Goal: Task Accomplishment & Management: Manage account settings

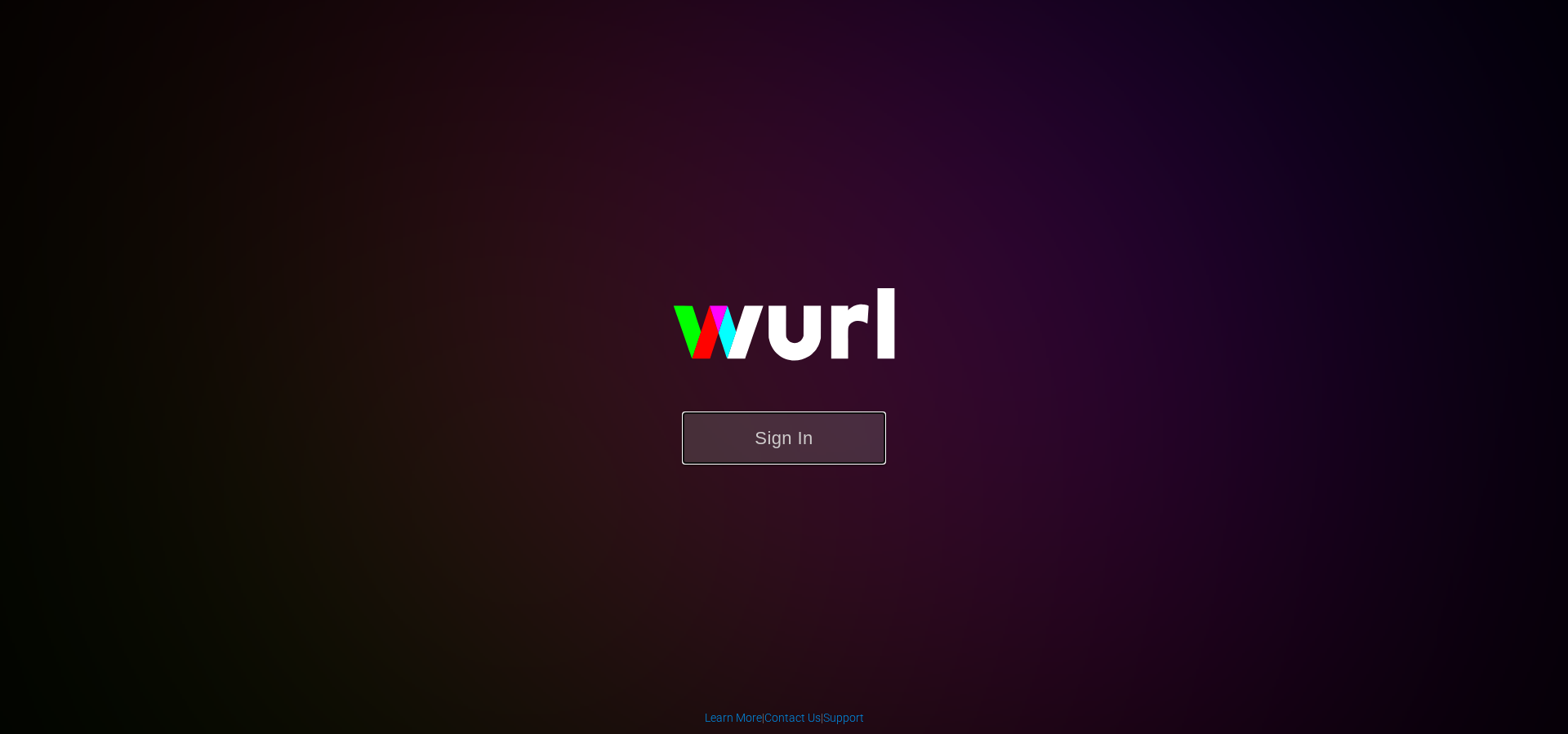
click at [751, 462] on button "Sign In" at bounding box center [784, 438] width 204 height 53
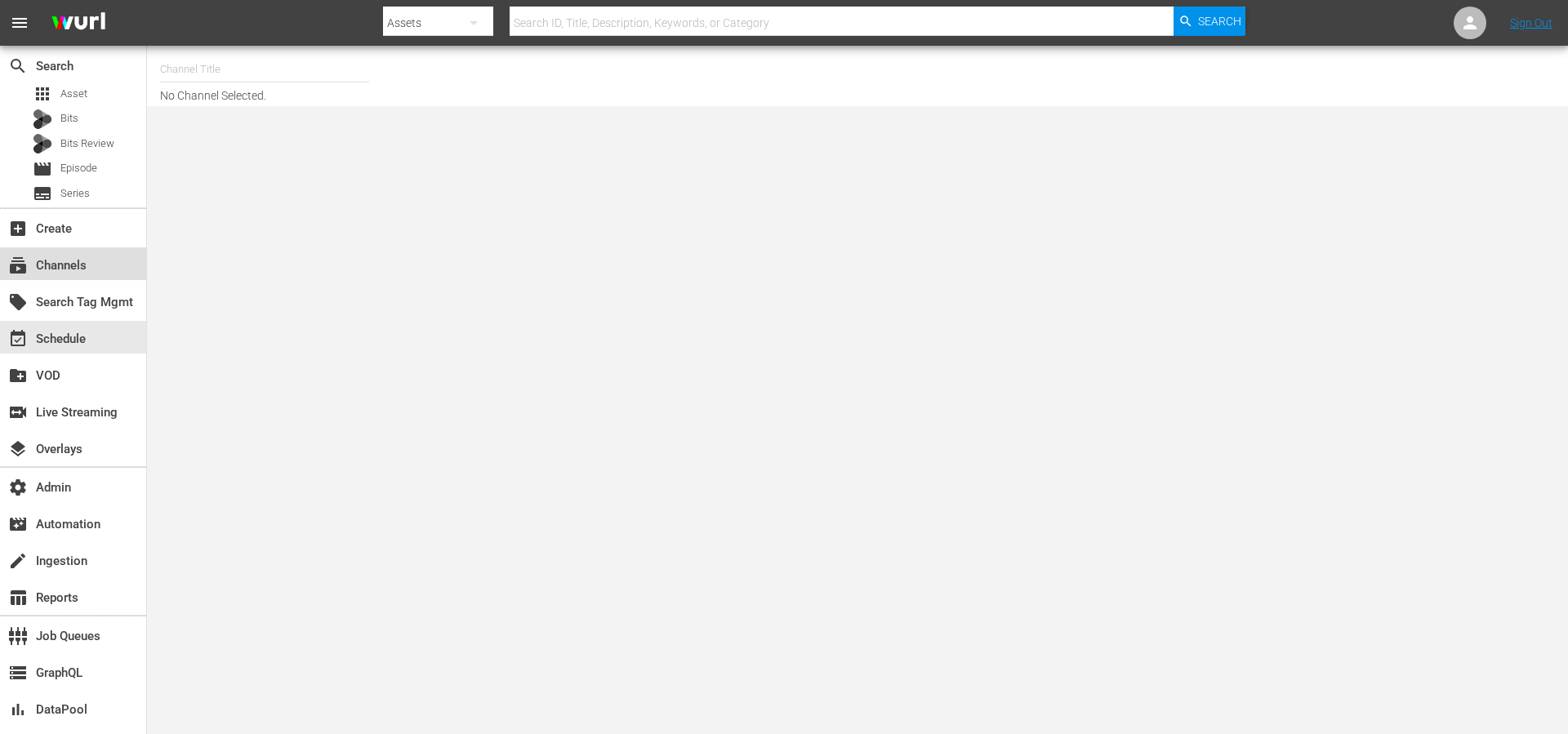
click at [53, 260] on div "subscriptions Channels" at bounding box center [46, 263] width 92 height 15
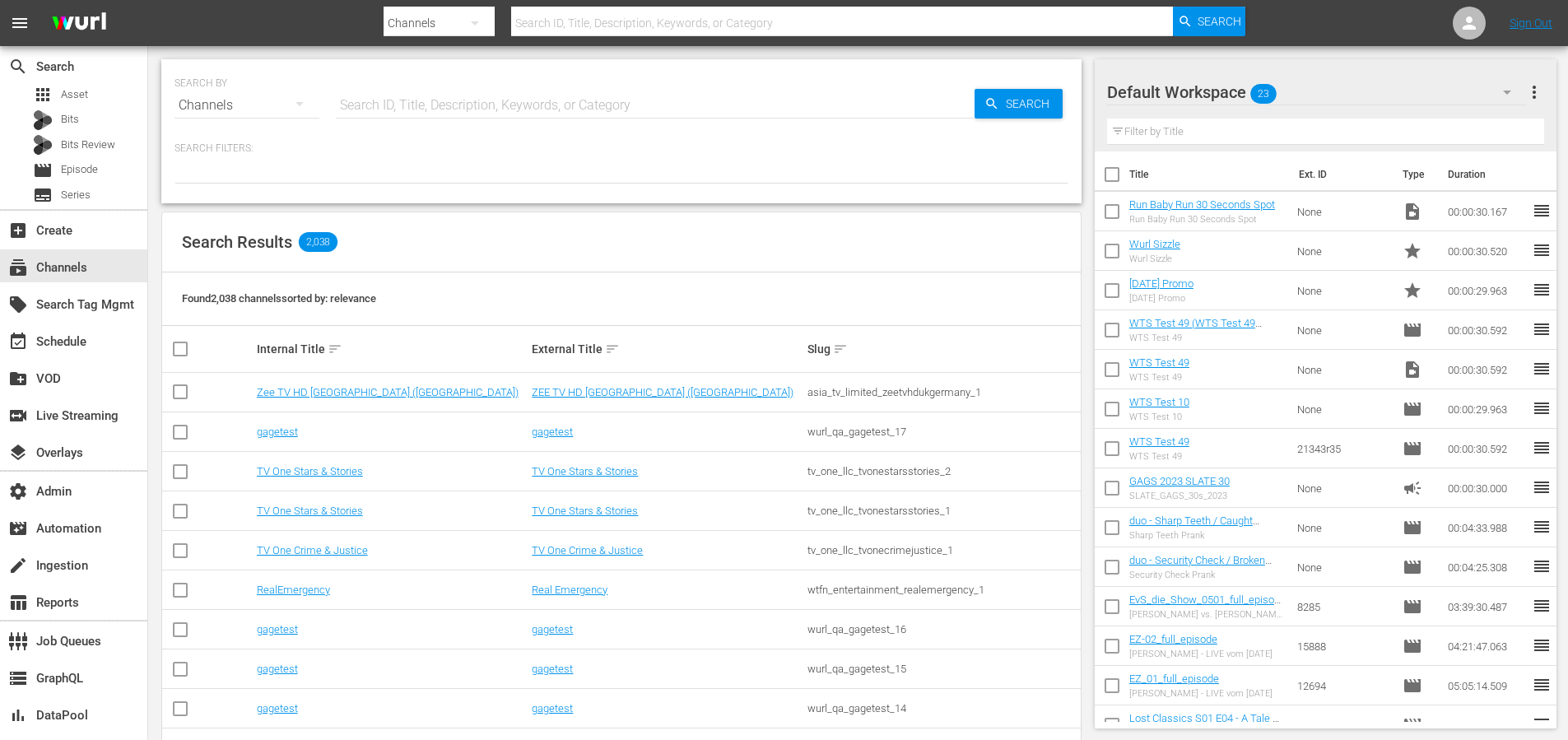
click at [538, 101] on input "text" at bounding box center [656, 105] width 639 height 40
type input "msg"
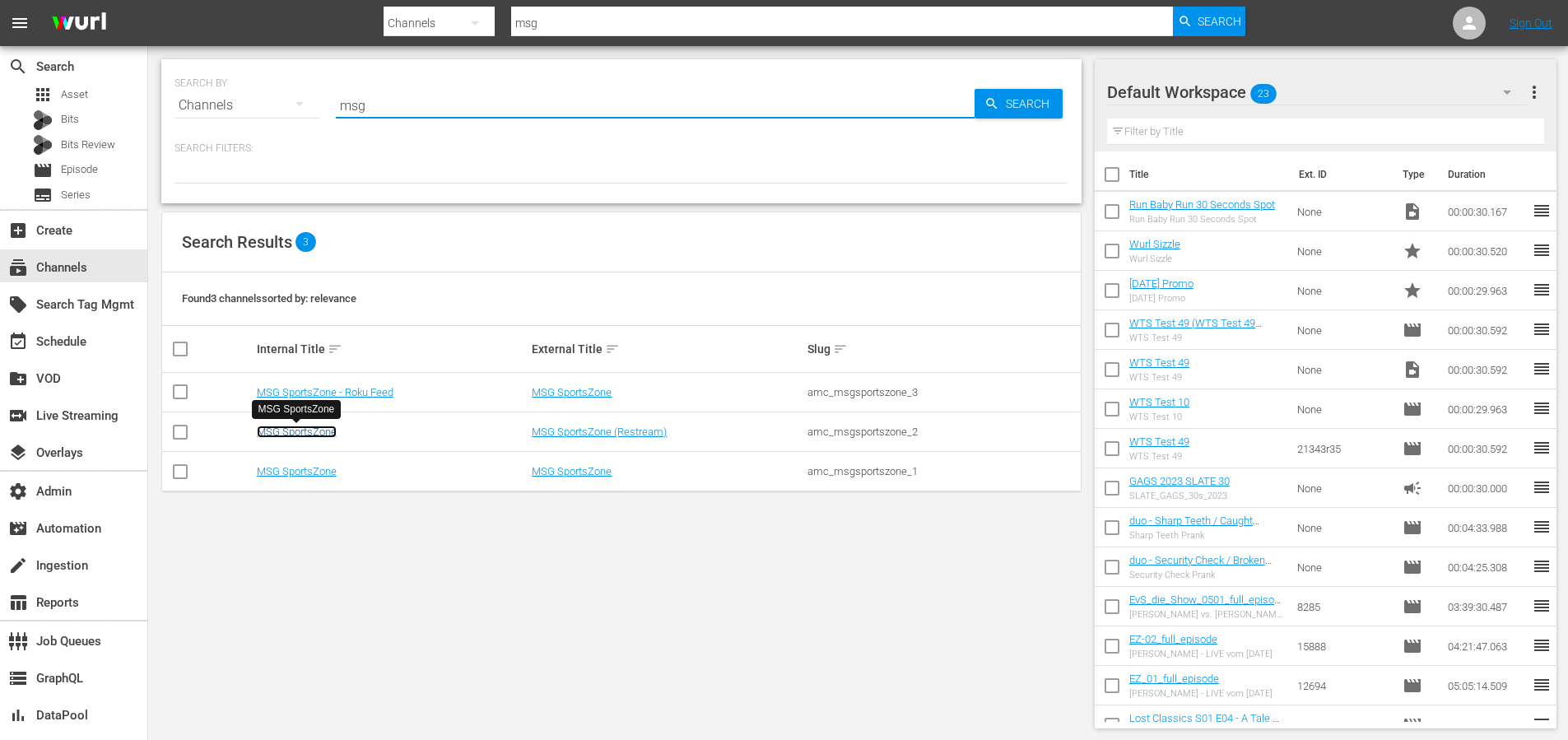
click at [304, 427] on link "MSG SportsZone" at bounding box center [296, 432] width 80 height 12
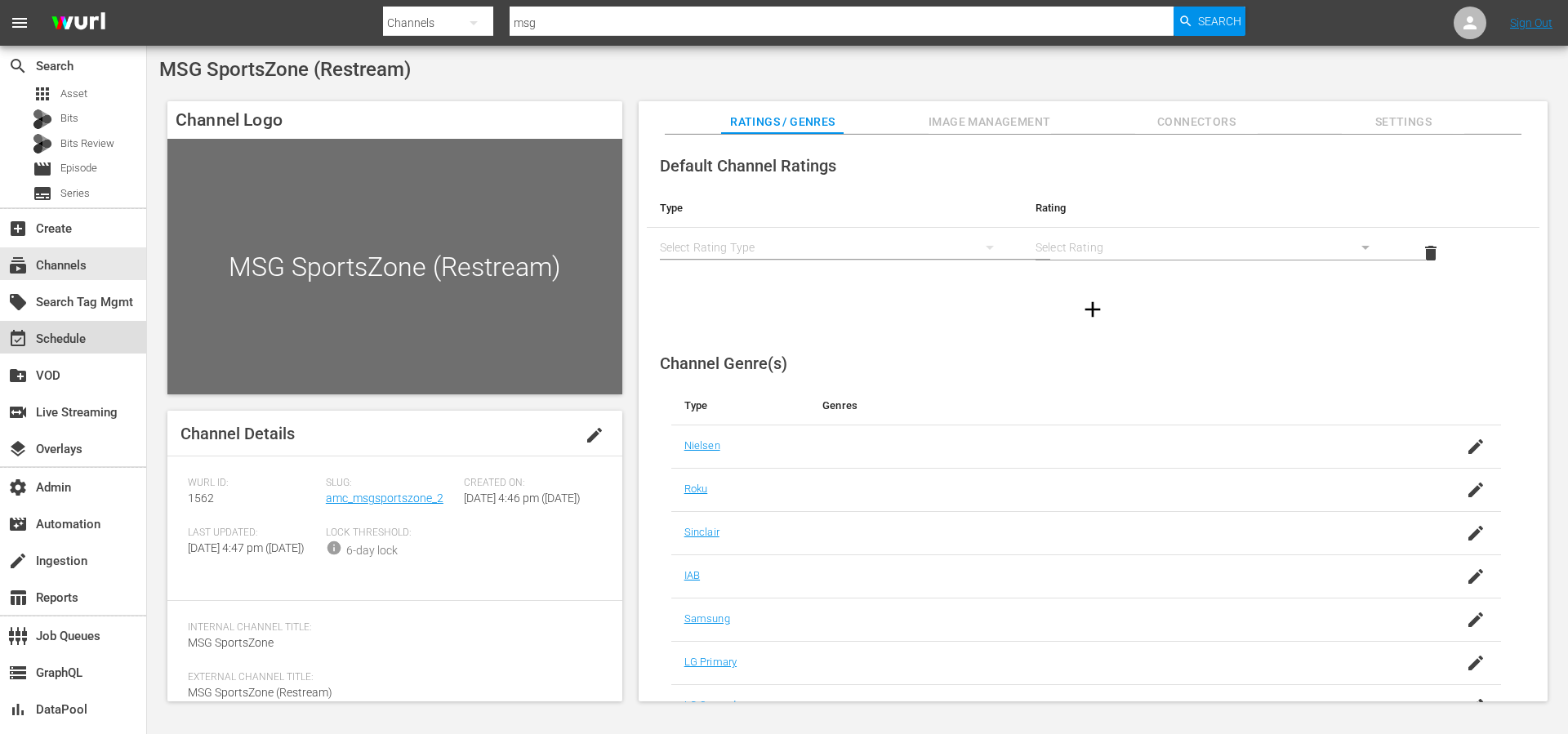
click at [92, 335] on div "event_available Schedule" at bounding box center [73, 337] width 146 height 33
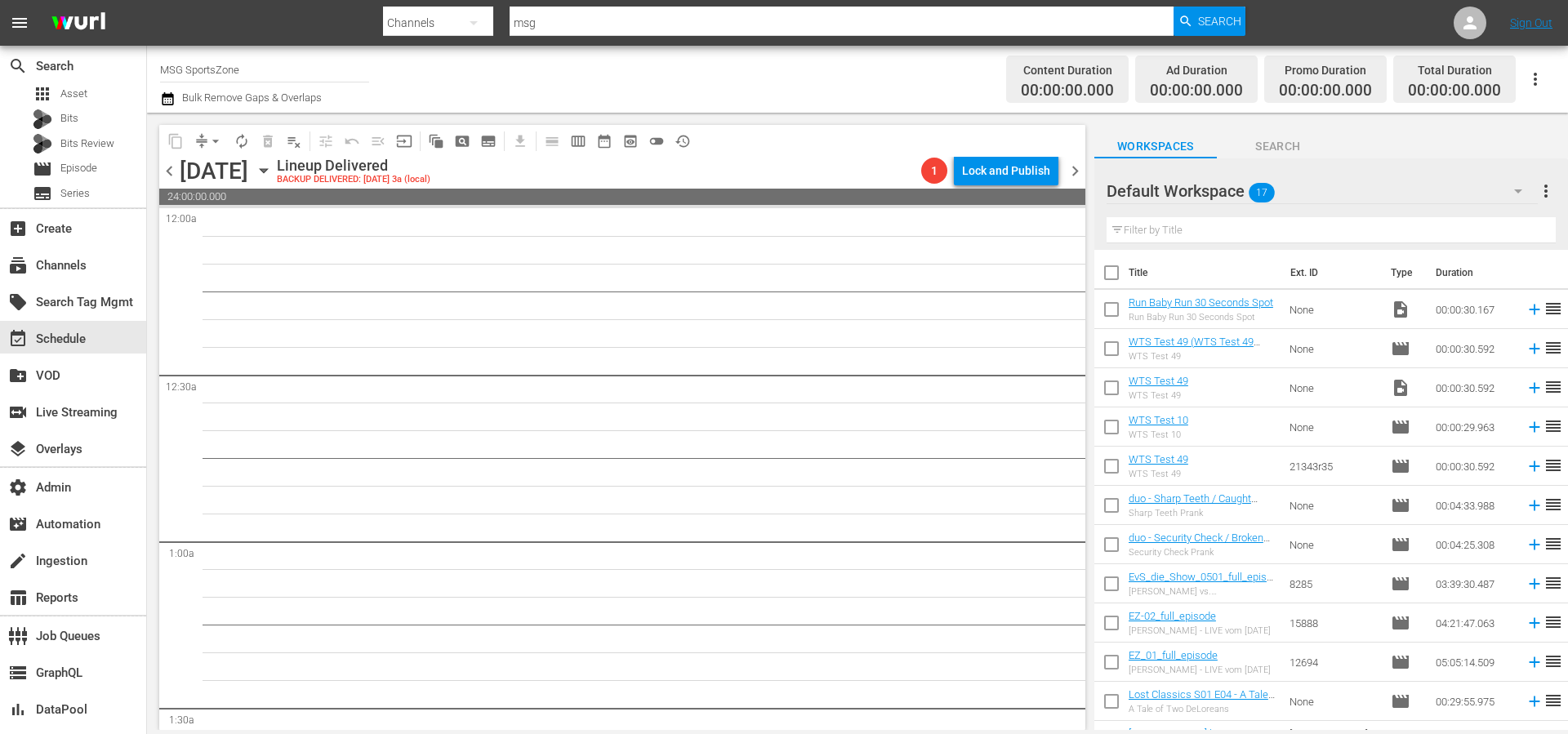
click at [173, 164] on span "chevron_left" at bounding box center [169, 171] width 20 height 20
click at [173, 164] on span "chevron_left" at bounding box center [169, 171] width 20 height 20
drag, startPoint x: 498, startPoint y: 242, endPoint x: 485, endPoint y: 247, distance: 13.9
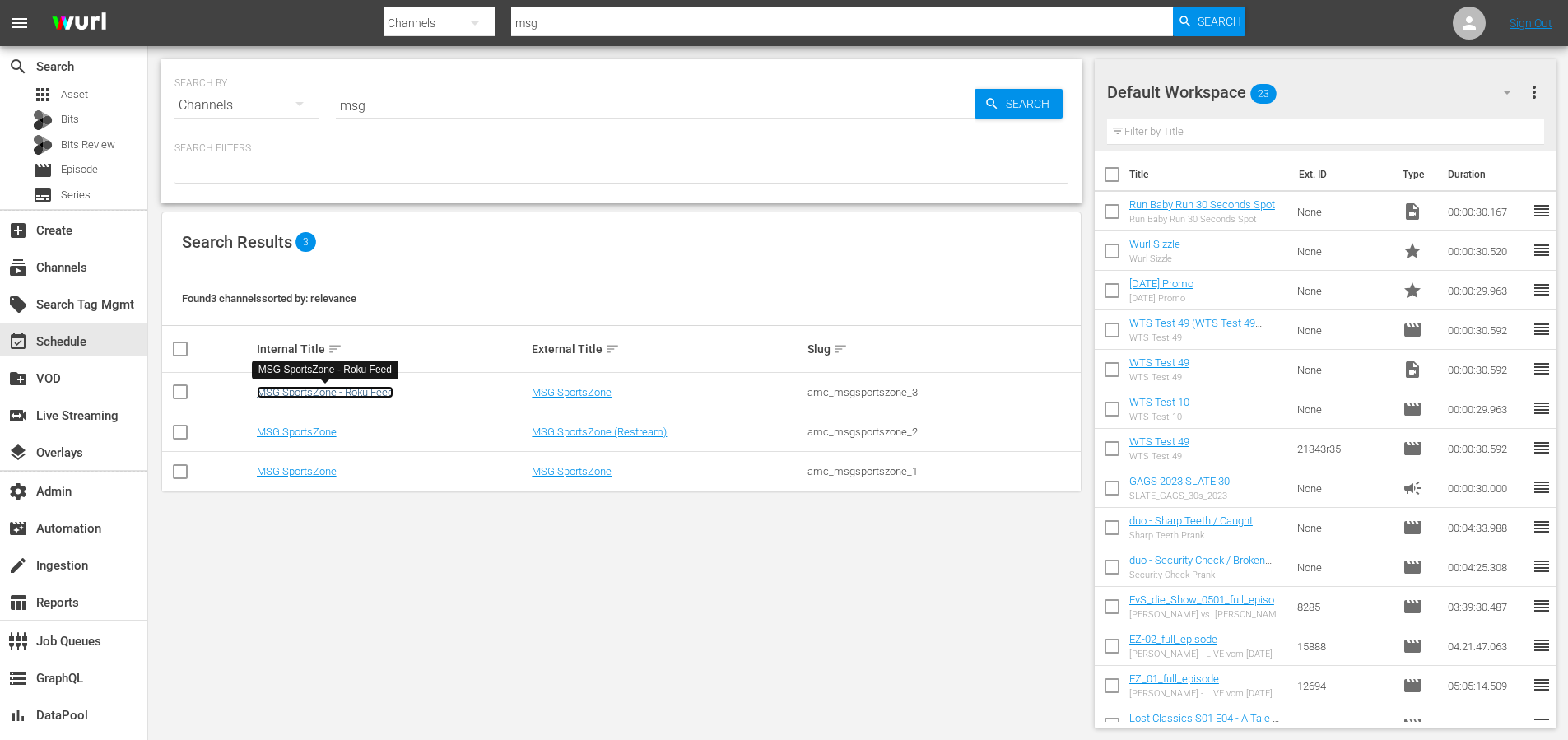
click at [372, 395] on link "MSG SportsZone - Roku Feed" at bounding box center [325, 392] width 137 height 12
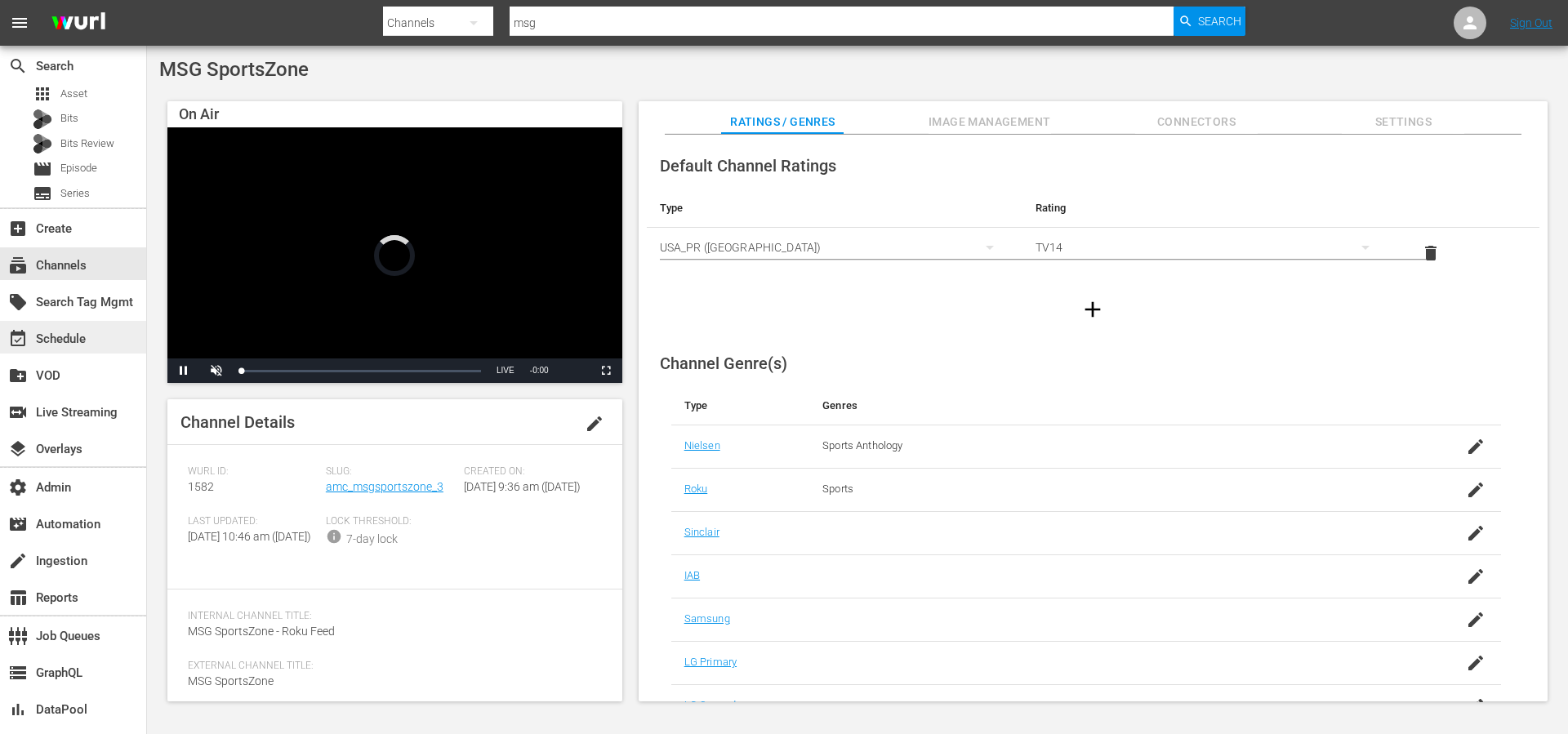
click at [69, 341] on div "event_available Schedule" at bounding box center [46, 336] width 92 height 15
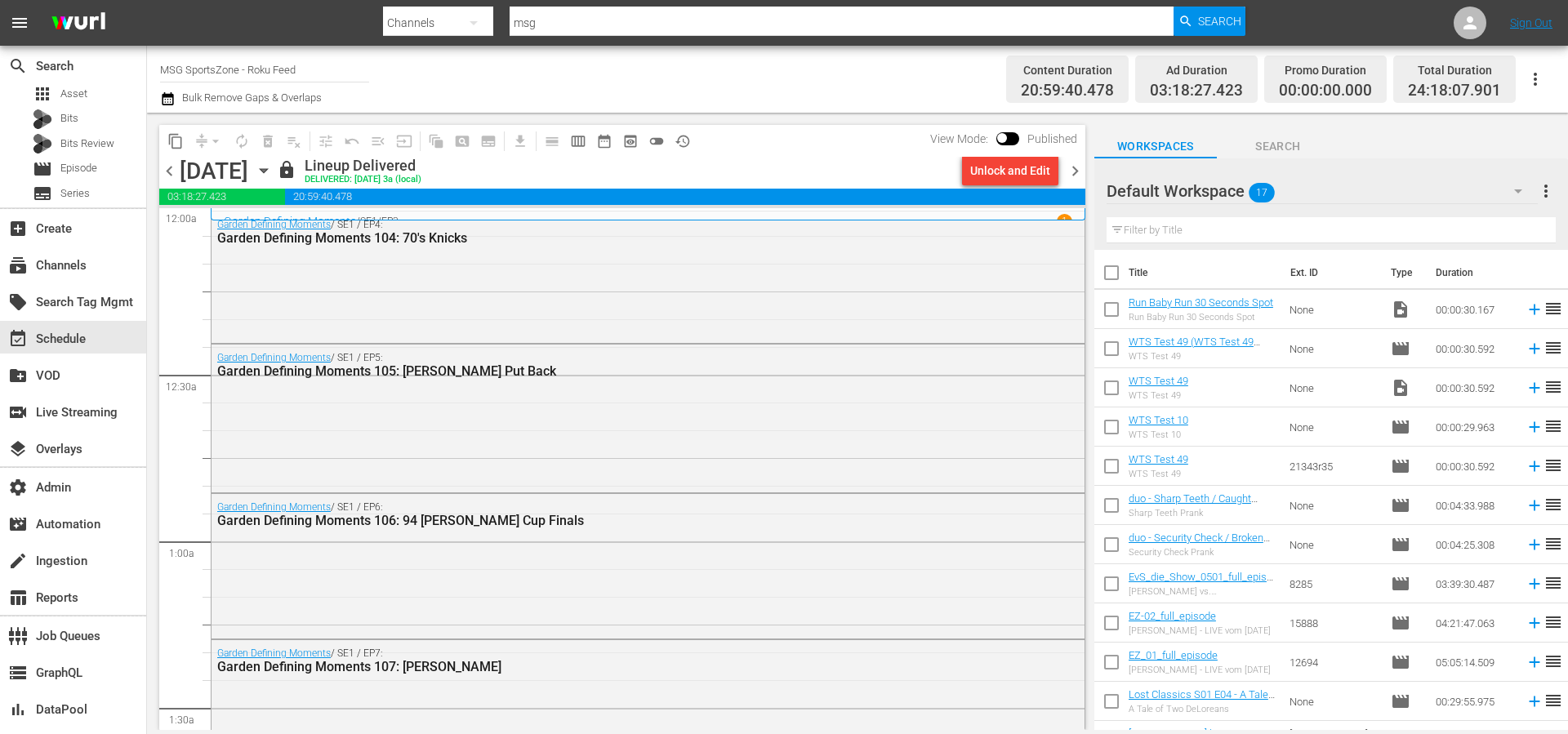
click at [166, 175] on span "chevron_left" at bounding box center [169, 171] width 20 height 20
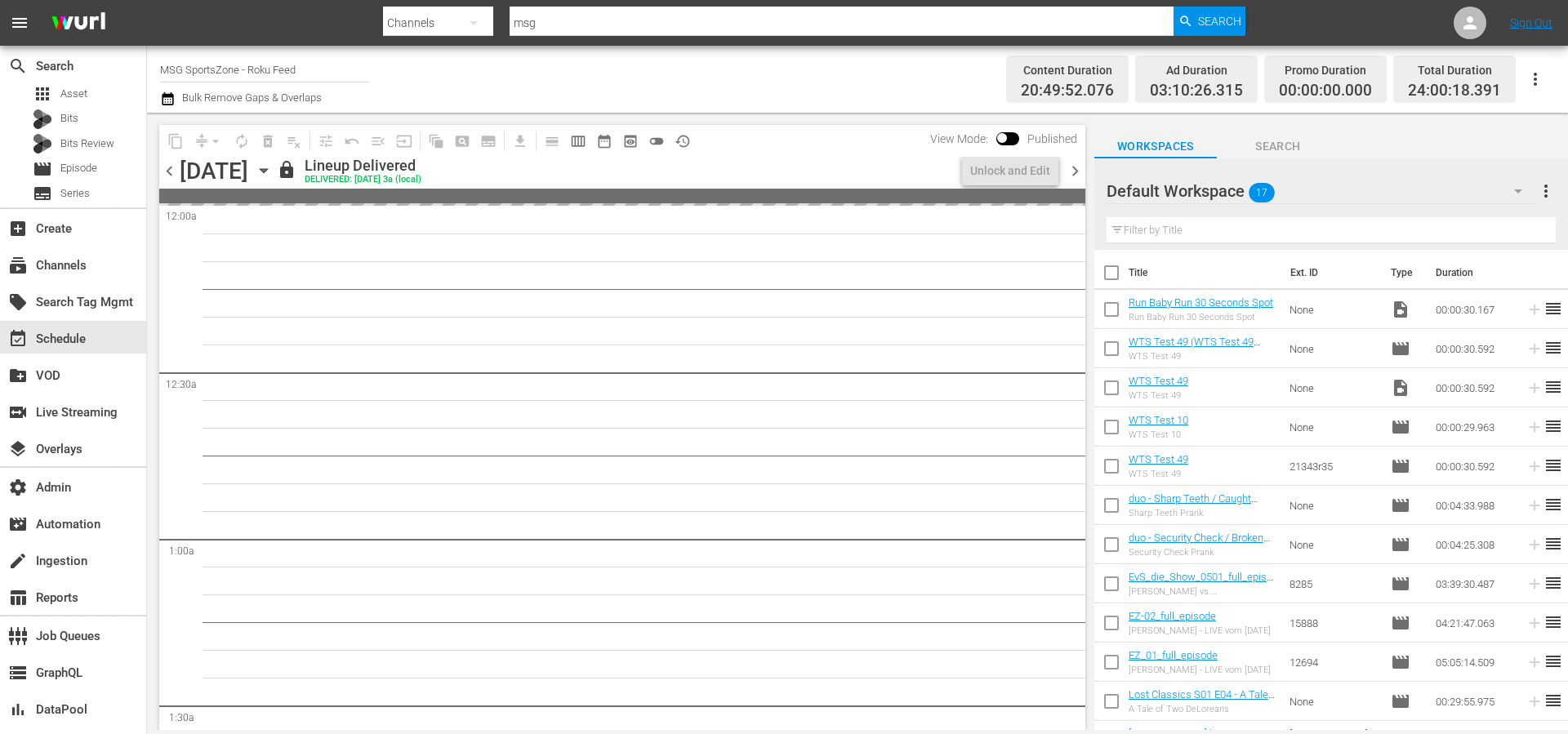
click at [166, 175] on span "chevron_left" at bounding box center [169, 171] width 20 height 20
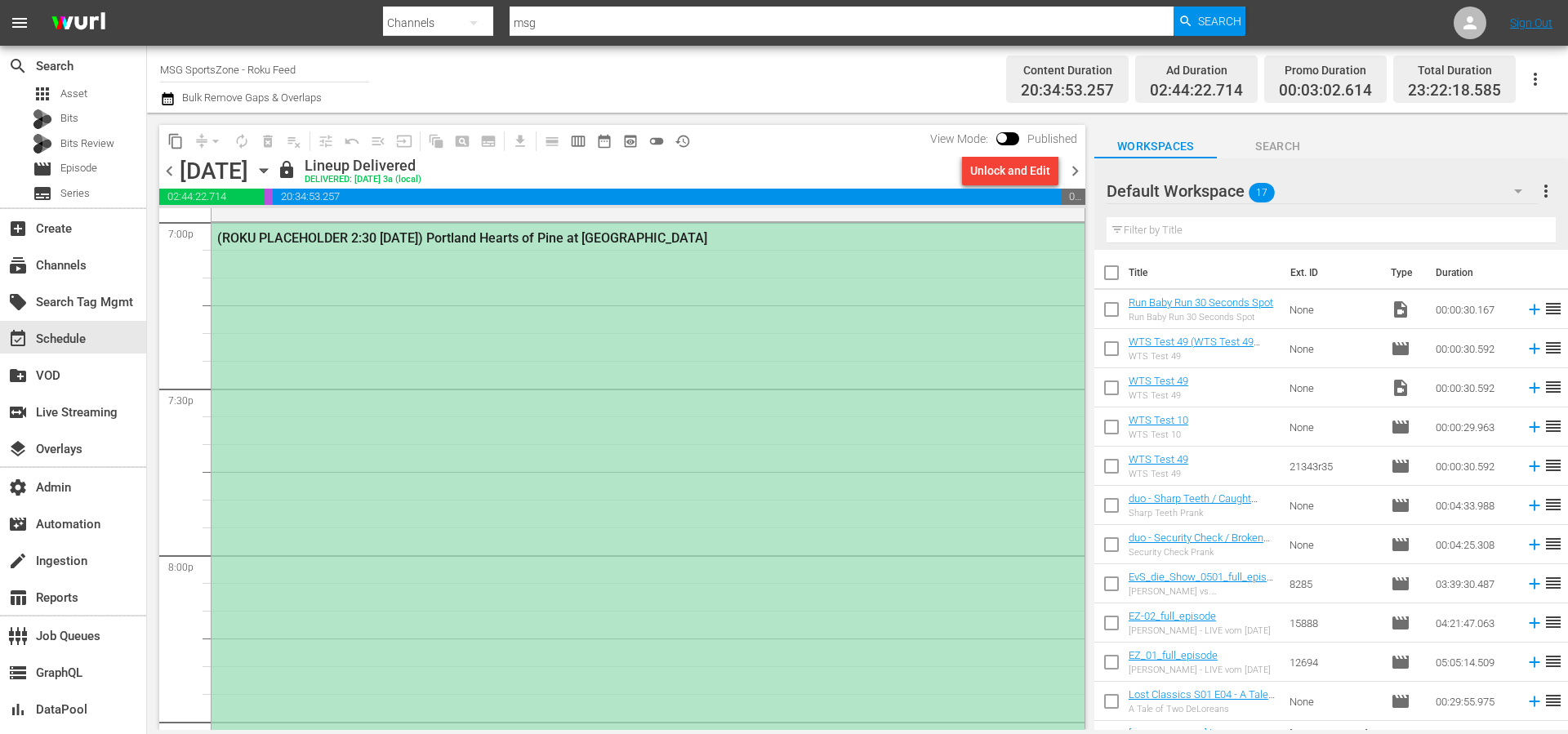
scroll to position [6291, 0]
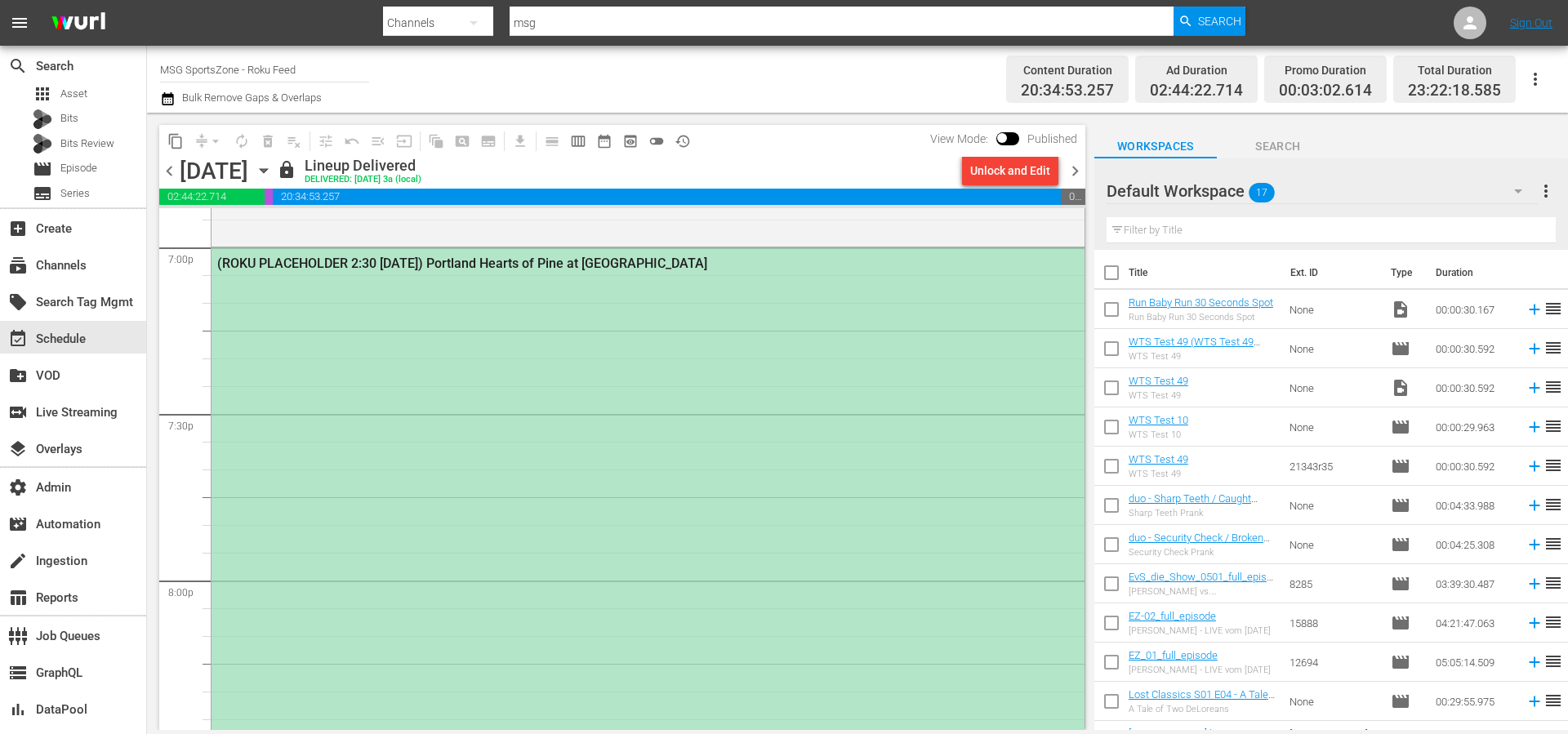
click at [898, 503] on div "(ROKU PLACEHOLDER 2:30 [DATE]) Portland Hearts of Pine at [GEOGRAPHIC_DATA]" at bounding box center [648, 661] width 873 height 828
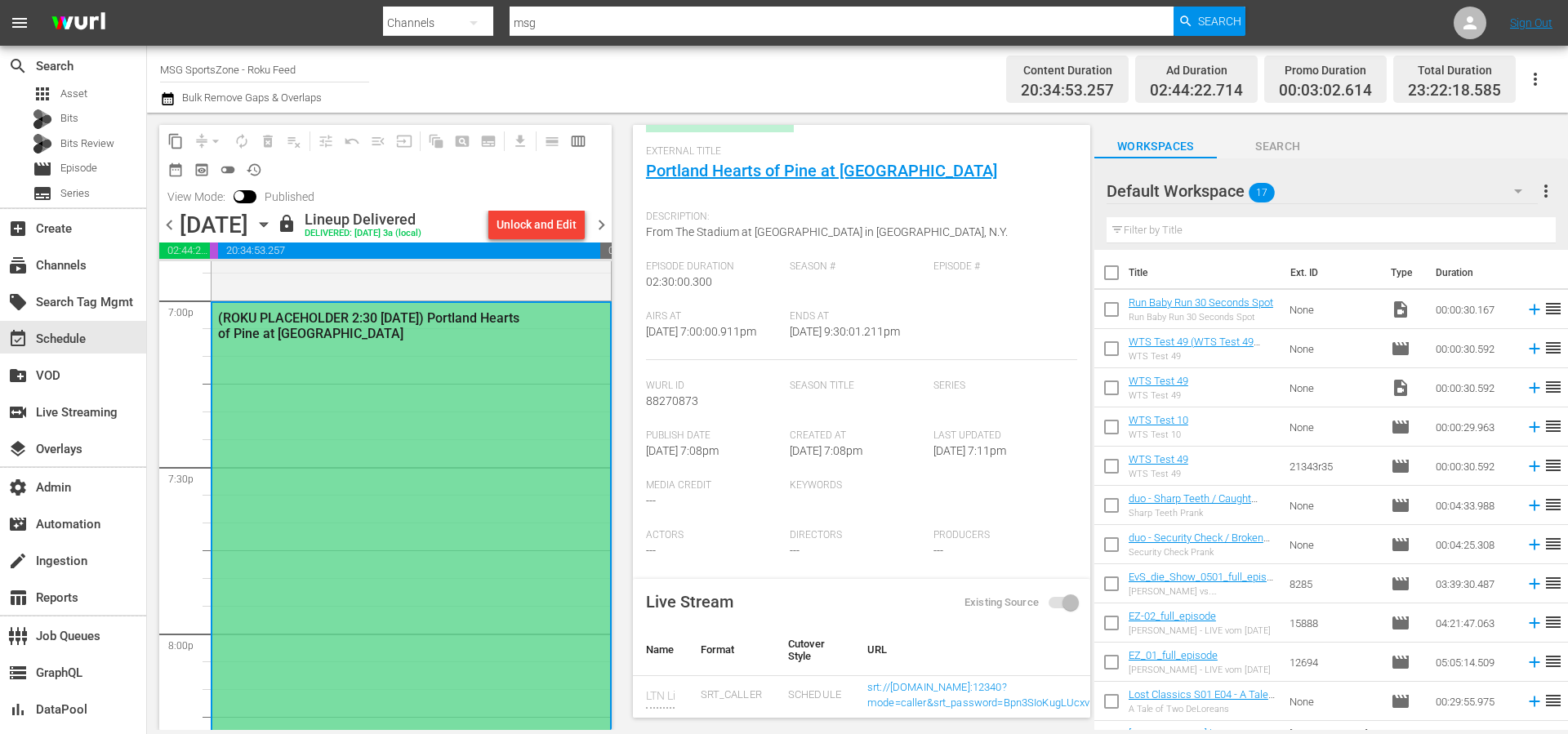
scroll to position [0, 0]
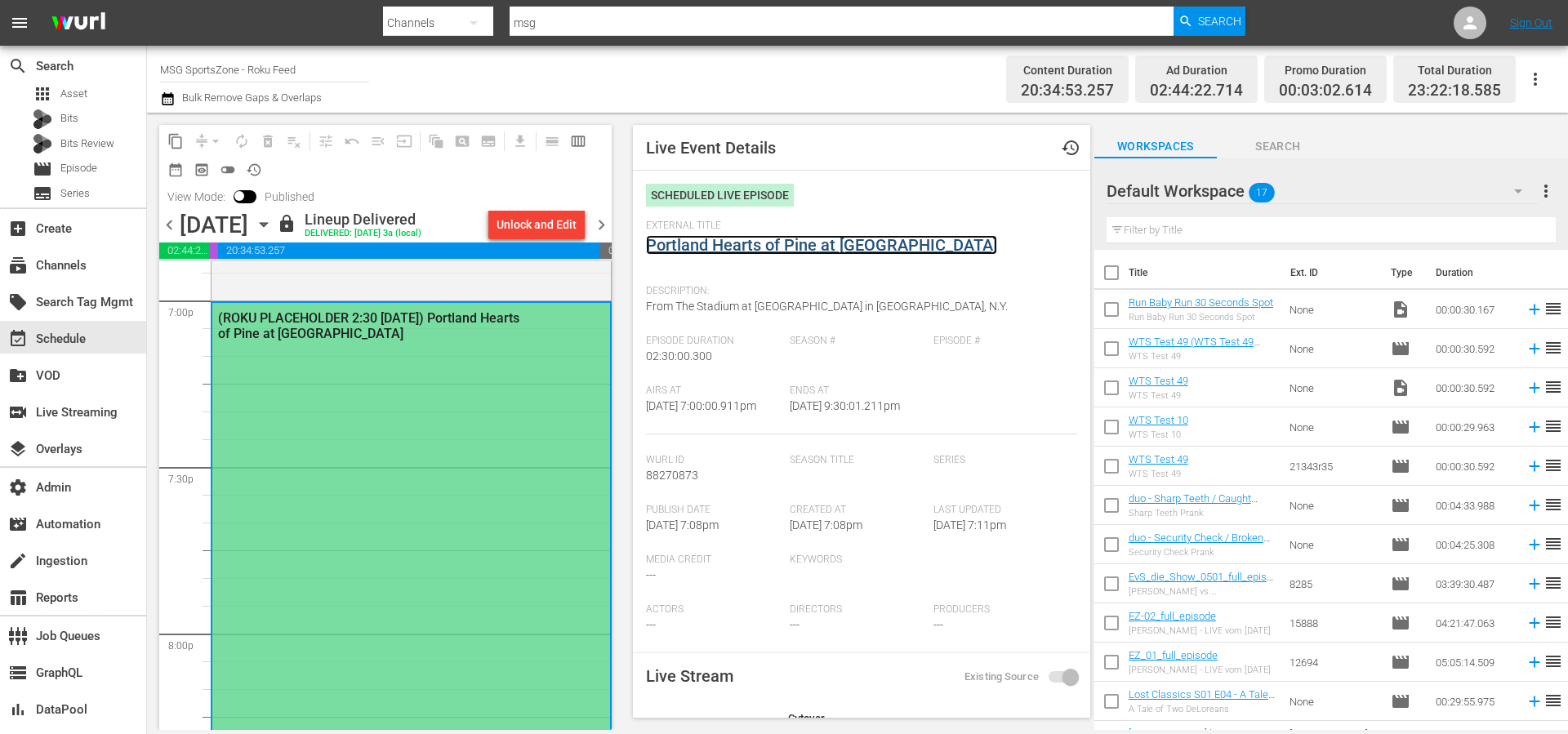
click at [871, 246] on link "Portland Hearts of Pine at [GEOGRAPHIC_DATA]" at bounding box center [821, 244] width 351 height 19
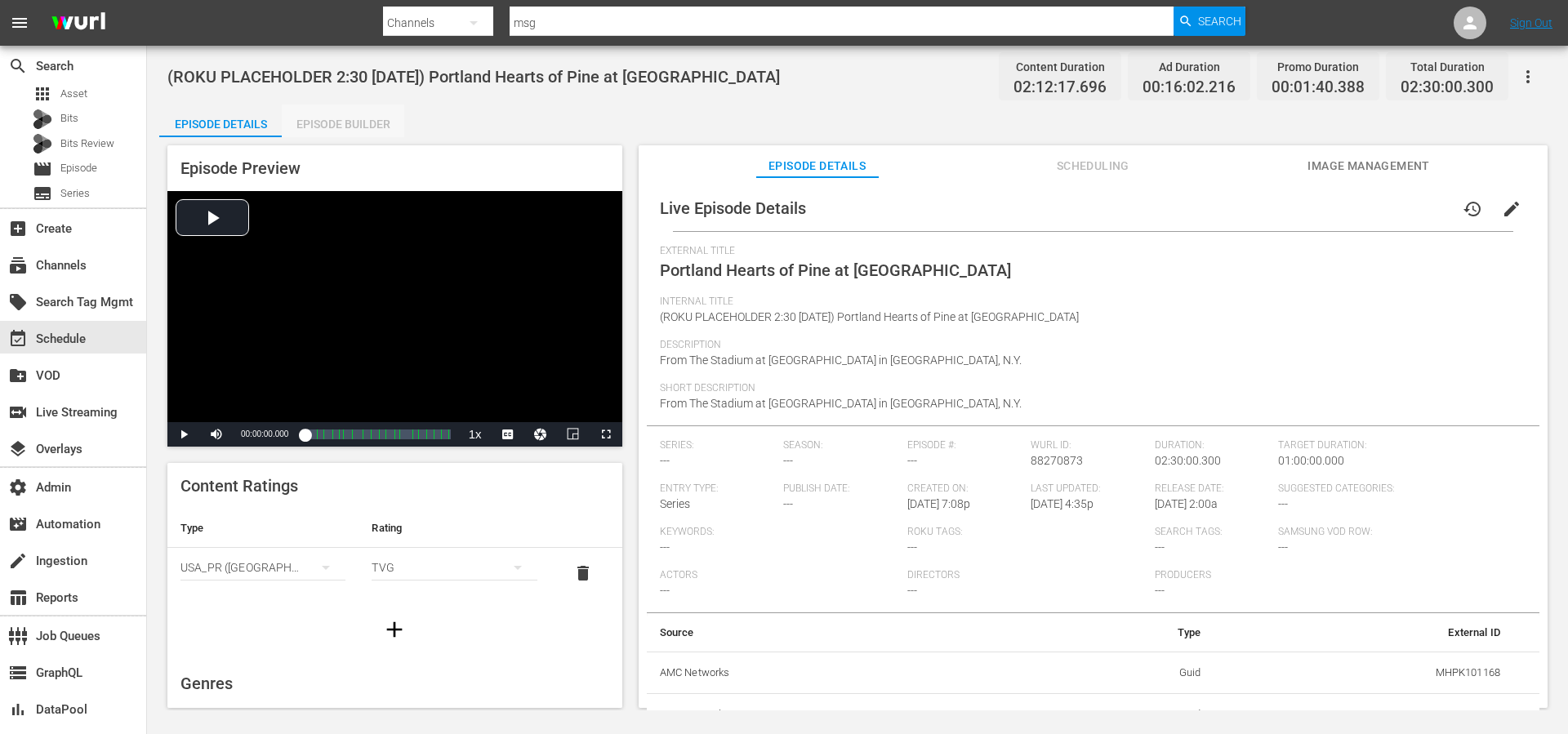
click at [359, 113] on div "Episode Builder" at bounding box center [343, 124] width 122 height 40
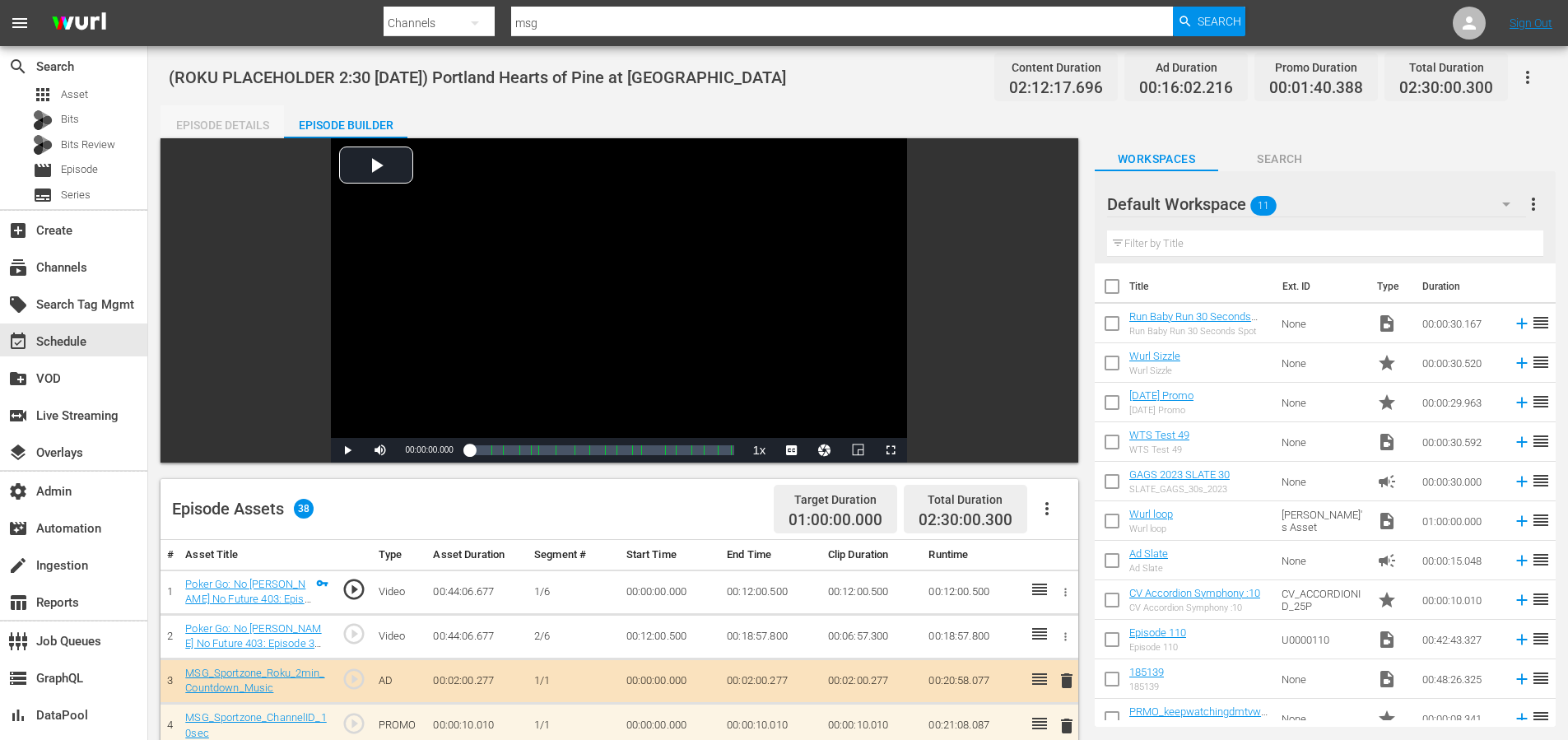
click at [240, 133] on div "Episode Details" at bounding box center [221, 125] width 123 height 40
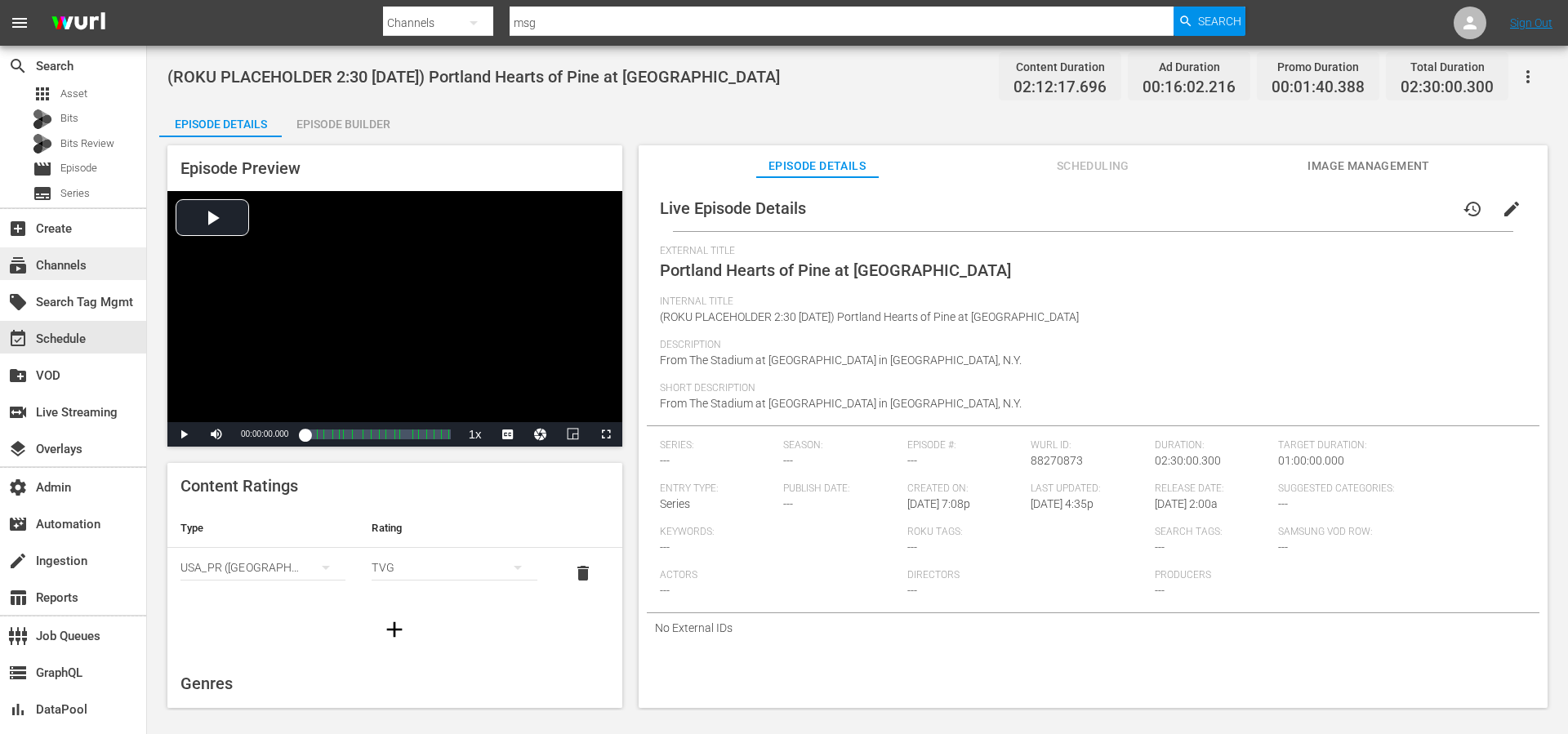
click at [86, 264] on div "subscriptions Channels" at bounding box center [46, 263] width 92 height 15
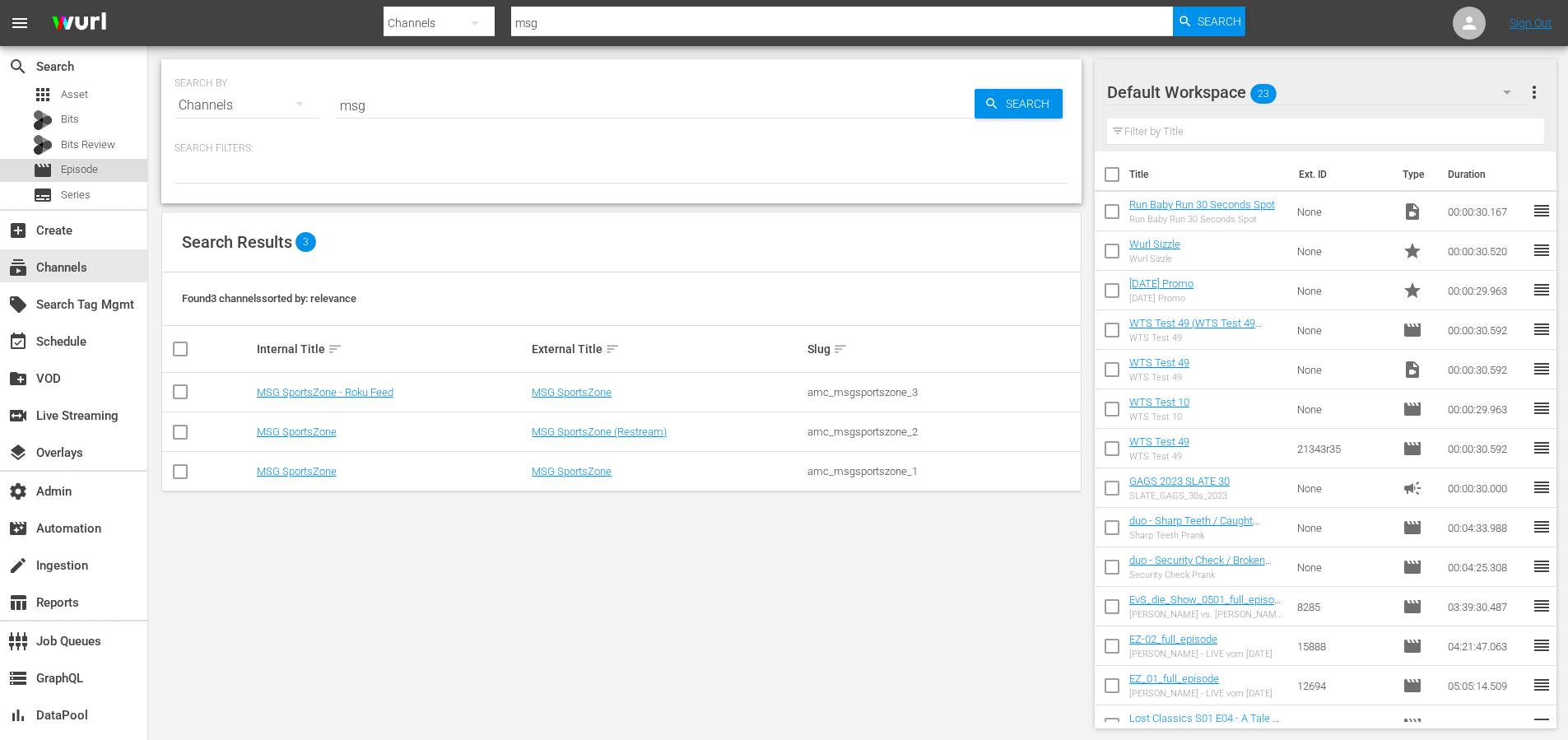
click at [69, 170] on span "Episode" at bounding box center [80, 169] width 37 height 17
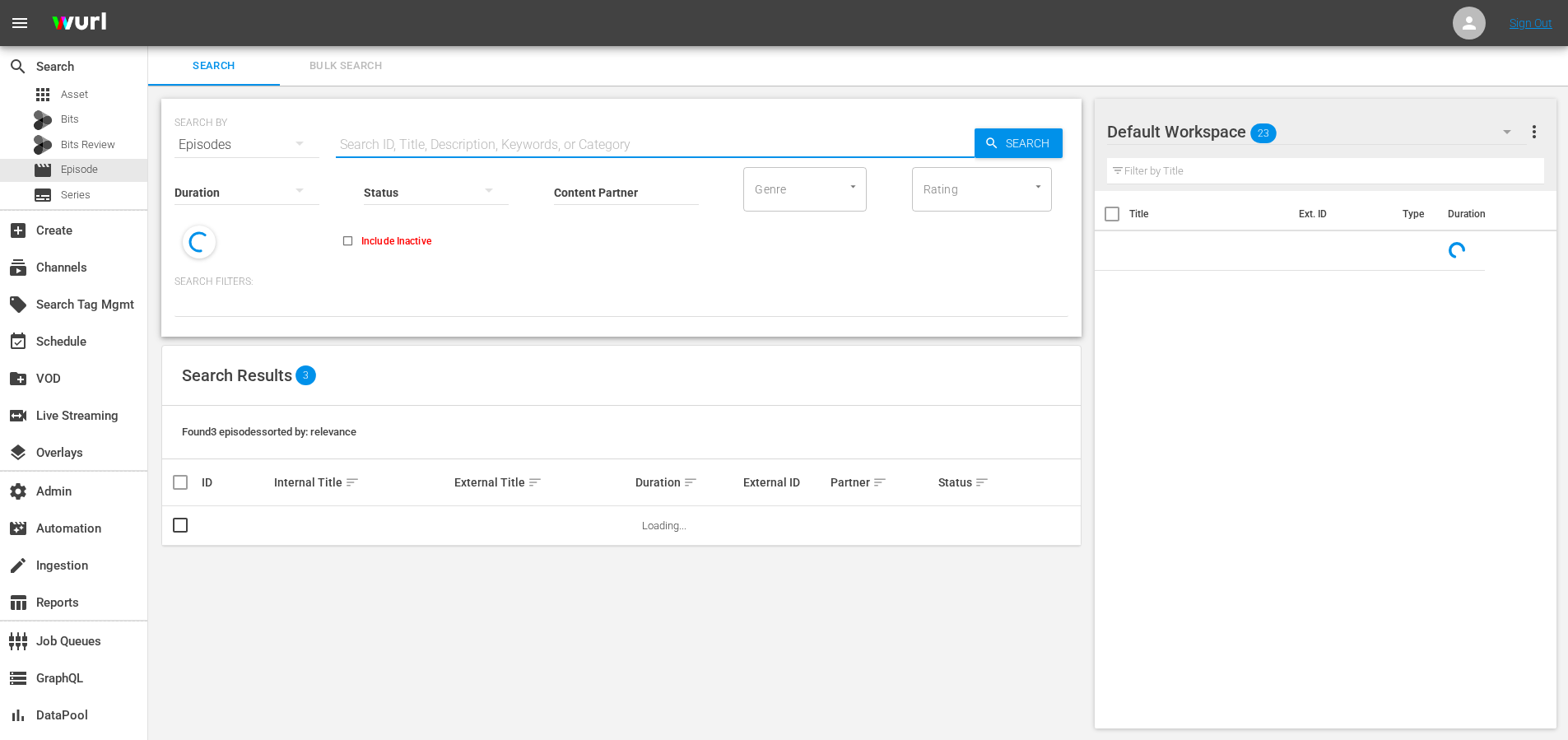
click at [395, 144] on input "text" at bounding box center [656, 144] width 639 height 40
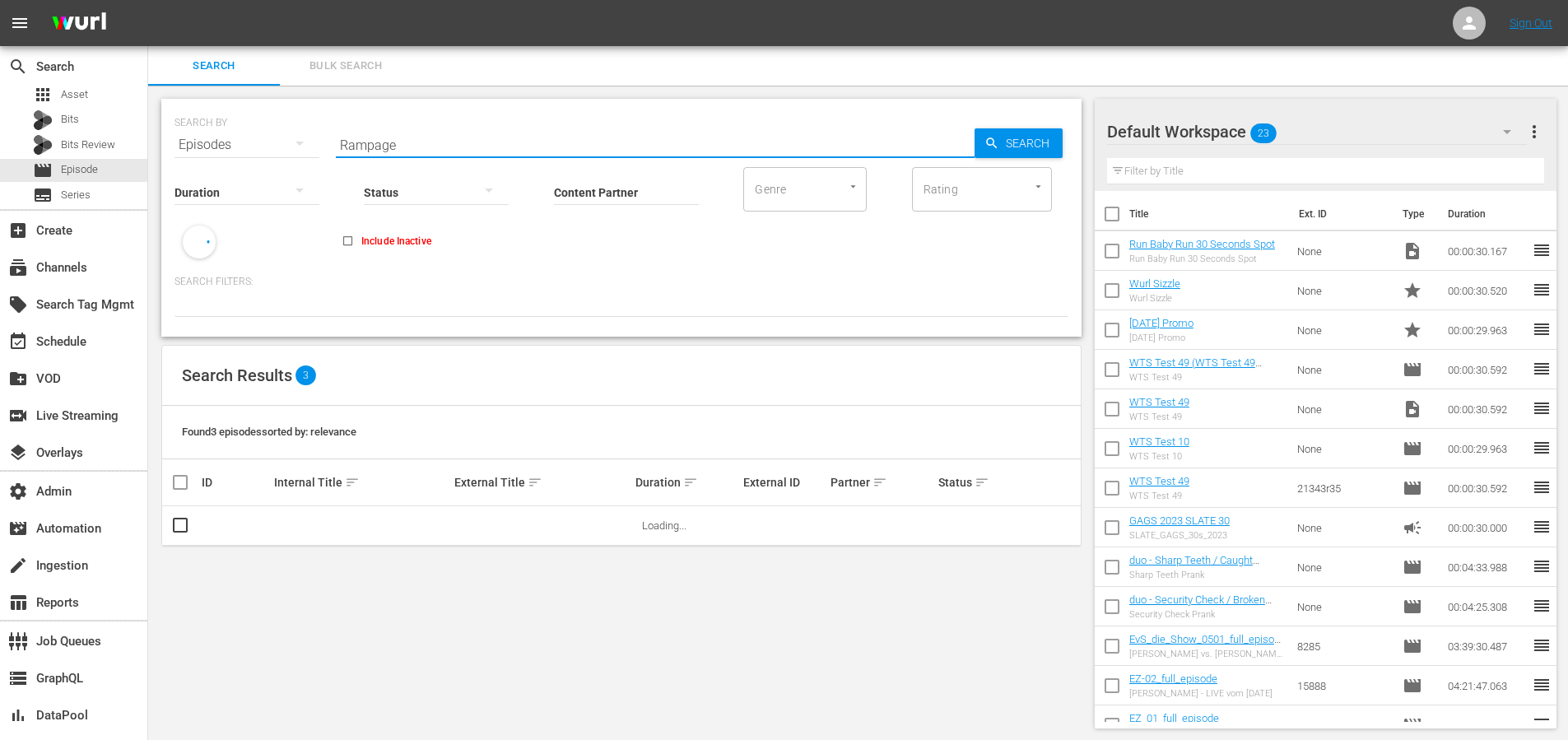
type input "Rampage"
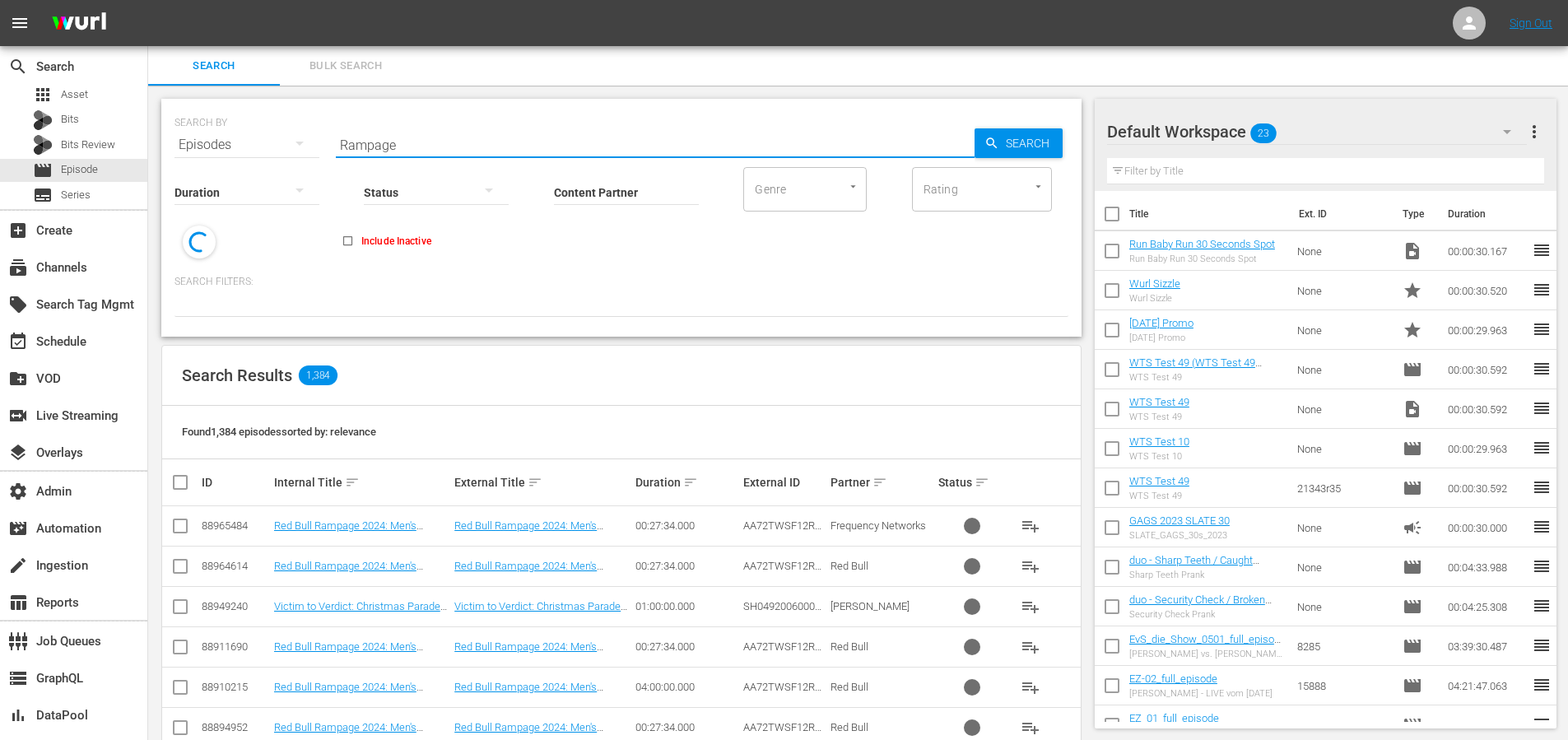
click at [604, 196] on input "Content Partner" at bounding box center [626, 194] width 144 height 59
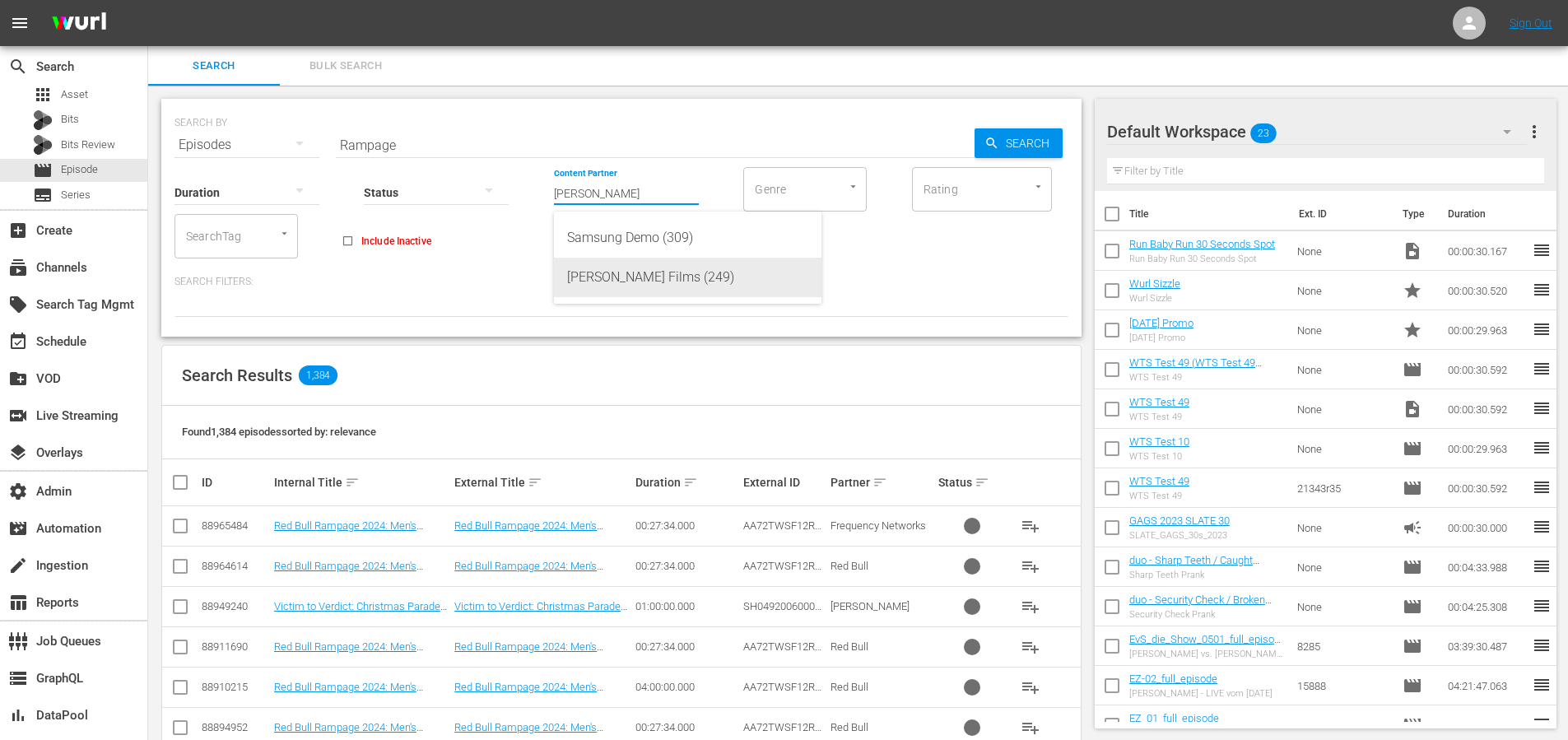
click at [657, 272] on div "[PERSON_NAME] Films (249)" at bounding box center [687, 277] width 241 height 40
type input "[PERSON_NAME] Films (249)"
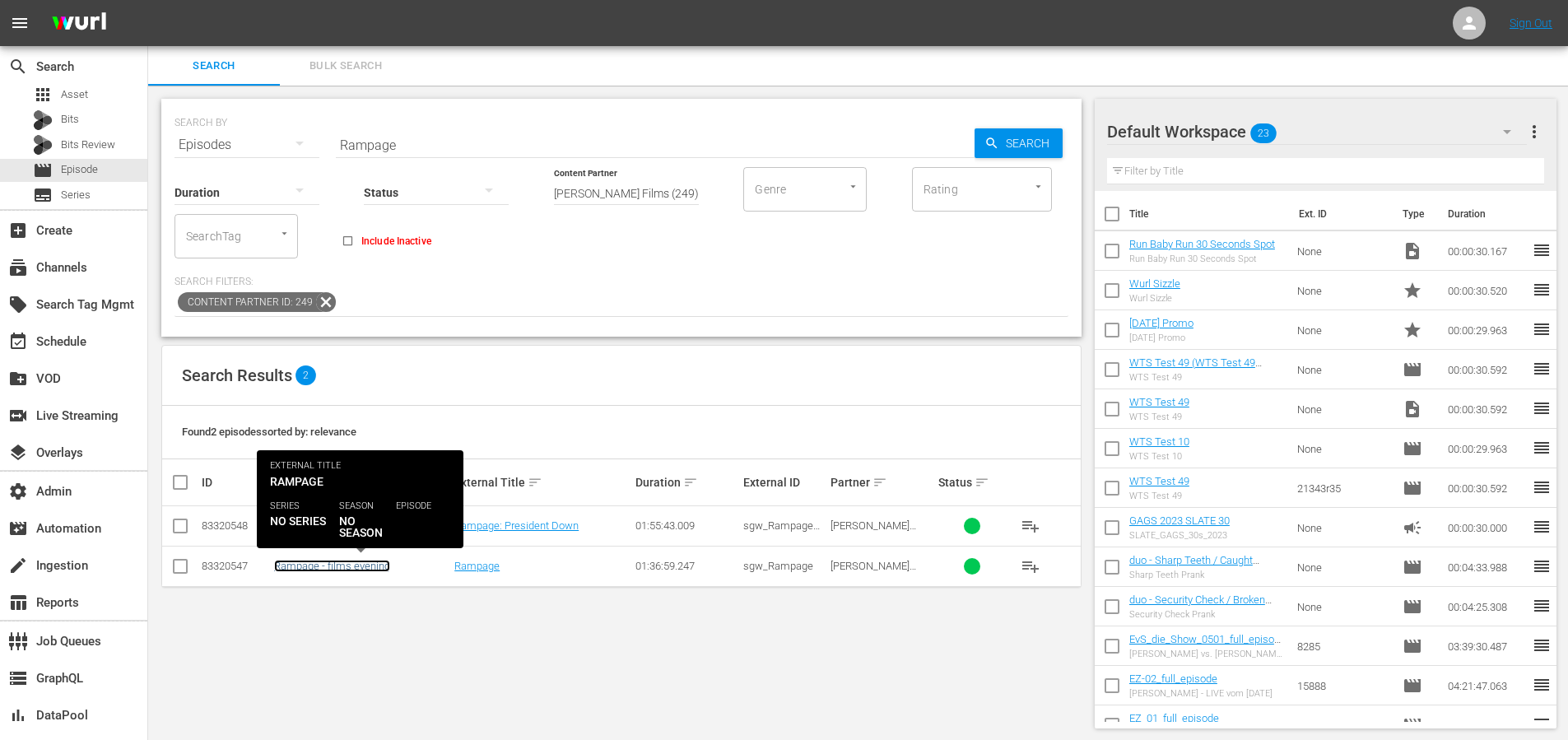
click at [359, 566] on link "Rampage - films evening" at bounding box center [332, 565] width 116 height 12
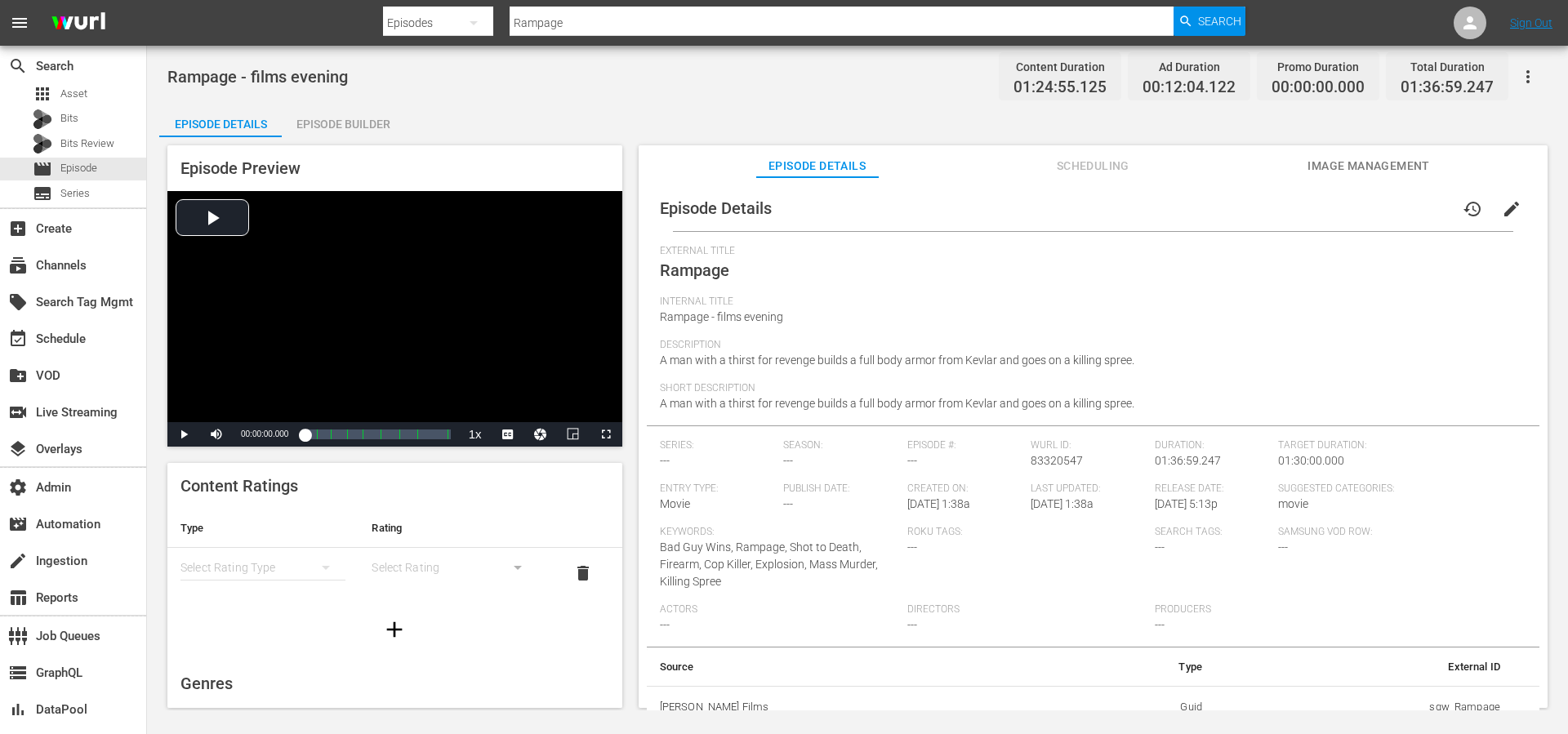
click at [1348, 167] on span "Image Management" at bounding box center [1368, 166] width 122 height 20
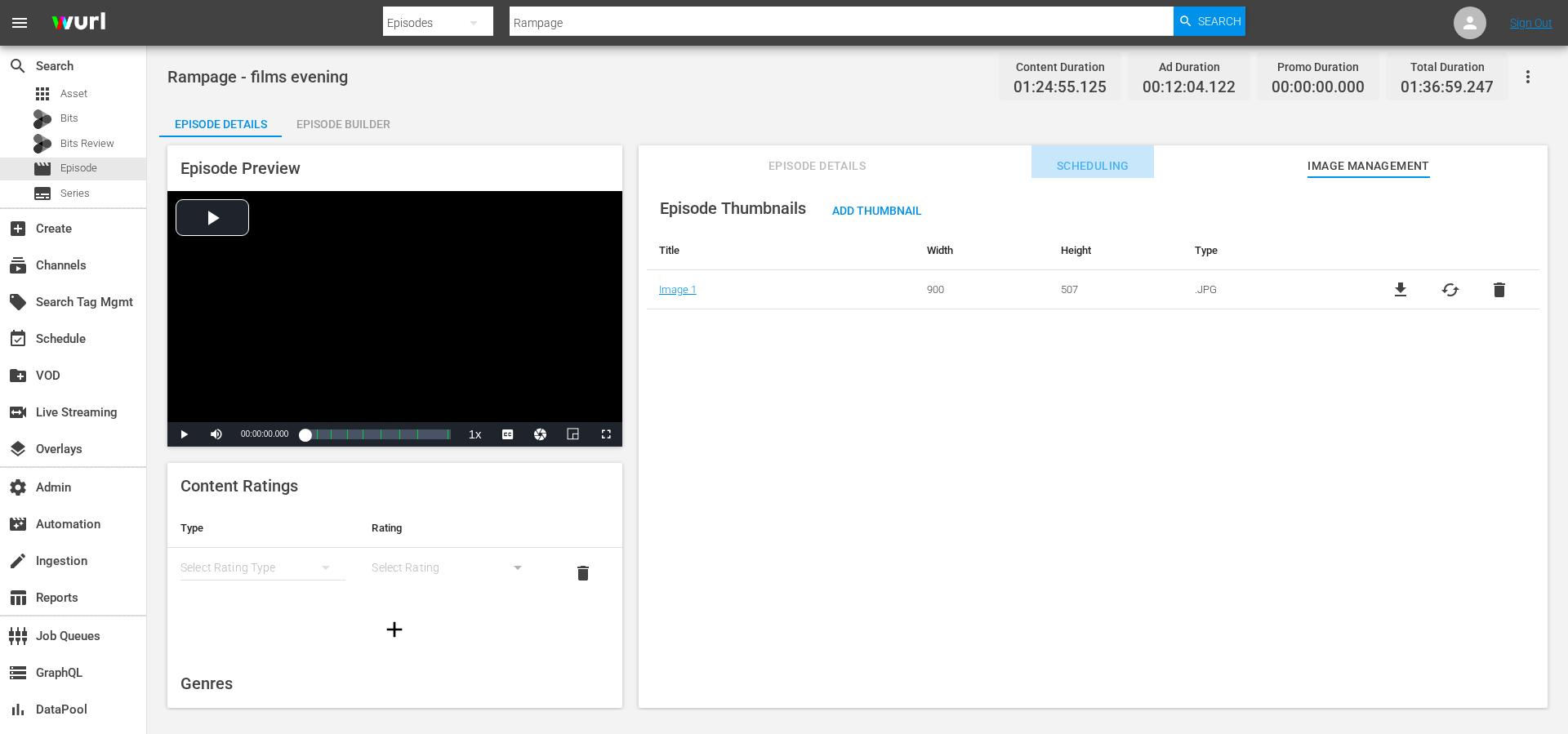
click at [1122, 161] on span "Scheduling" at bounding box center [1092, 166] width 122 height 20
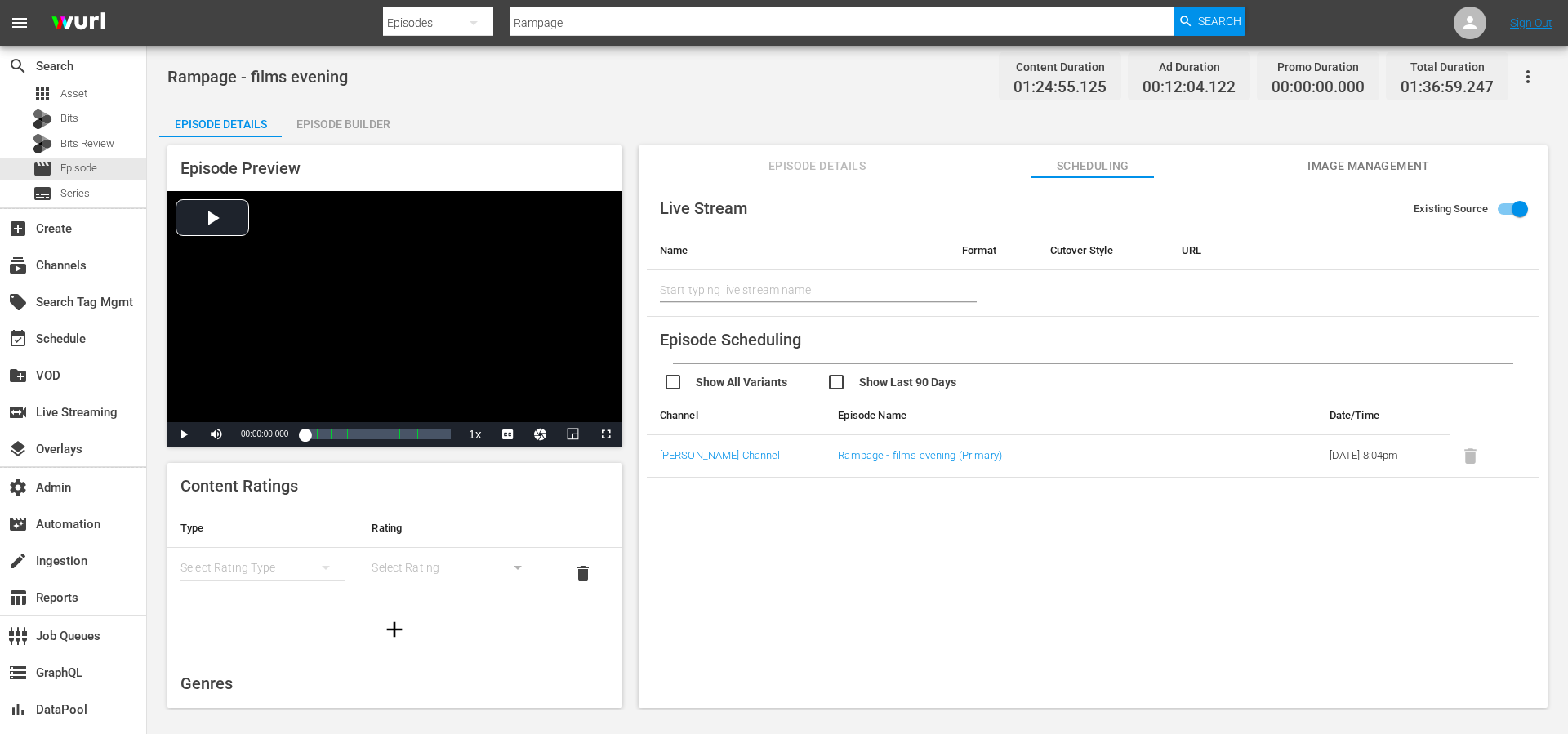
click at [852, 165] on span "Episode Details" at bounding box center [817, 166] width 122 height 20
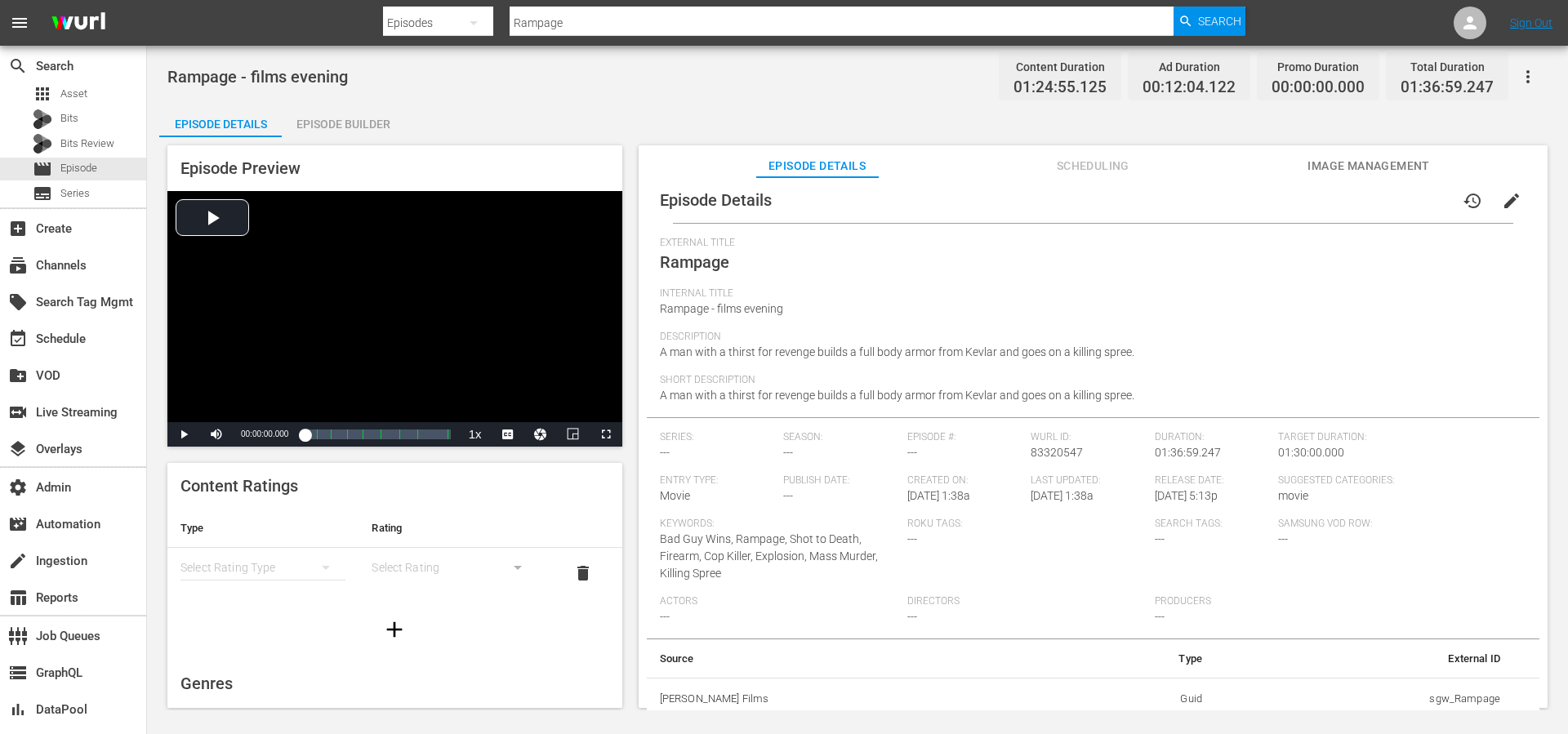
scroll to position [13, 0]
click at [1364, 168] on span "Image Management" at bounding box center [1368, 166] width 122 height 20
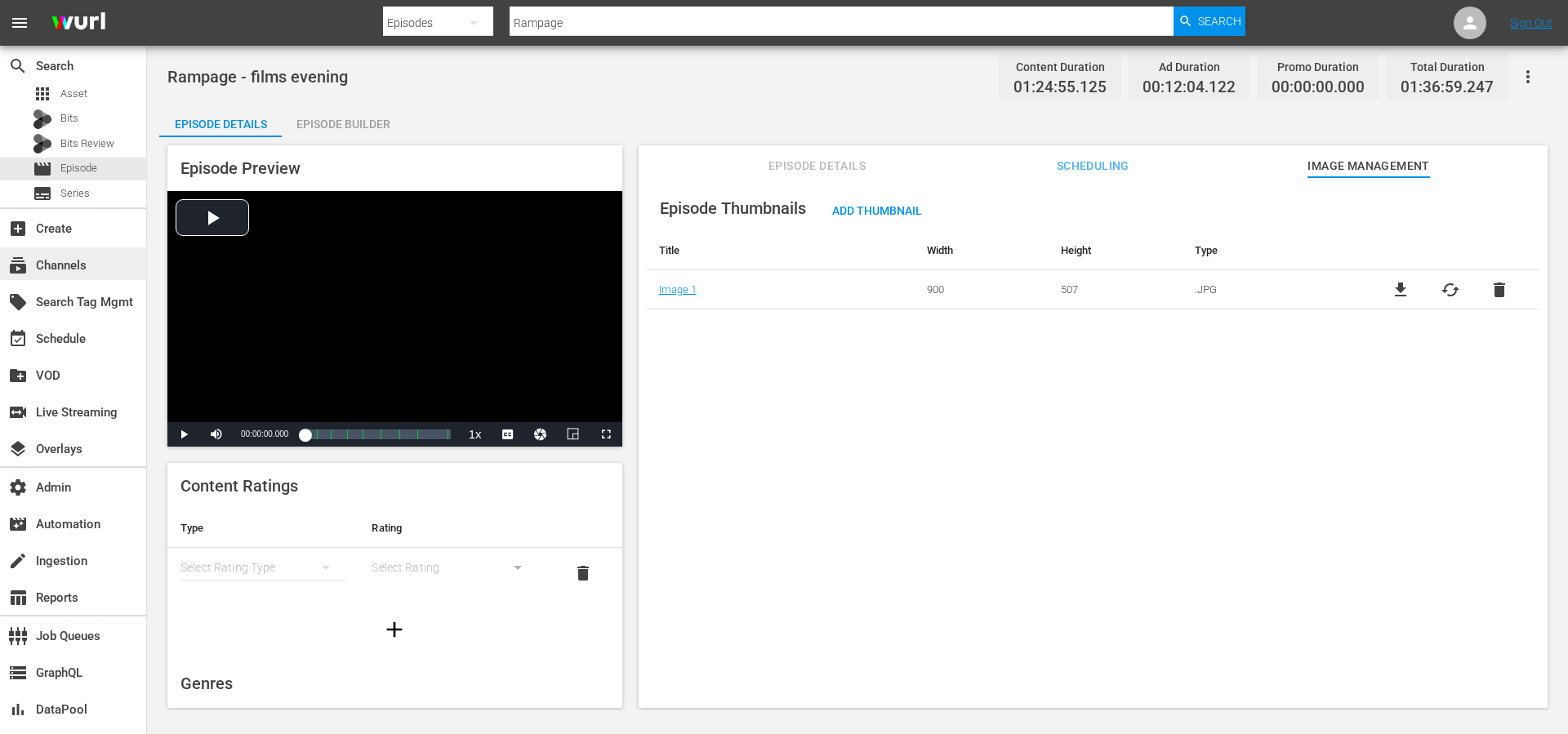
click at [71, 263] on div "subscriptions Channels" at bounding box center [46, 263] width 92 height 15
type input "msg"
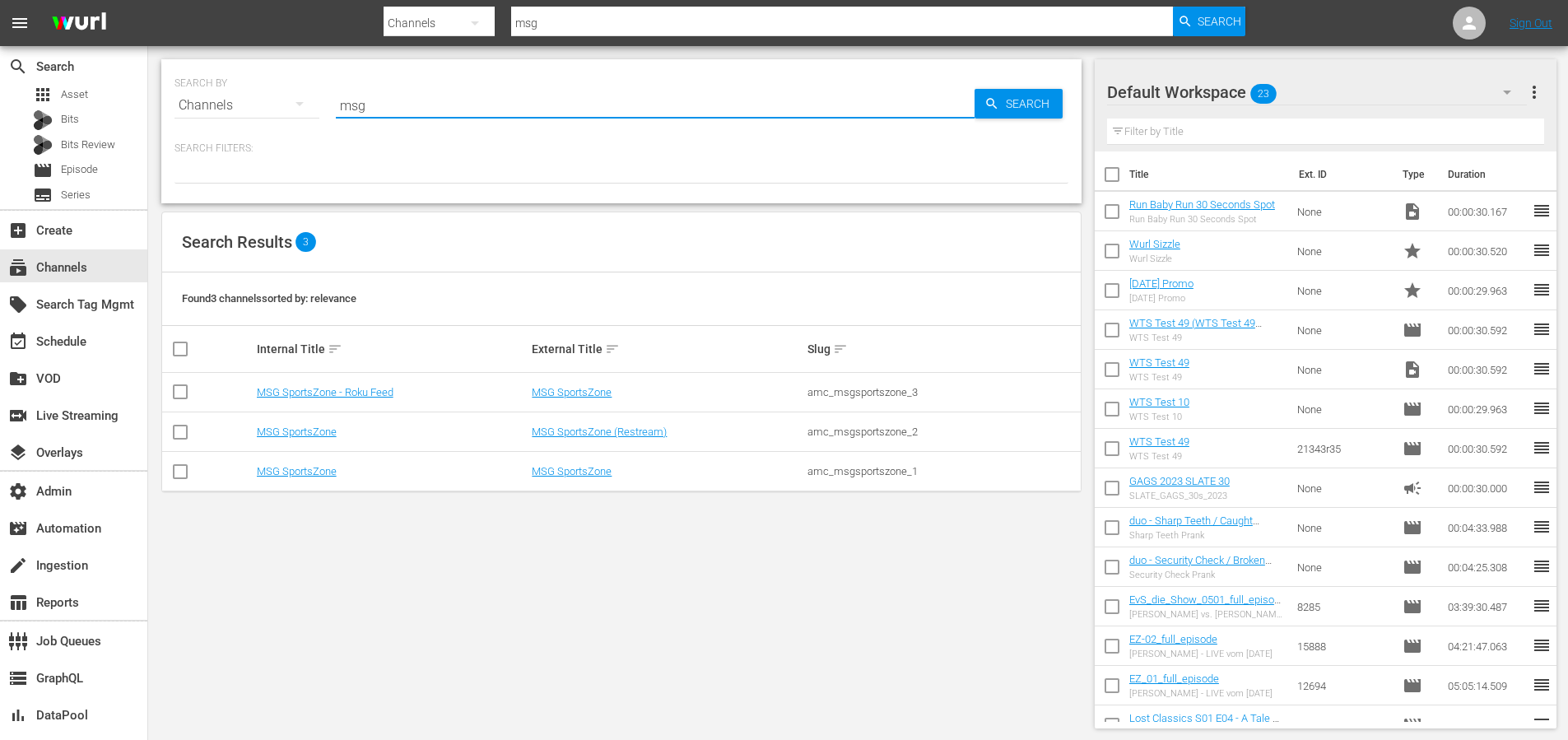
drag, startPoint x: 348, startPoint y: 102, endPoint x: 301, endPoint y: 90, distance: 48.5
click at [304, 99] on div "SEARCH BY Search By Channels Search ID, Title, Description, Keywords, or Catego…" at bounding box center [621, 95] width 894 height 59
type input "[PERSON_NAME]"
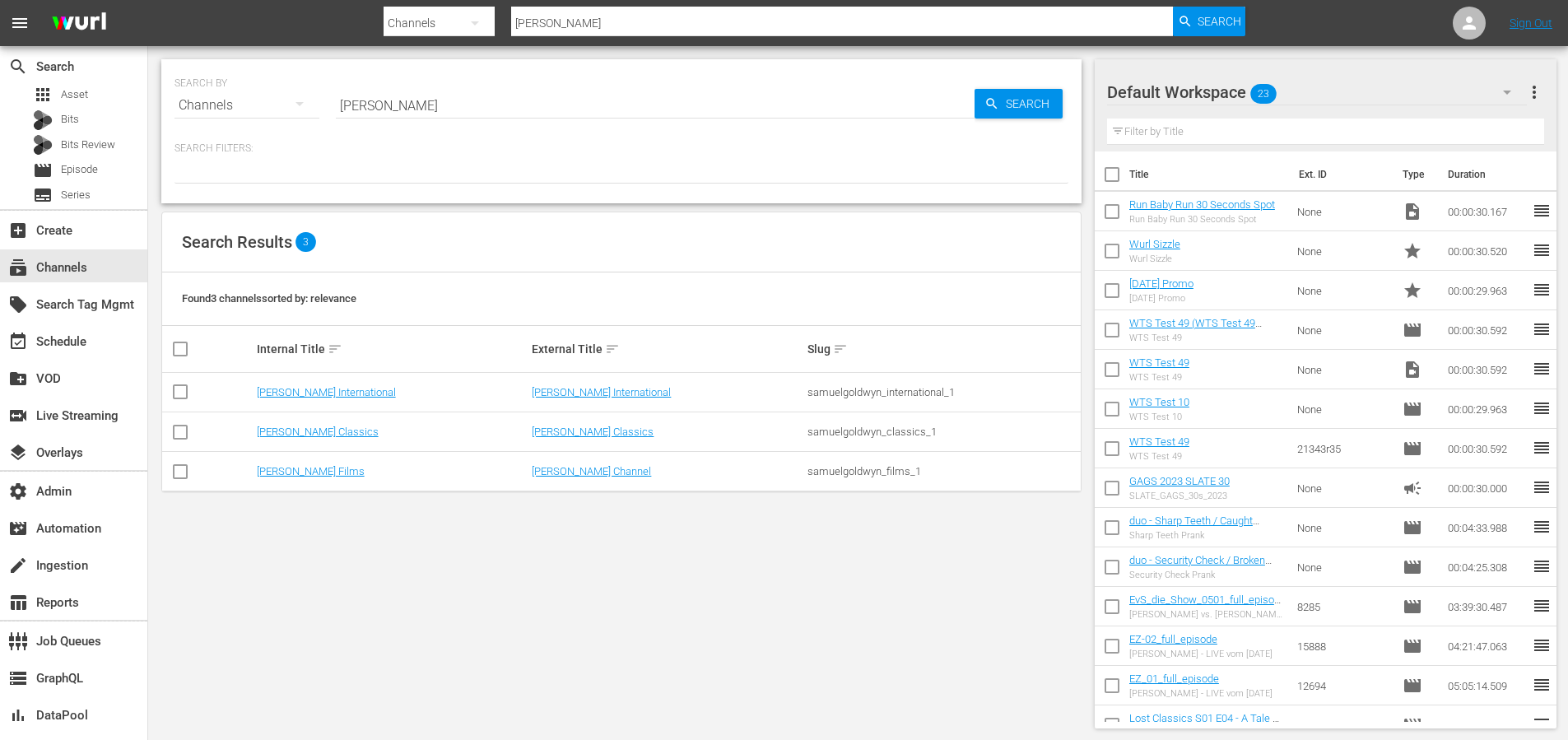
click at [299, 478] on td "[PERSON_NAME] Films" at bounding box center [393, 471] width 276 height 40
click at [314, 470] on link "[PERSON_NAME] Films" at bounding box center [310, 470] width 107 height 12
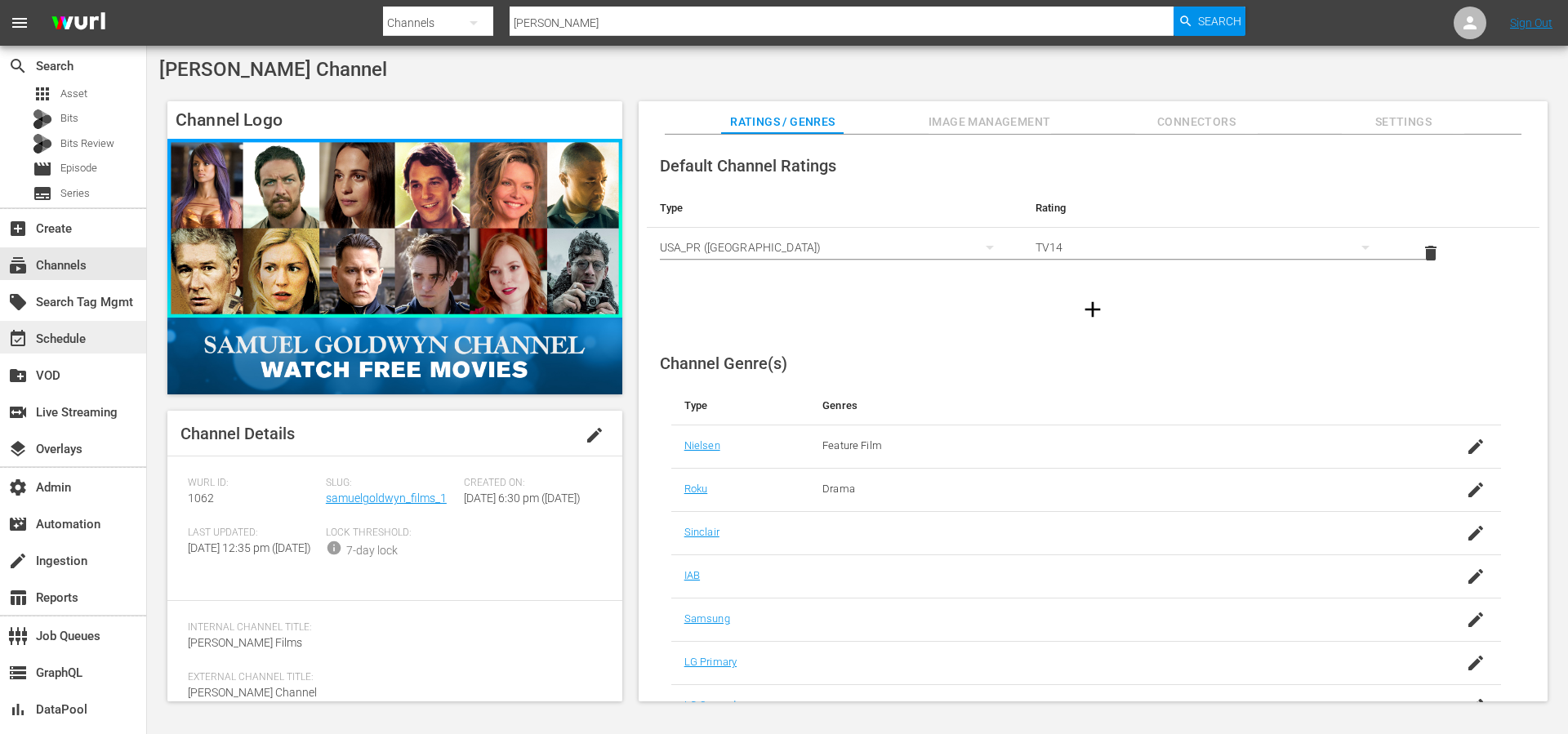
click at [62, 344] on div "event_available Schedule" at bounding box center [46, 336] width 92 height 15
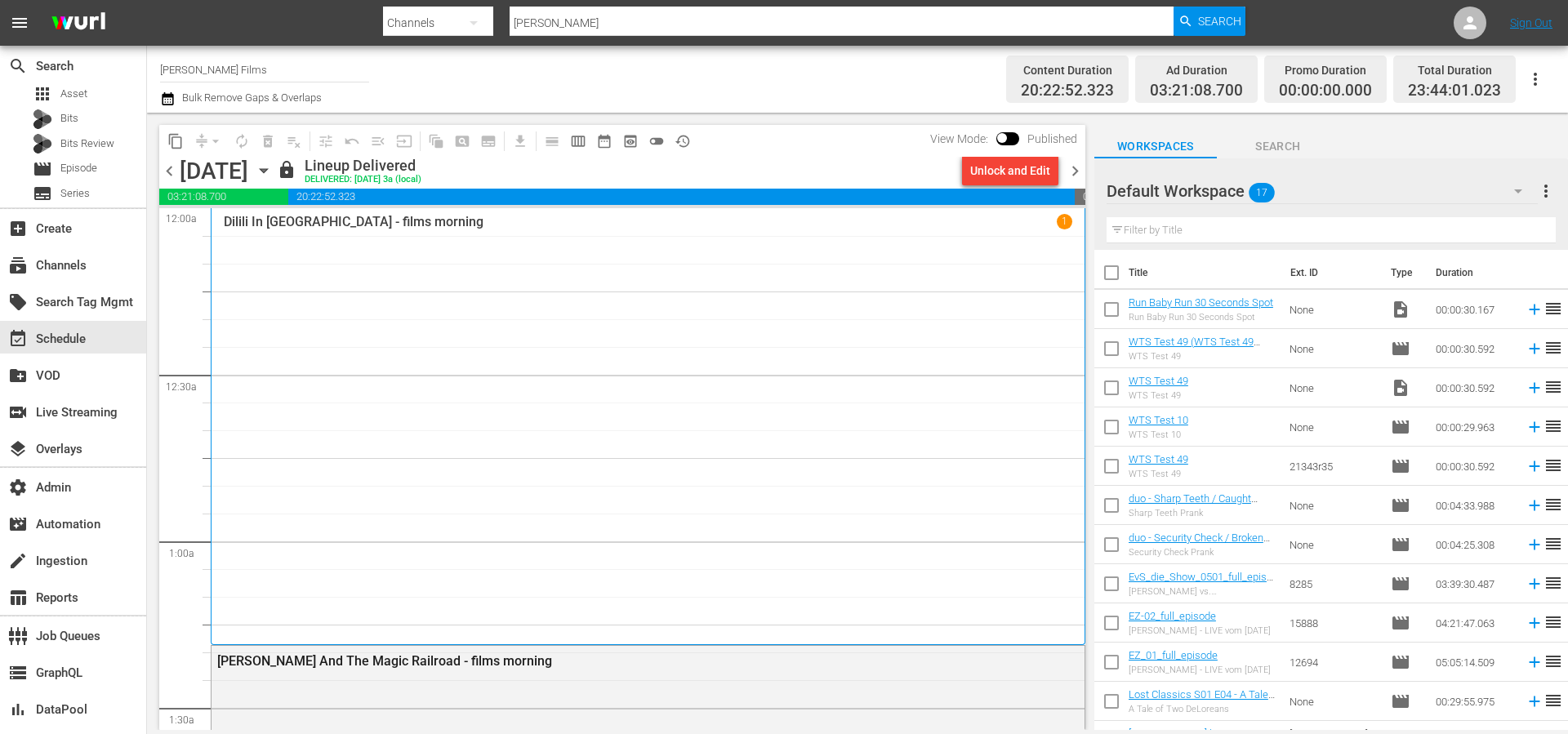
click at [164, 168] on span "chevron_left" at bounding box center [169, 171] width 20 height 20
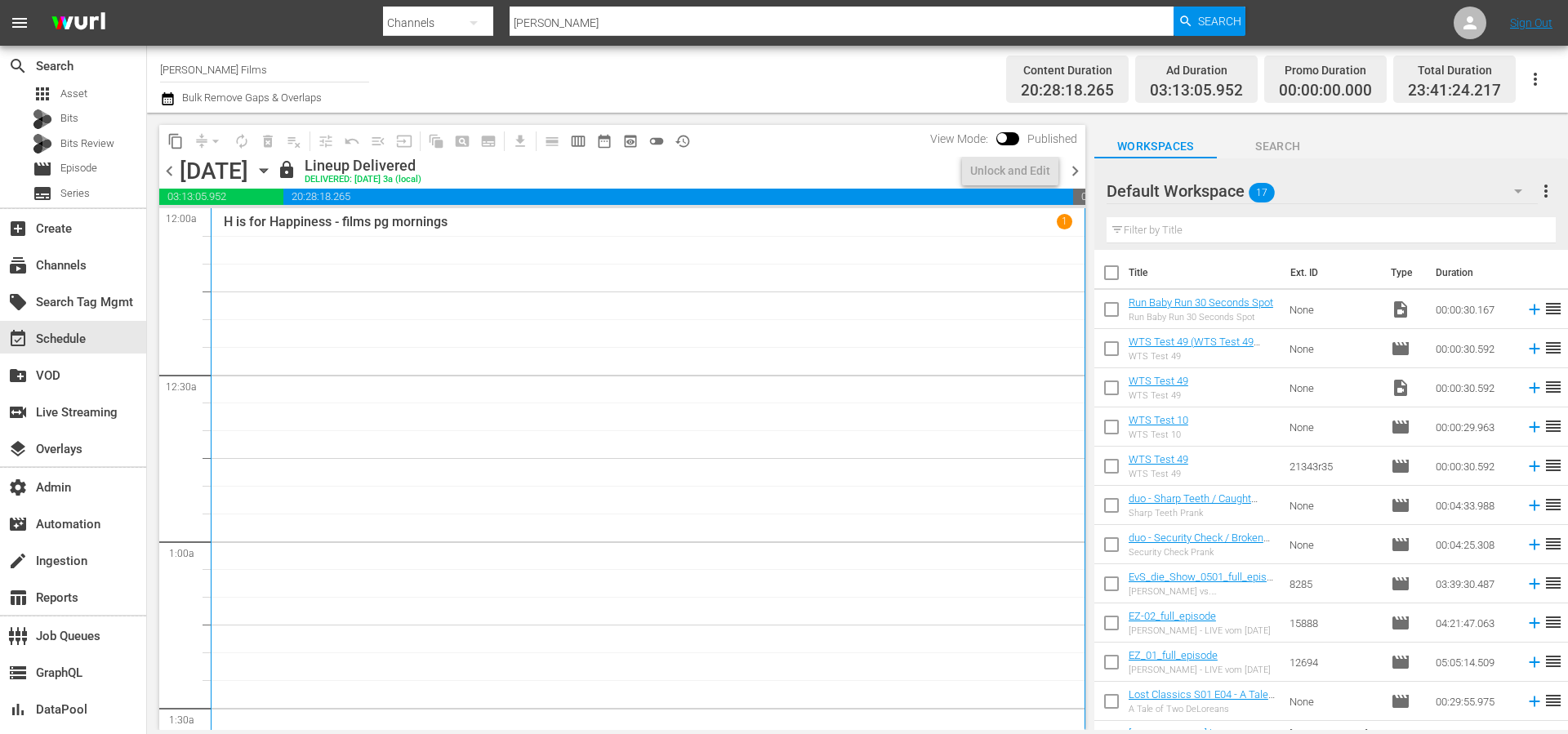
click at [164, 168] on span "chevron_left" at bounding box center [169, 171] width 20 height 20
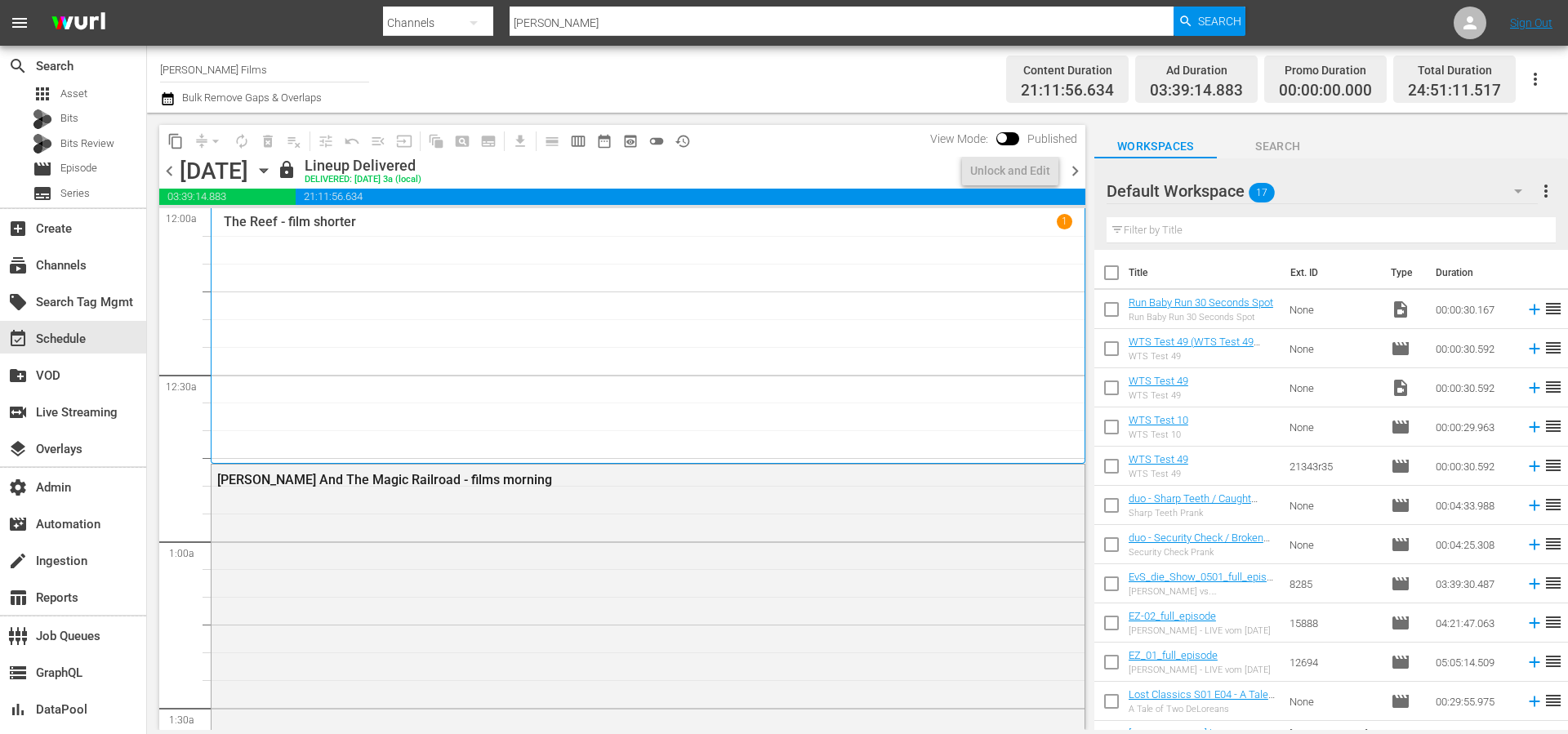
click at [164, 168] on span "chevron_left" at bounding box center [169, 171] width 20 height 20
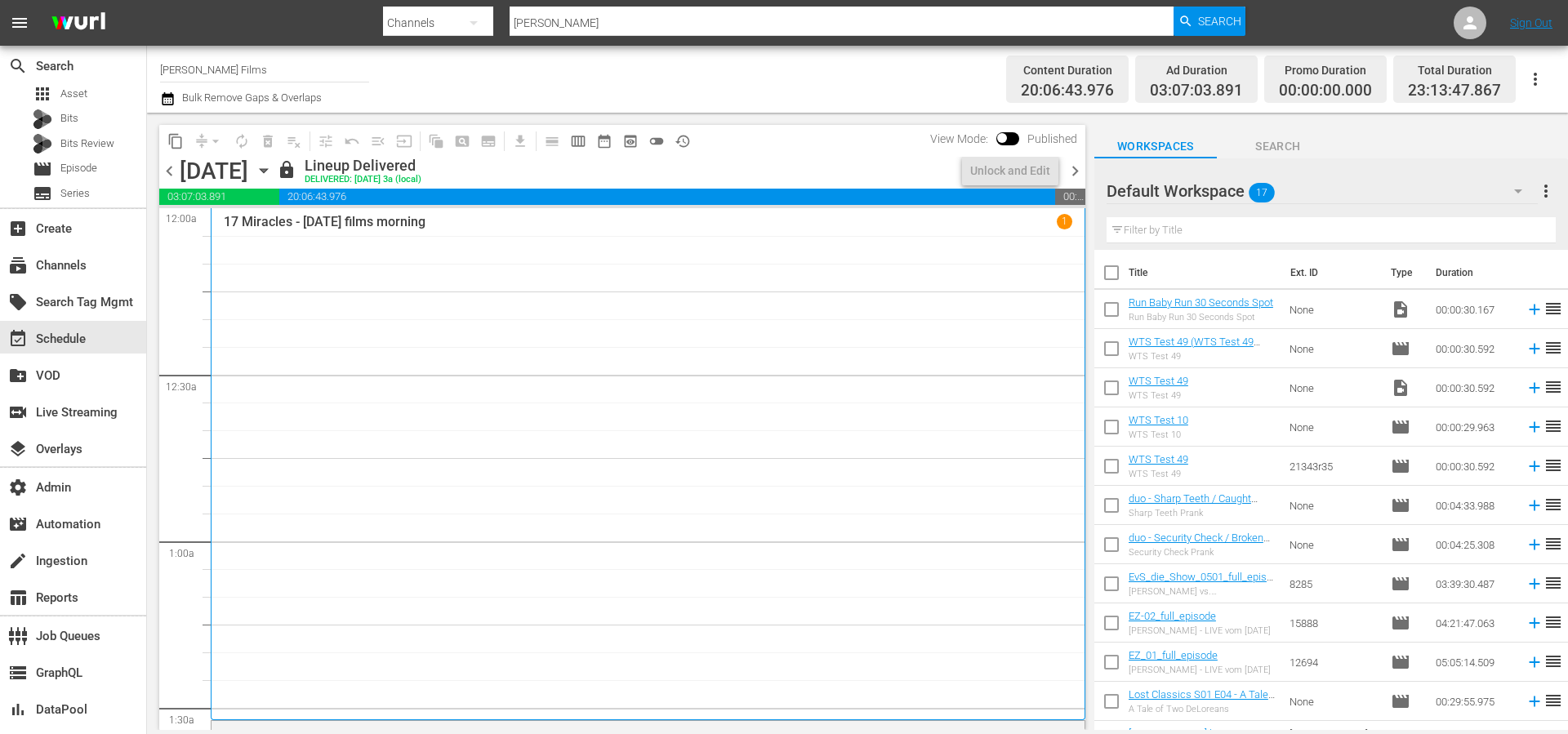
click at [164, 168] on span "chevron_left" at bounding box center [169, 171] width 20 height 20
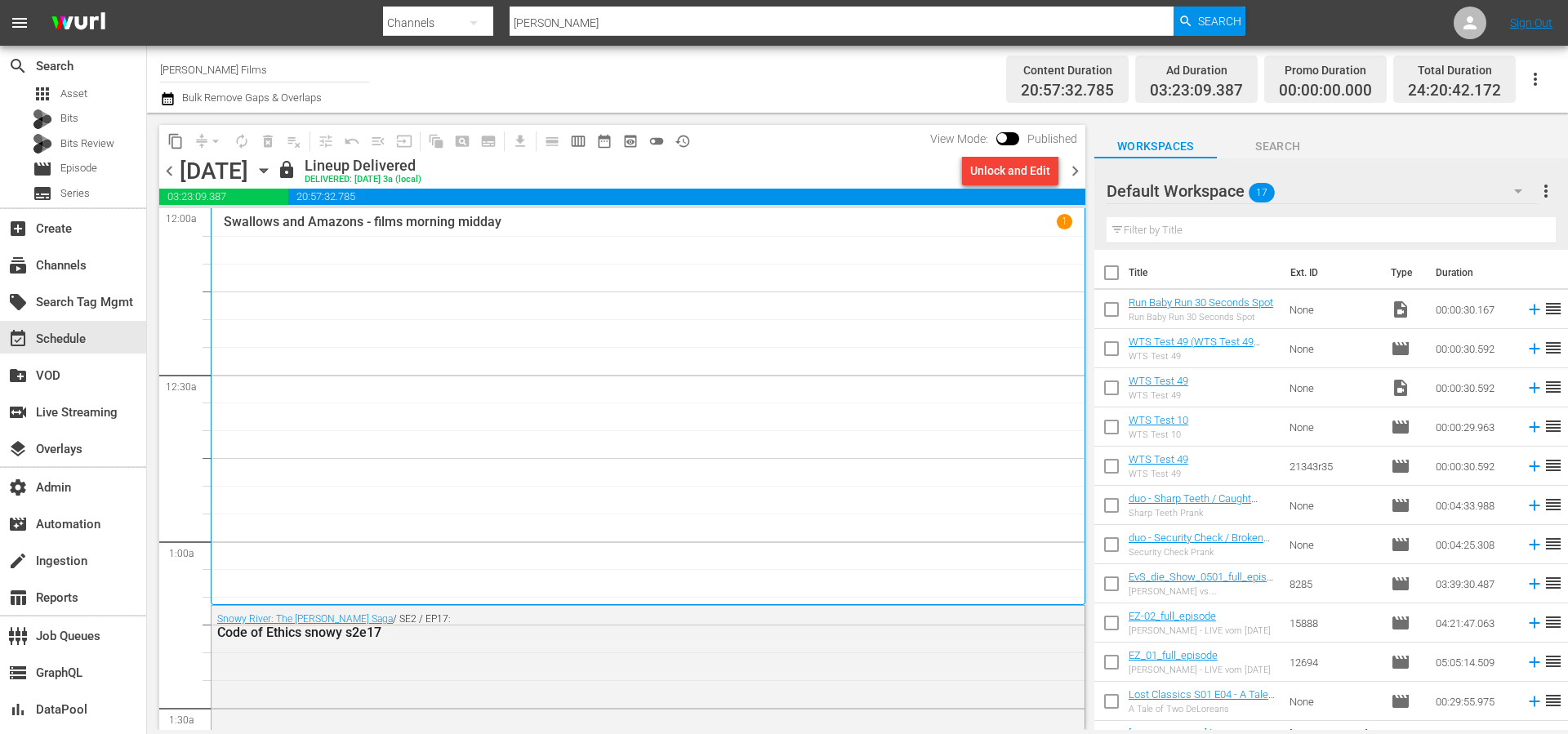
click at [164, 168] on span "chevron_left" at bounding box center [169, 171] width 20 height 20
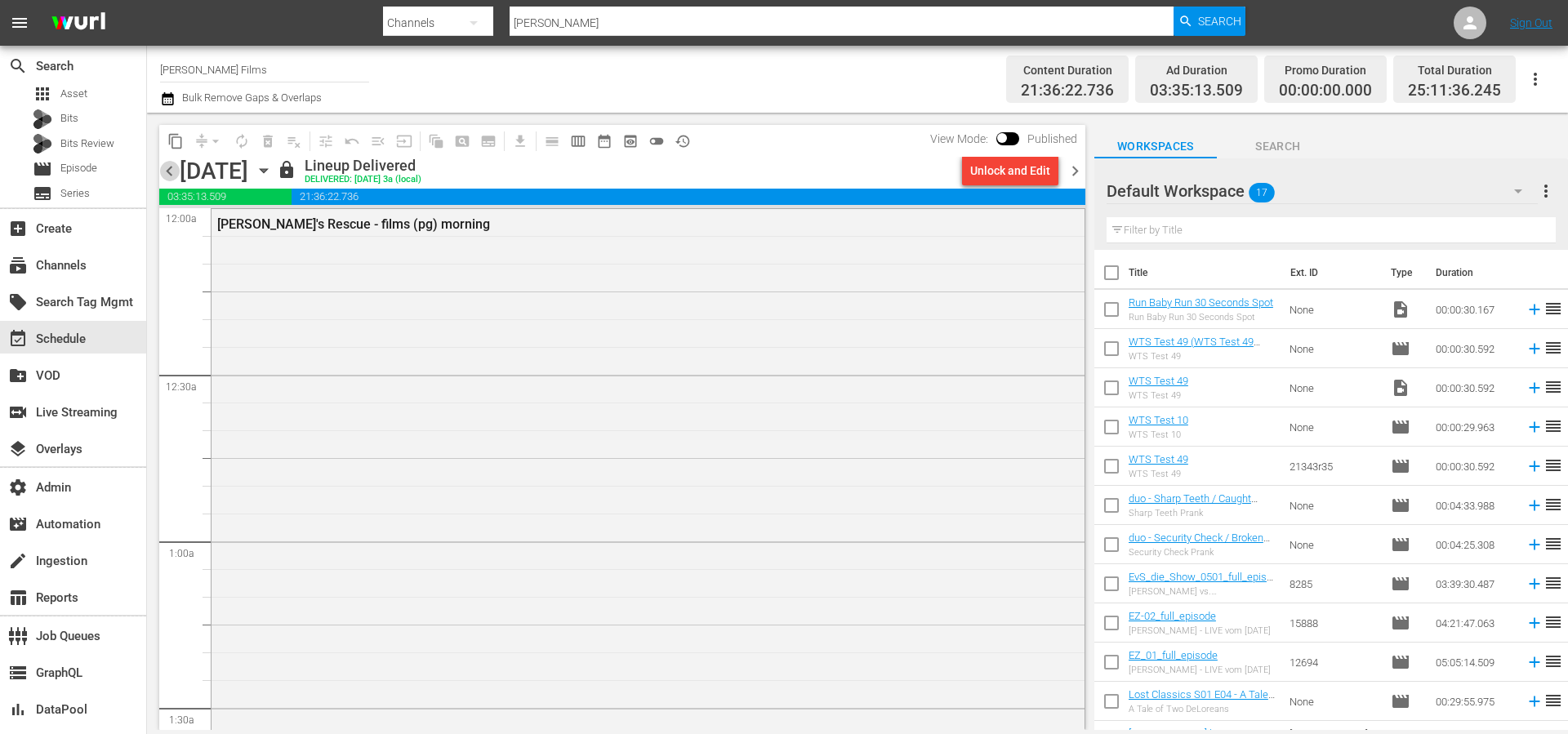
click at [164, 168] on span "chevron_left" at bounding box center [169, 171] width 20 height 20
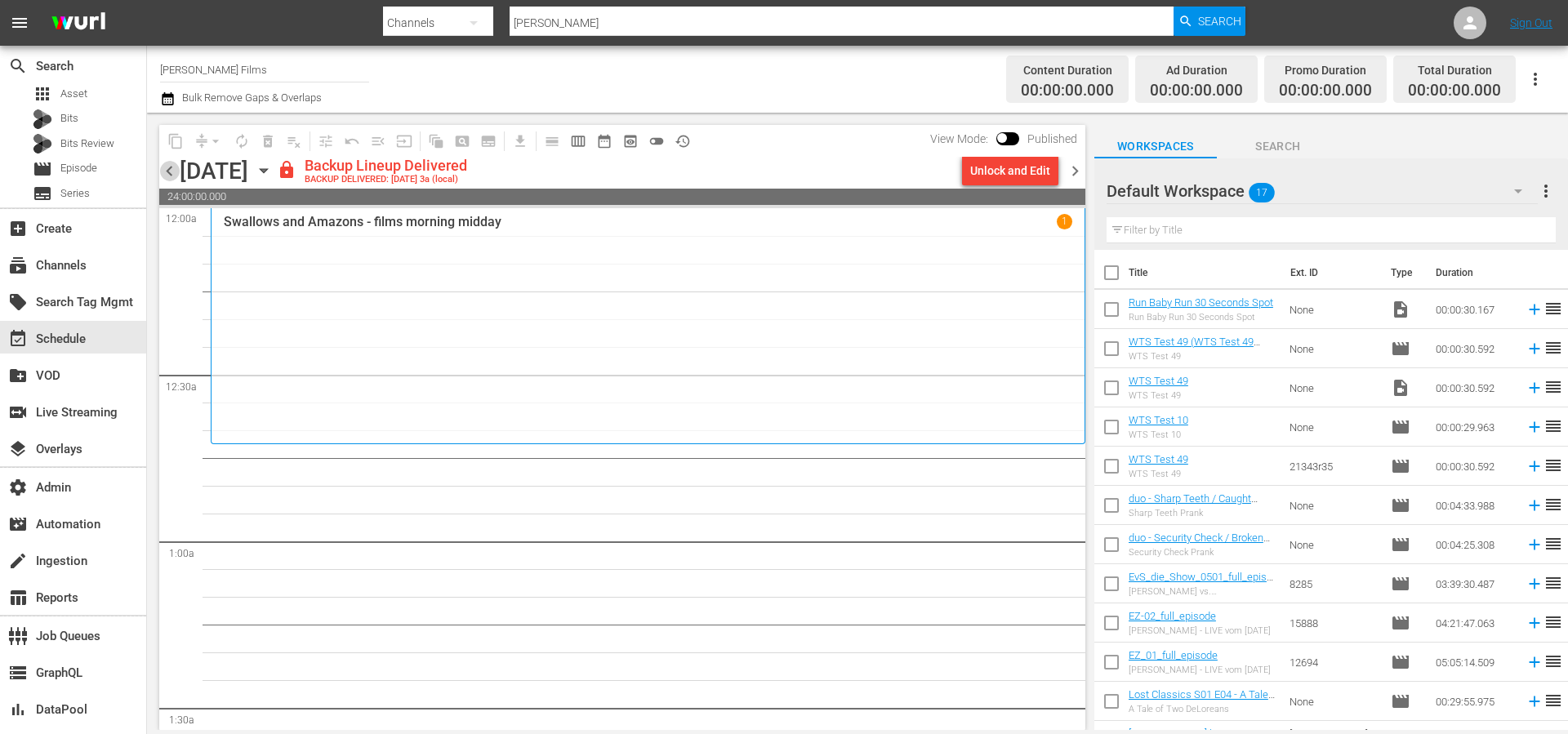
click at [164, 168] on span "chevron_left" at bounding box center [169, 171] width 20 height 20
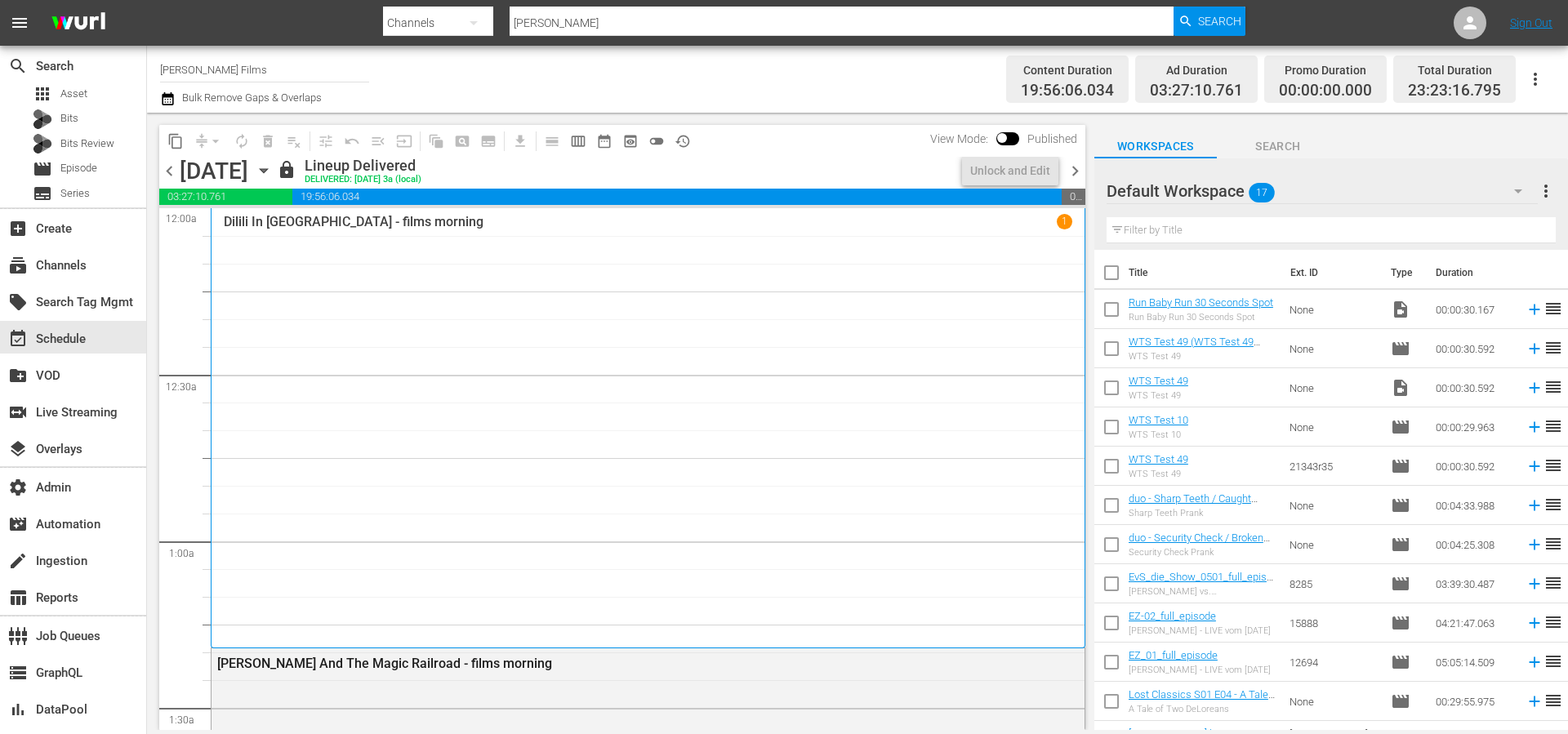
click at [164, 168] on span "chevron_left" at bounding box center [169, 171] width 20 height 20
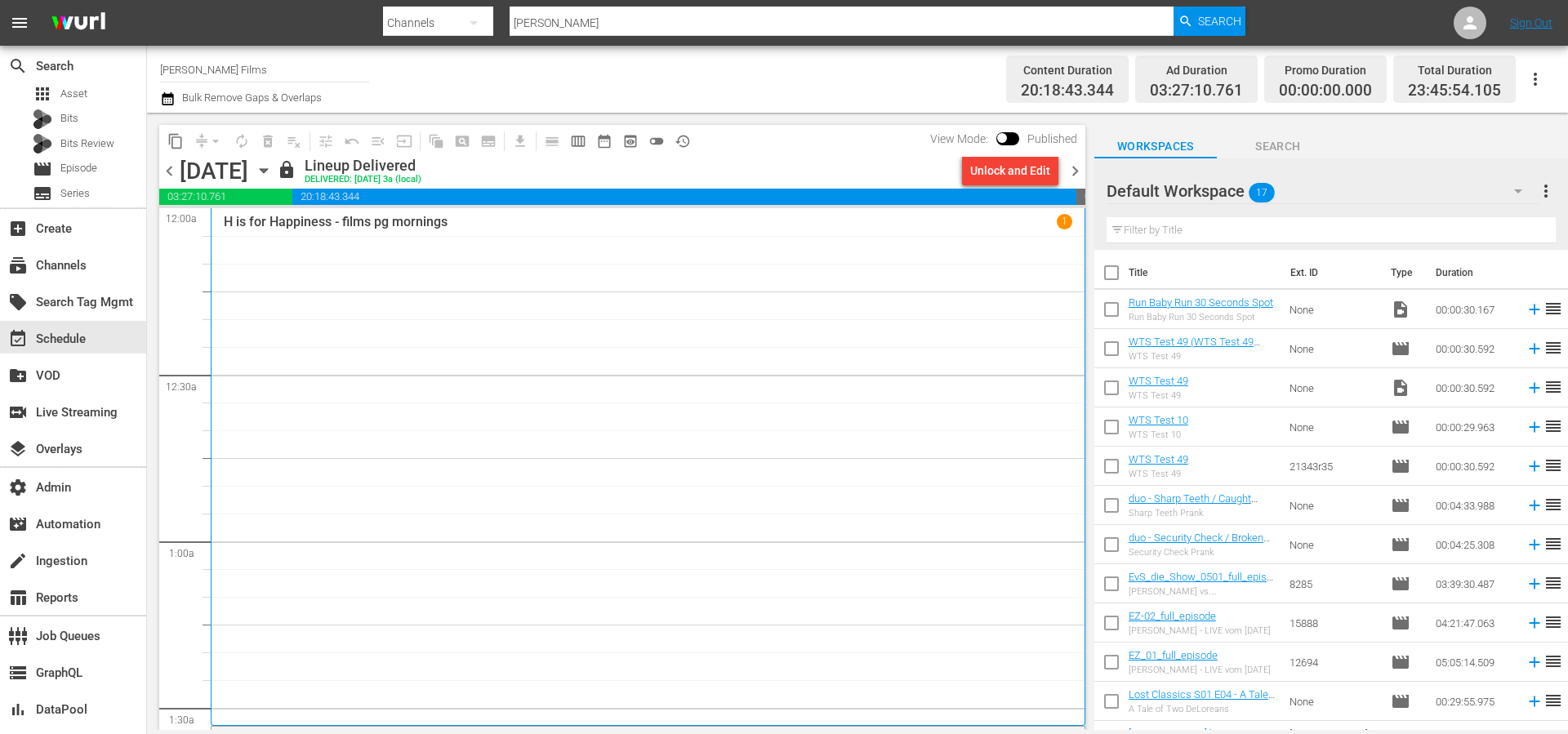
click at [164, 168] on span "chevron_left" at bounding box center [169, 171] width 20 height 20
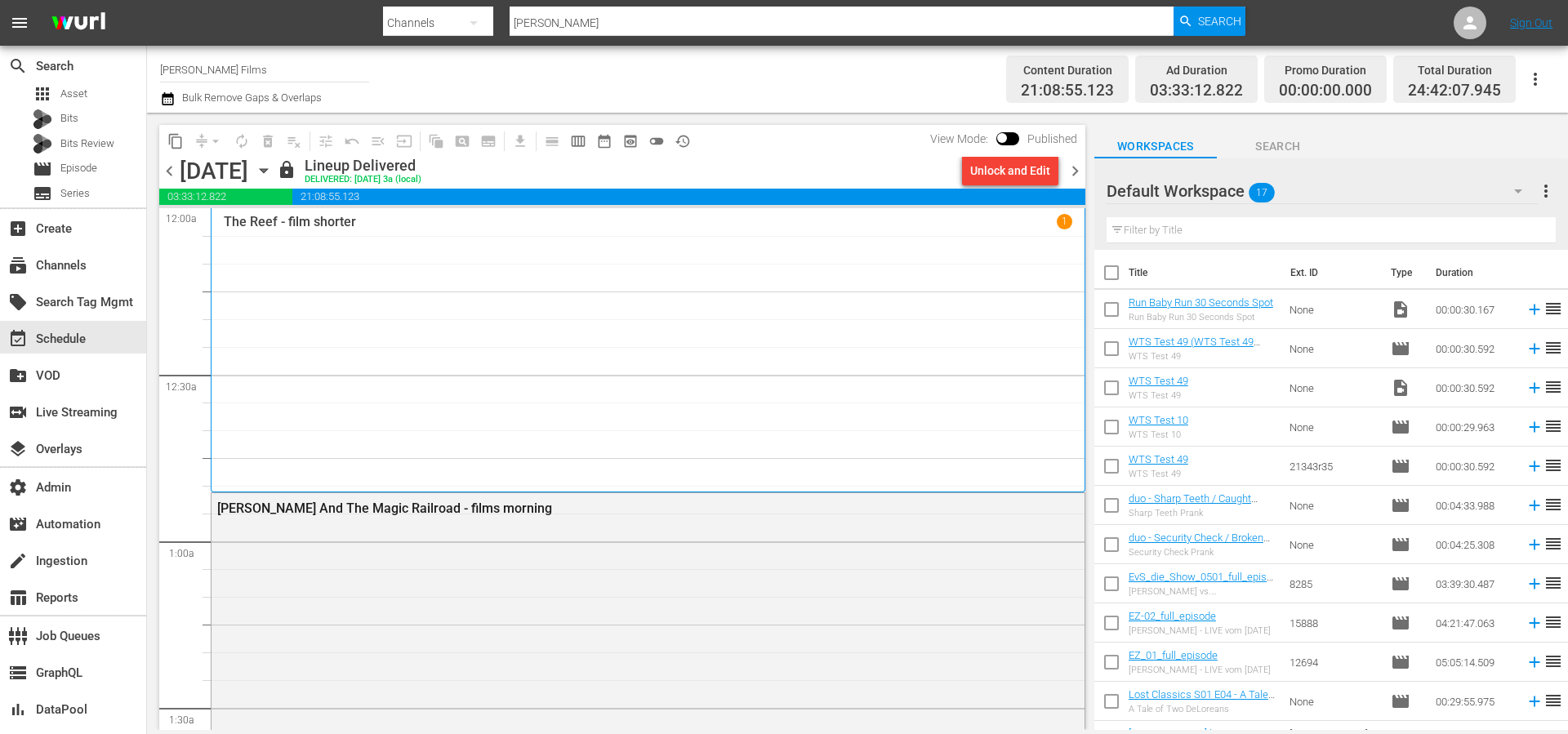
click at [164, 168] on span "chevron_left" at bounding box center [169, 171] width 20 height 20
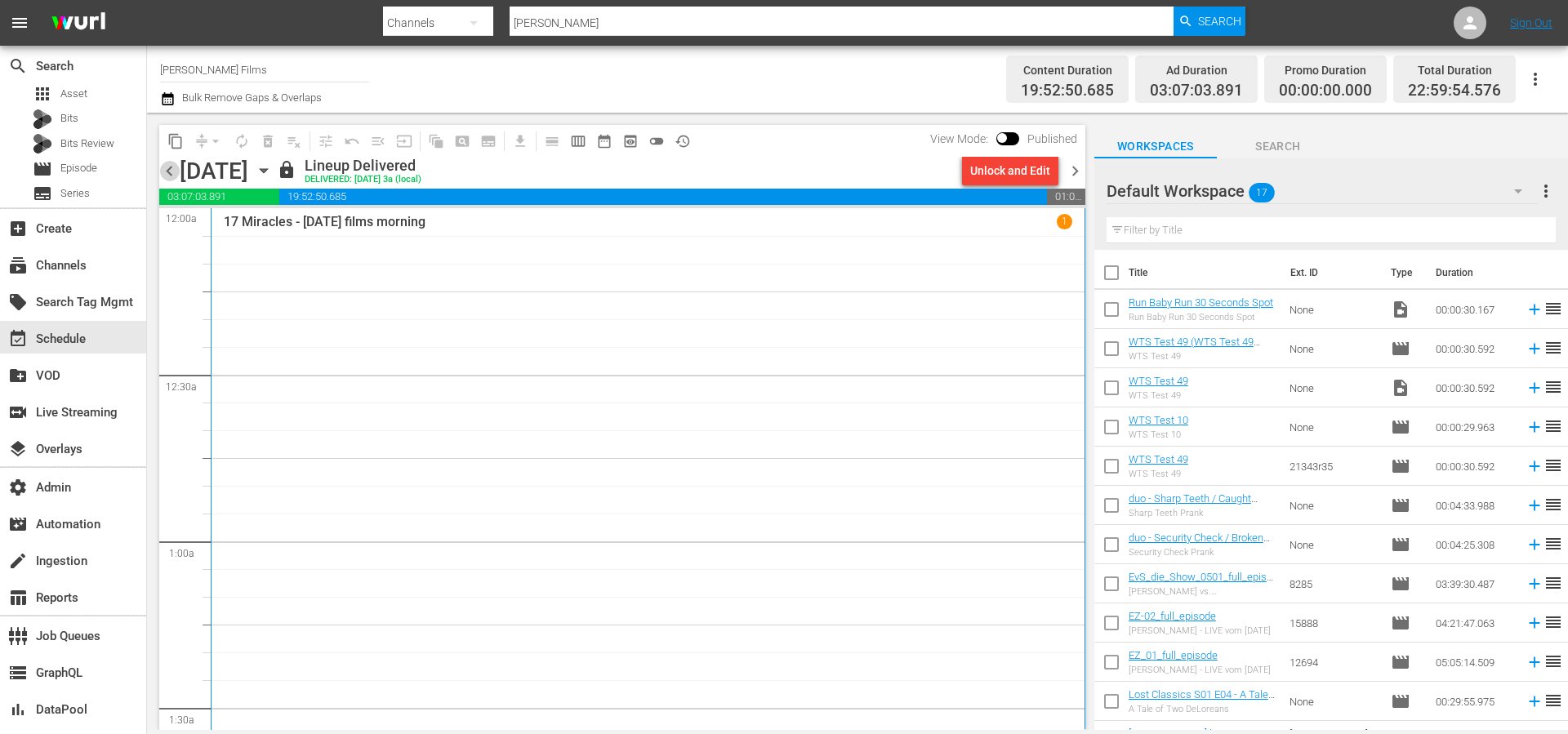
click at [164, 168] on span "chevron_left" at bounding box center [169, 171] width 20 height 20
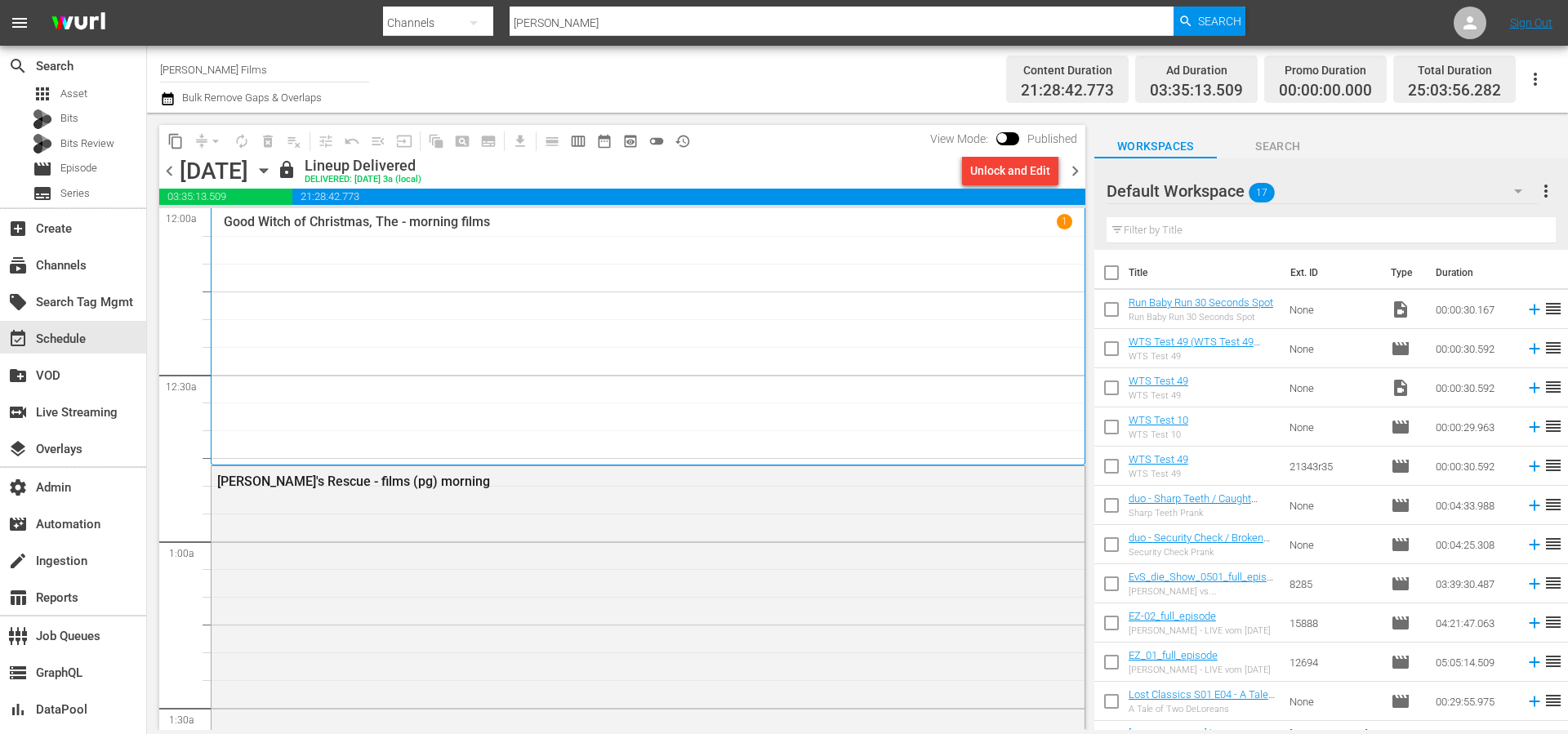
click at [164, 168] on span "chevron_left" at bounding box center [169, 171] width 20 height 20
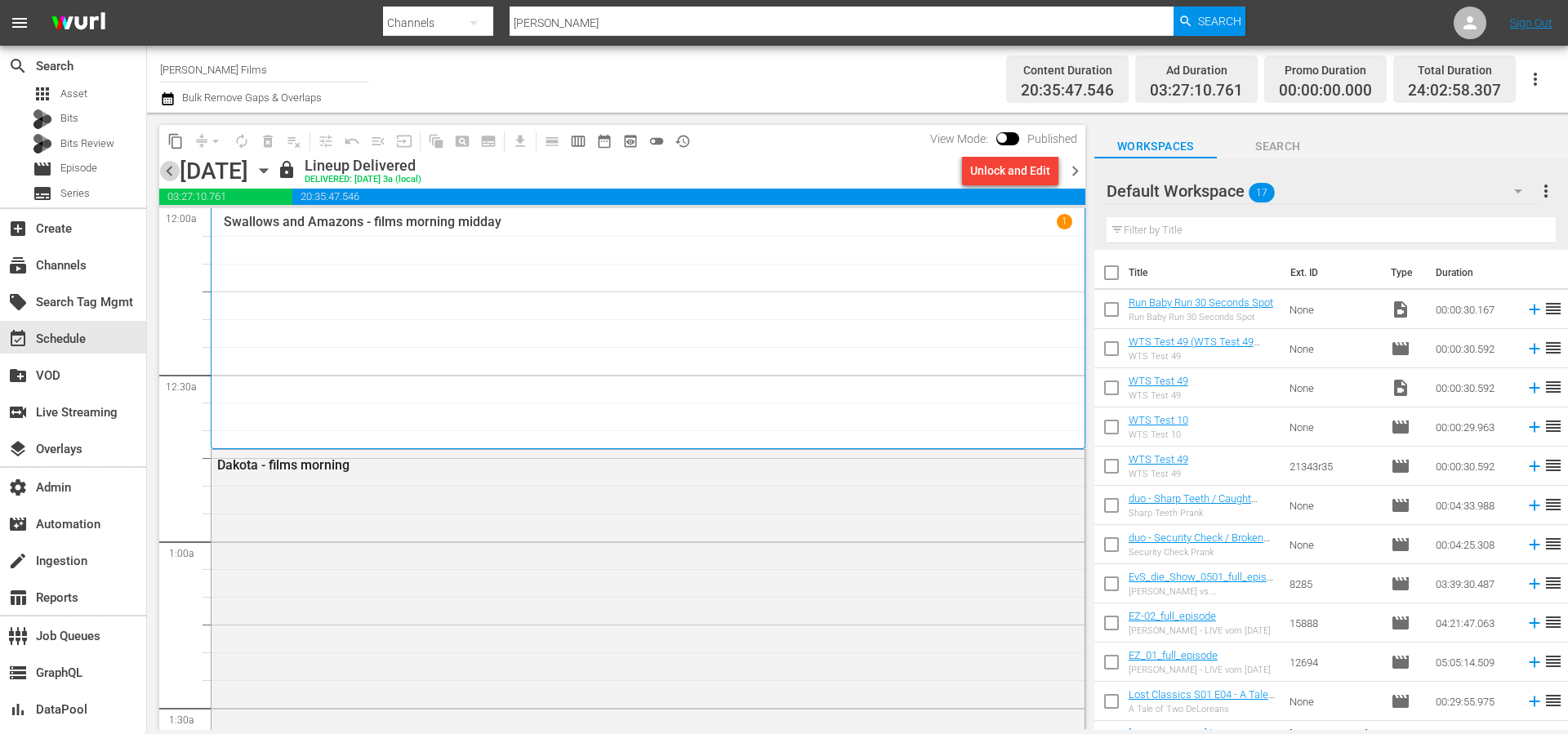
click at [164, 168] on span "chevron_left" at bounding box center [169, 171] width 20 height 20
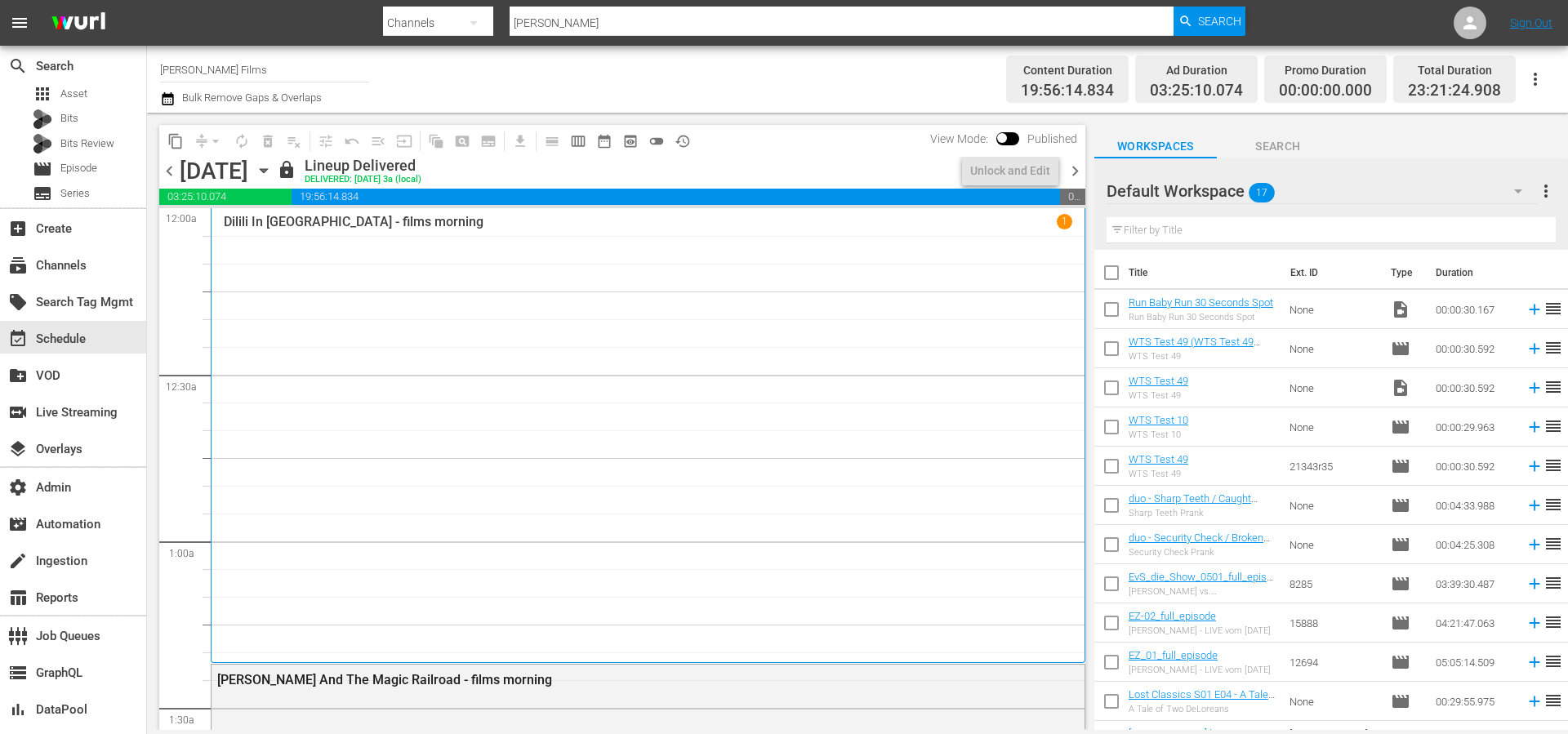
click at [164, 168] on span "chevron_left" at bounding box center [169, 171] width 20 height 20
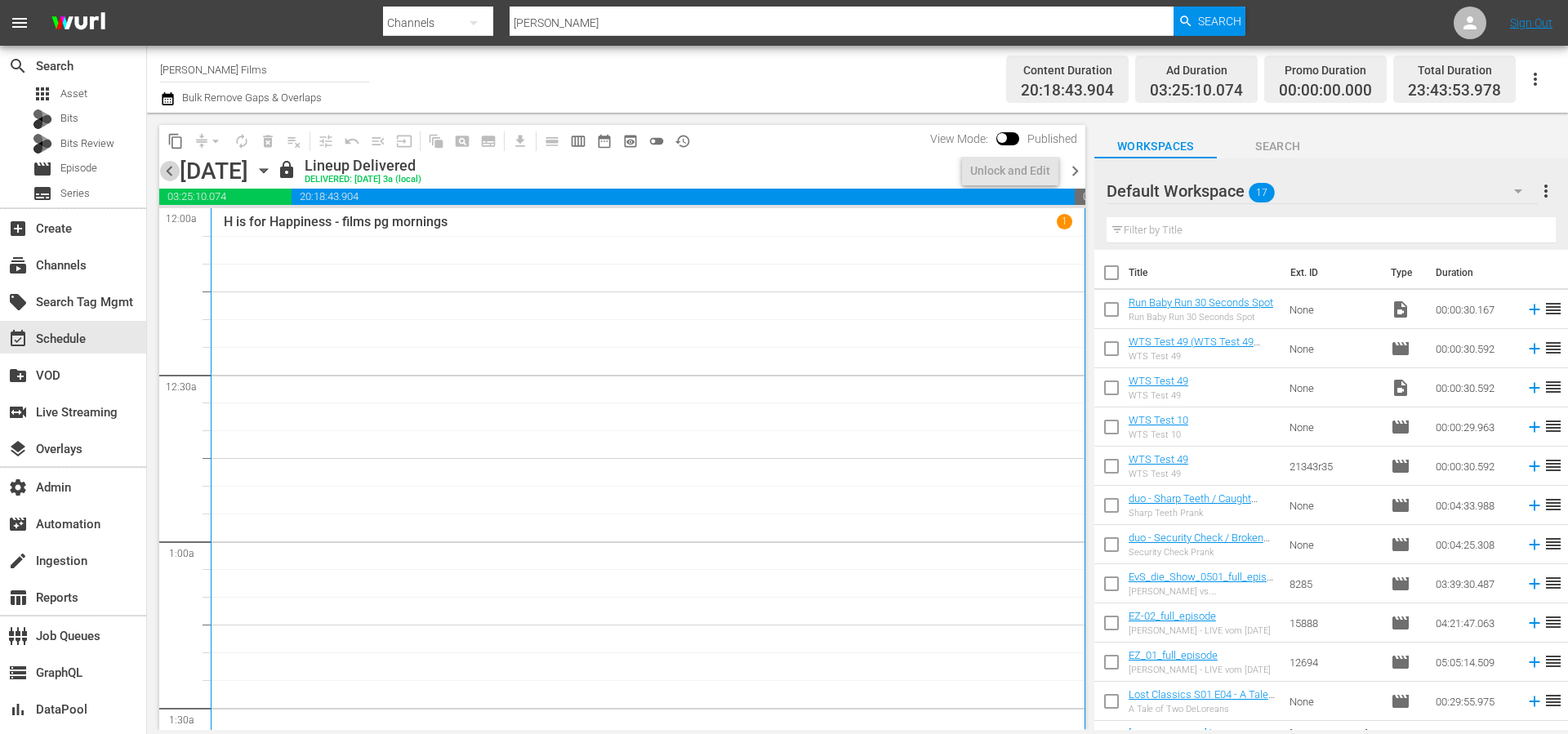
click at [164, 168] on span "chevron_left" at bounding box center [169, 171] width 20 height 20
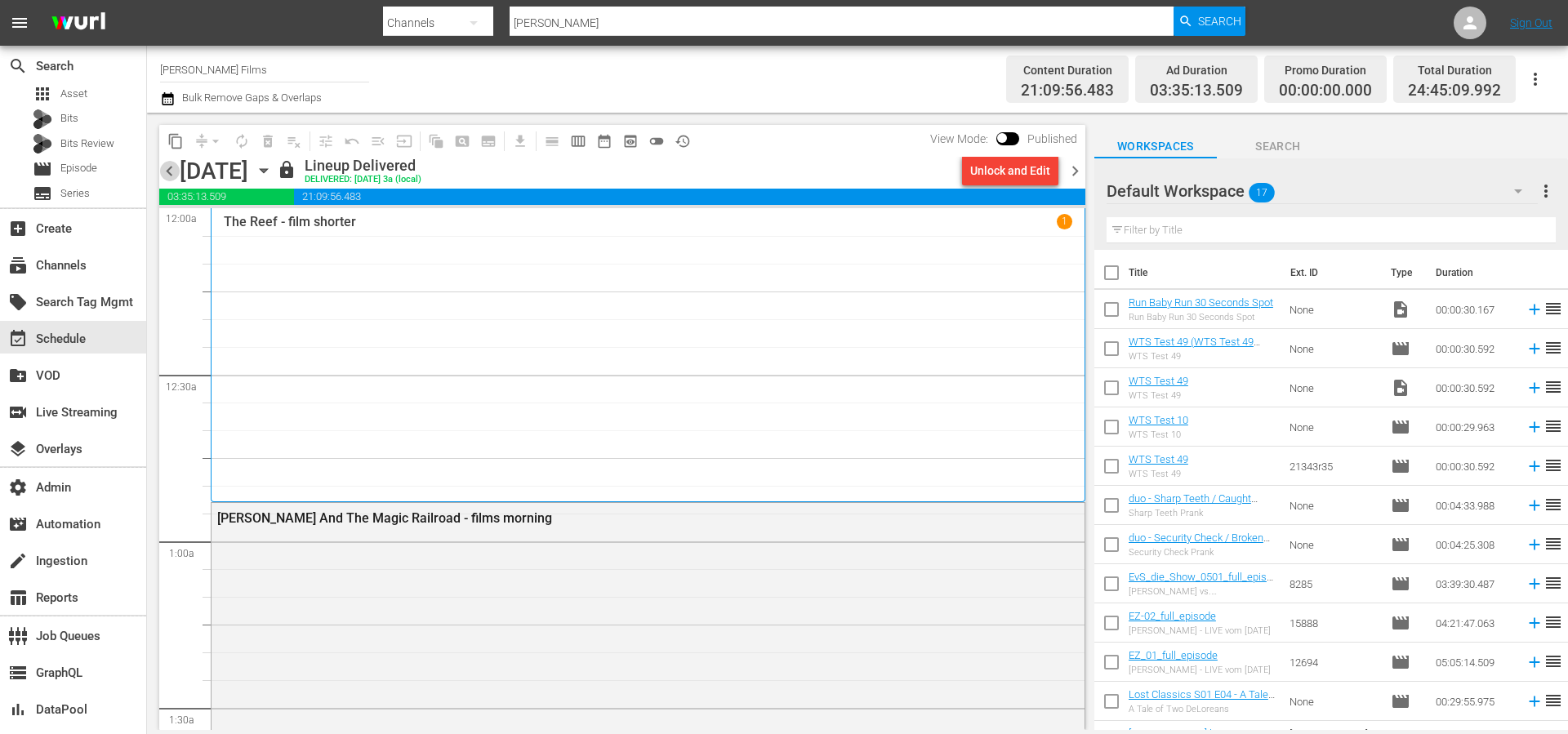
click at [164, 168] on span "chevron_left" at bounding box center [169, 171] width 20 height 20
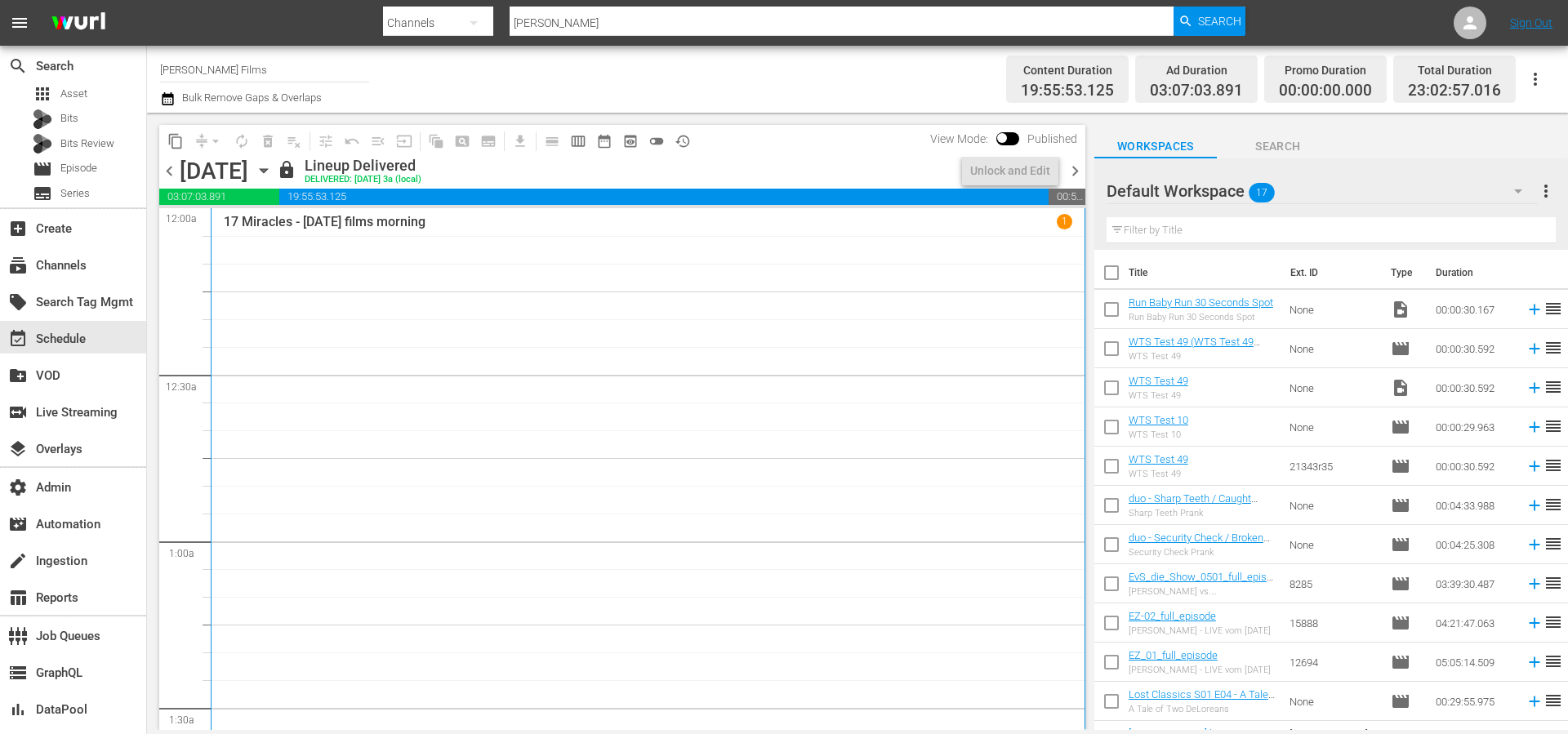
click at [164, 168] on span "chevron_left" at bounding box center [169, 171] width 20 height 20
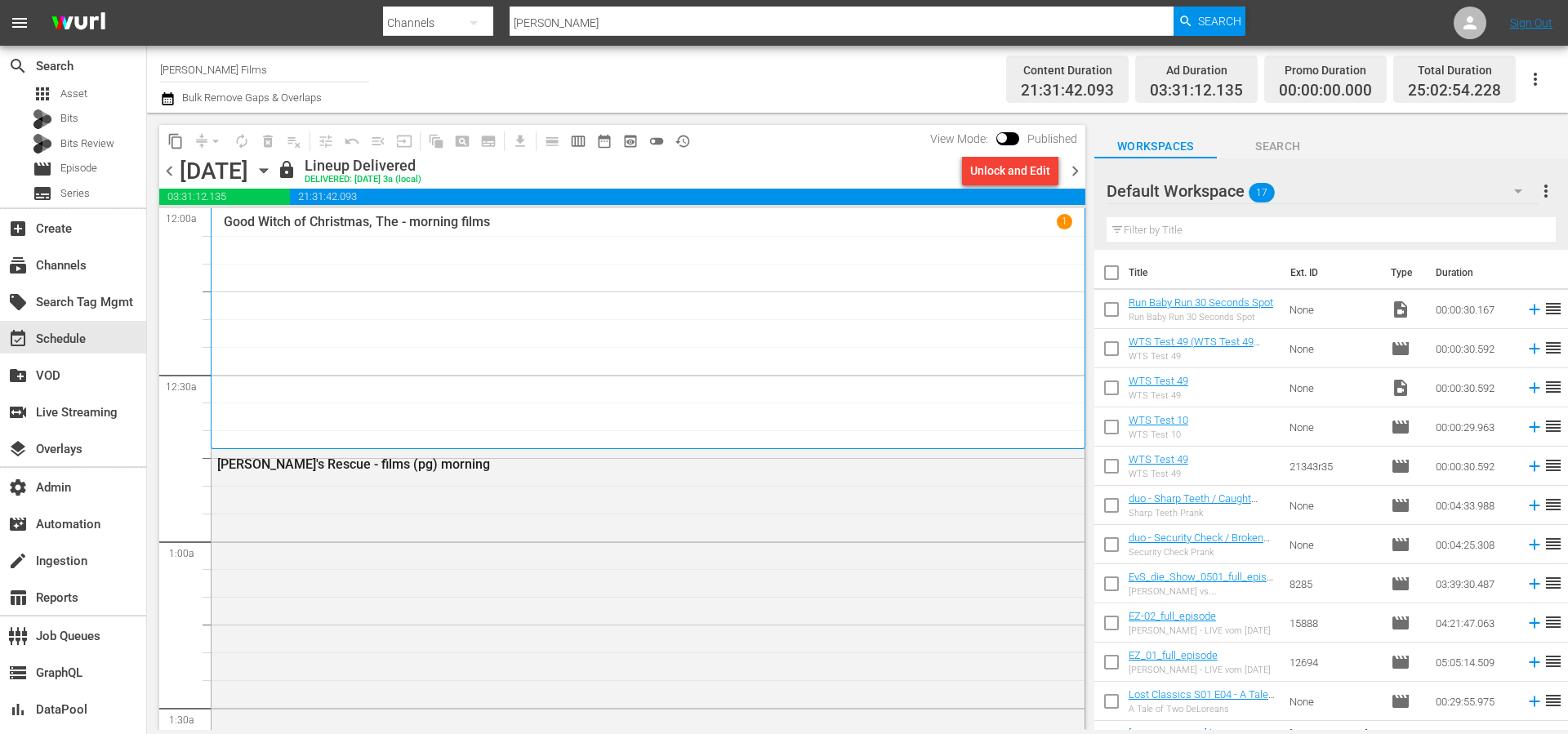
click at [164, 168] on span "chevron_left" at bounding box center [169, 171] width 20 height 20
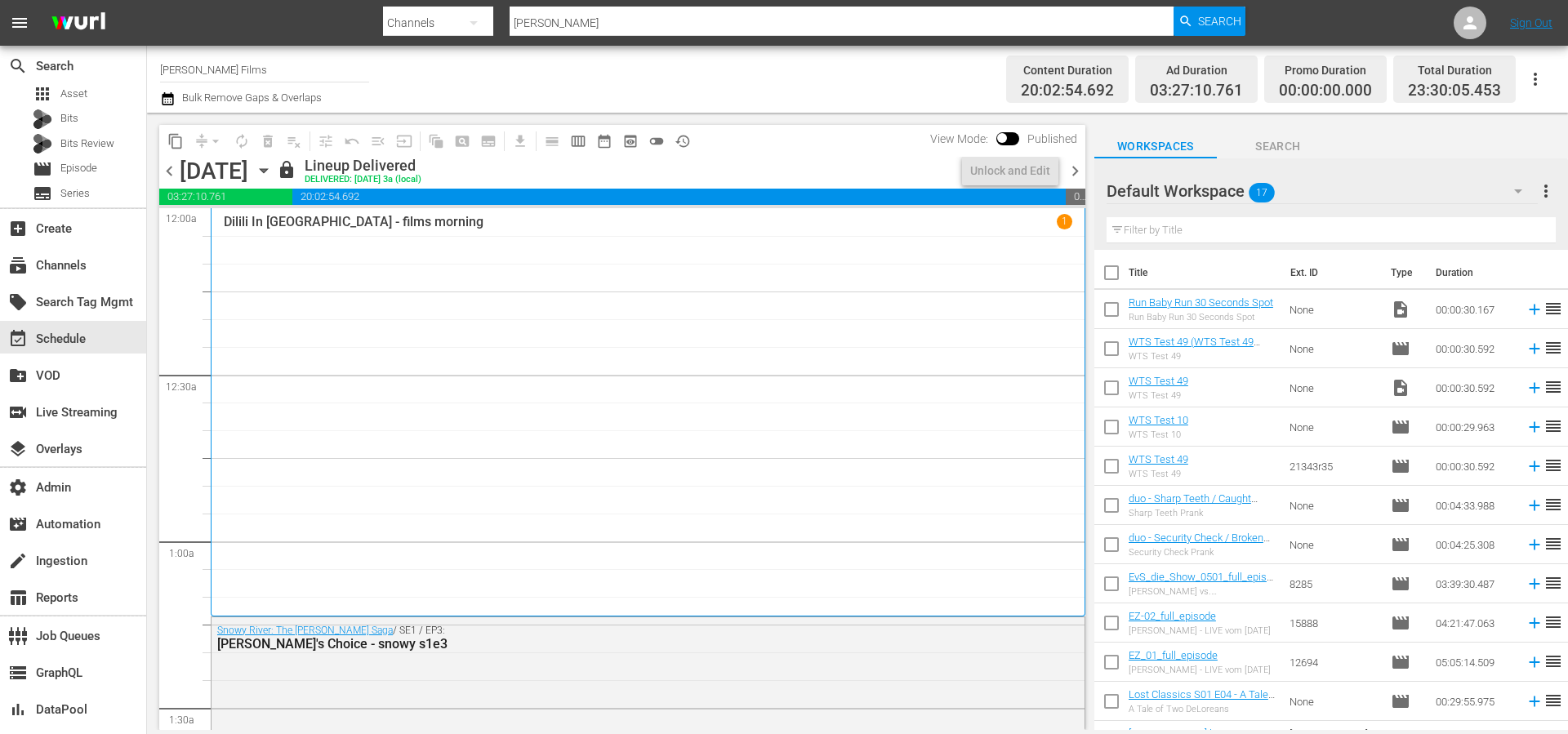
click at [164, 168] on span "chevron_left" at bounding box center [169, 171] width 20 height 20
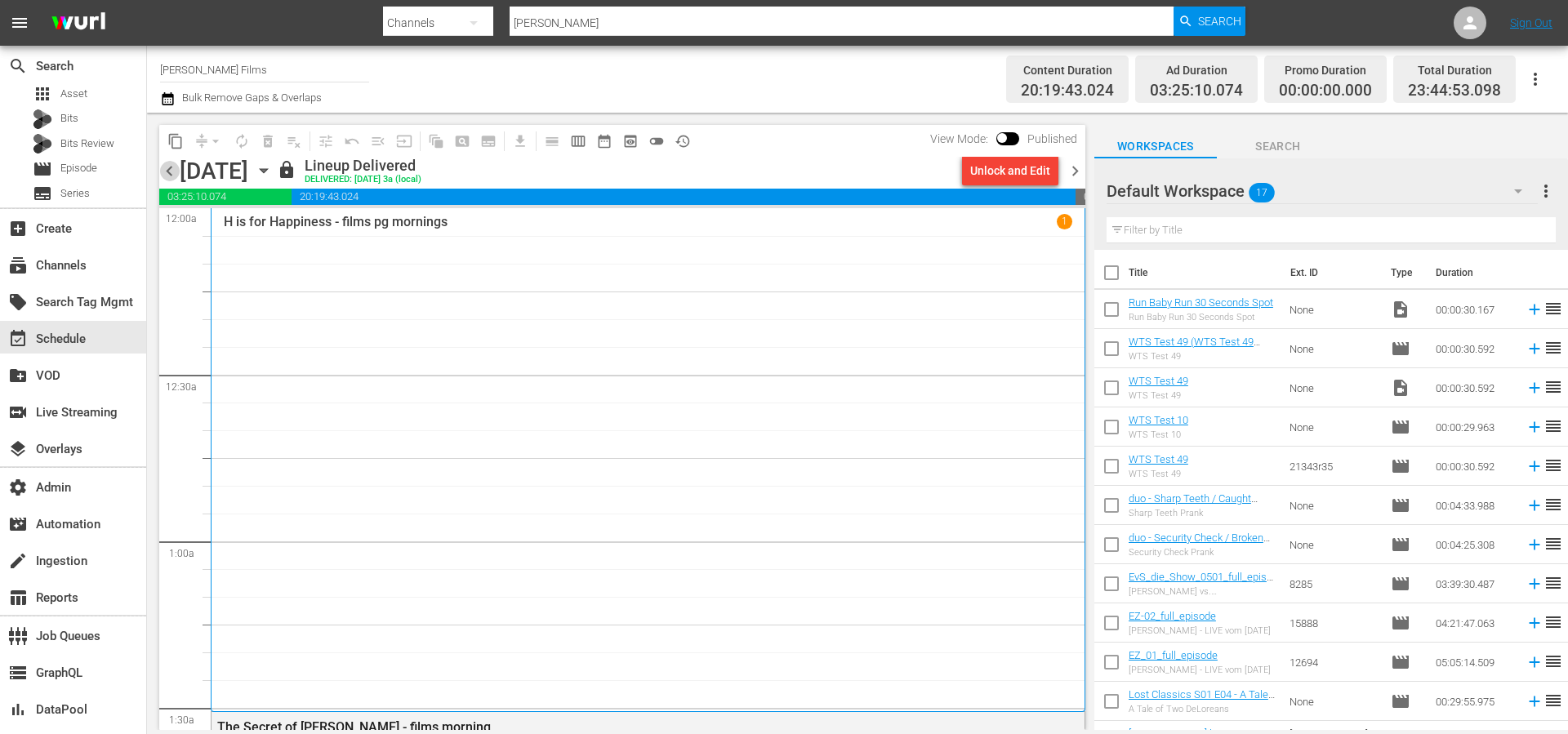
click at [164, 168] on span "chevron_left" at bounding box center [169, 171] width 20 height 20
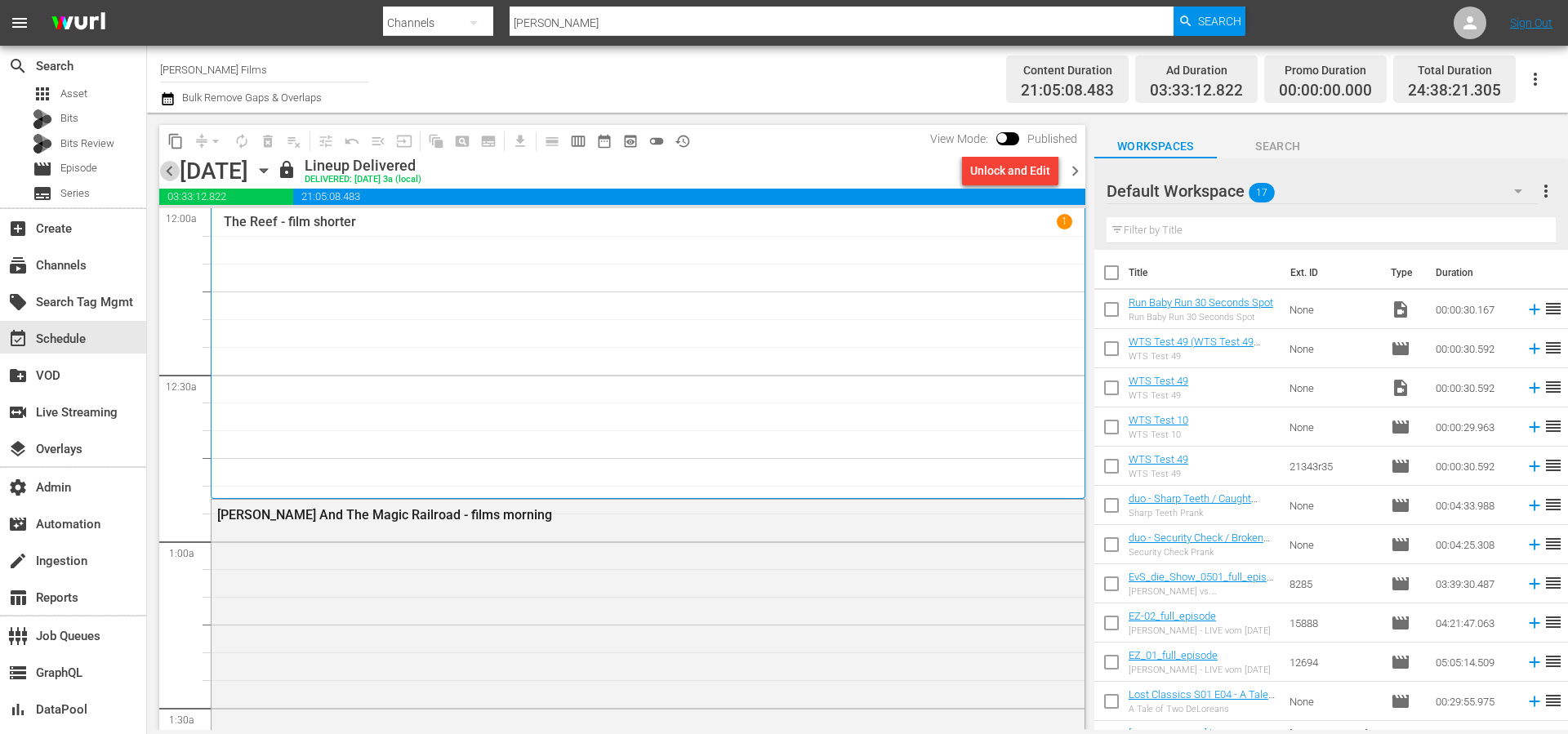
click at [164, 168] on span "chevron_left" at bounding box center [169, 171] width 20 height 20
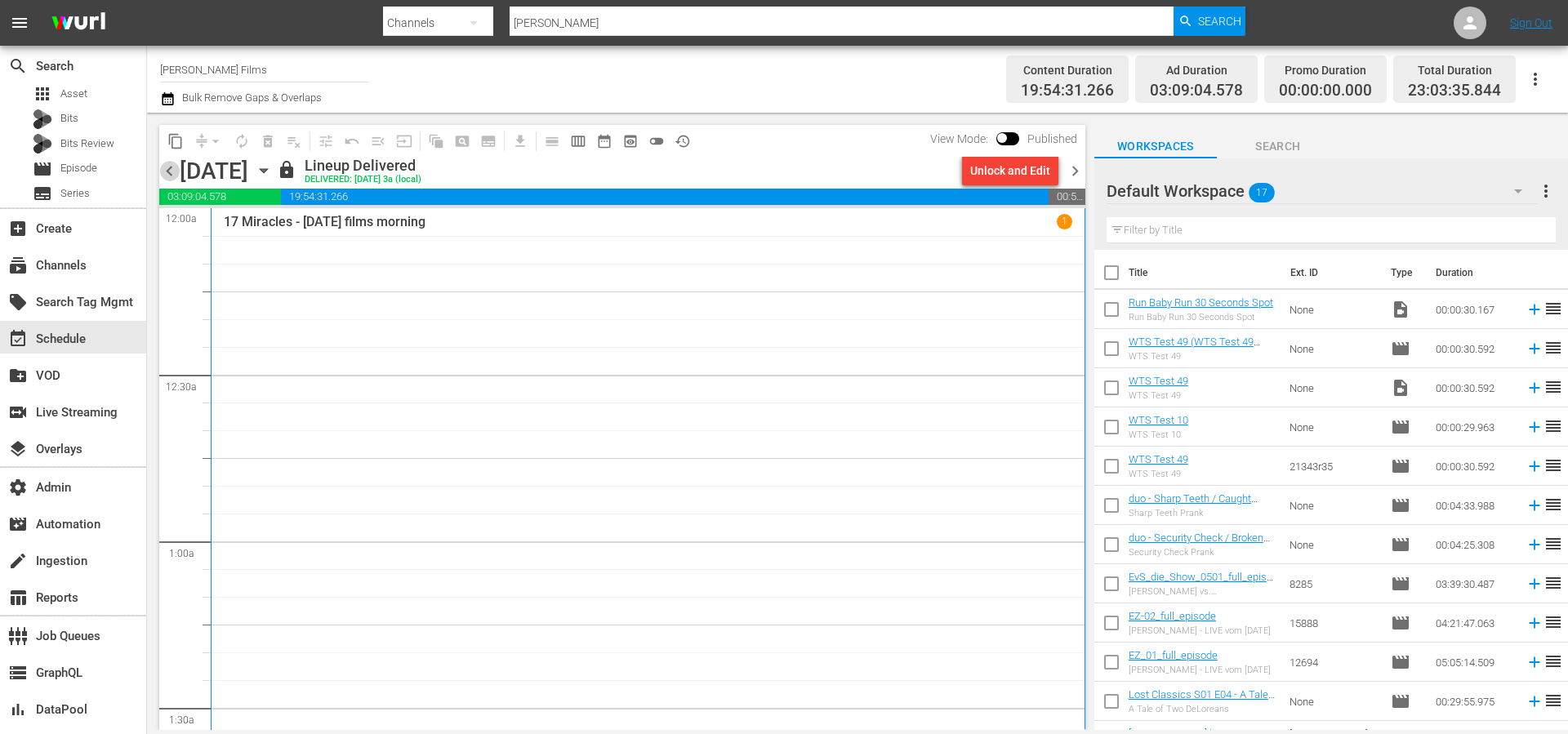
click at [164, 168] on span "chevron_left" at bounding box center [169, 171] width 20 height 20
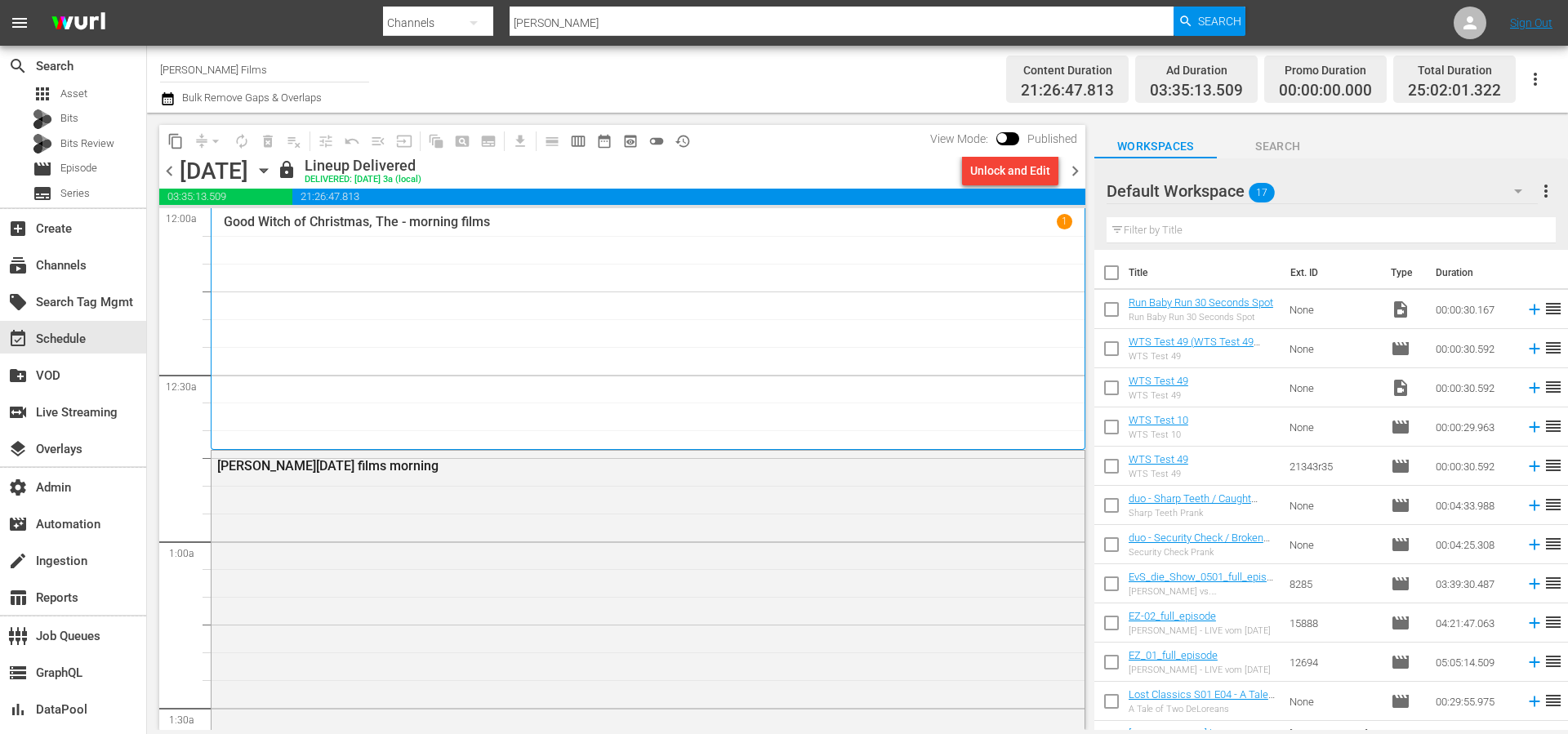
click at [164, 168] on span "chevron_left" at bounding box center [169, 171] width 20 height 20
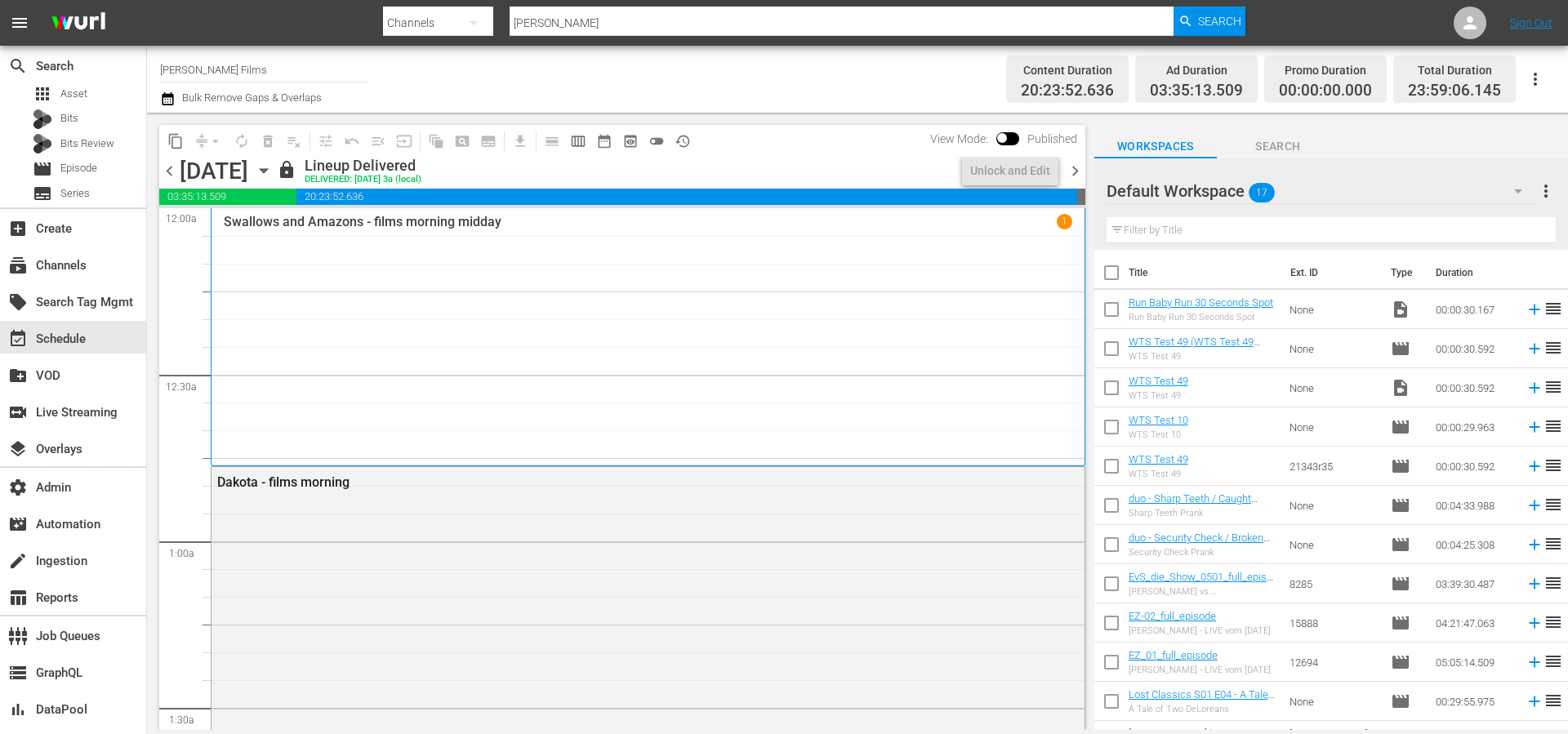
click at [164, 168] on span "chevron_left" at bounding box center [169, 171] width 20 height 20
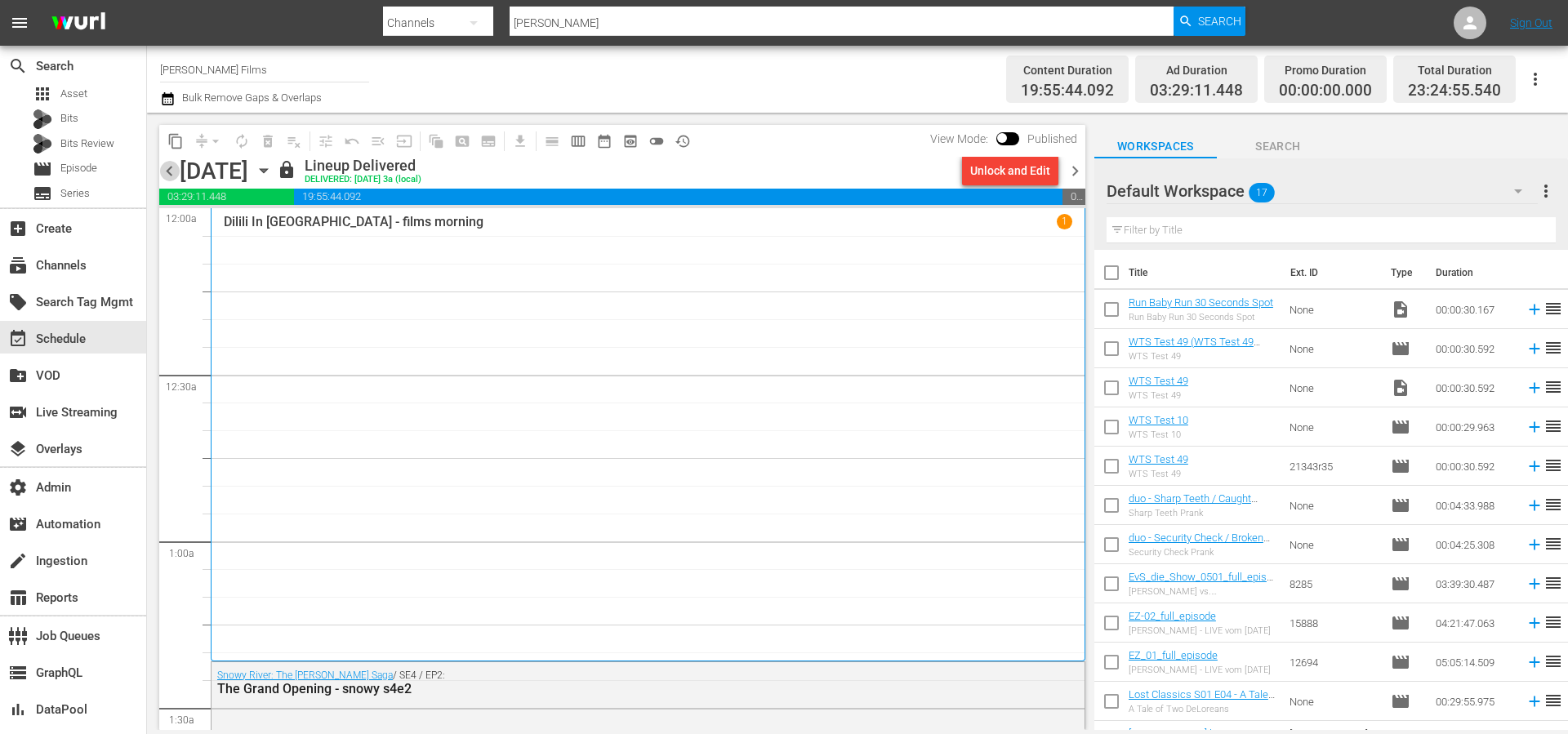
click at [164, 168] on span "chevron_left" at bounding box center [169, 171] width 20 height 20
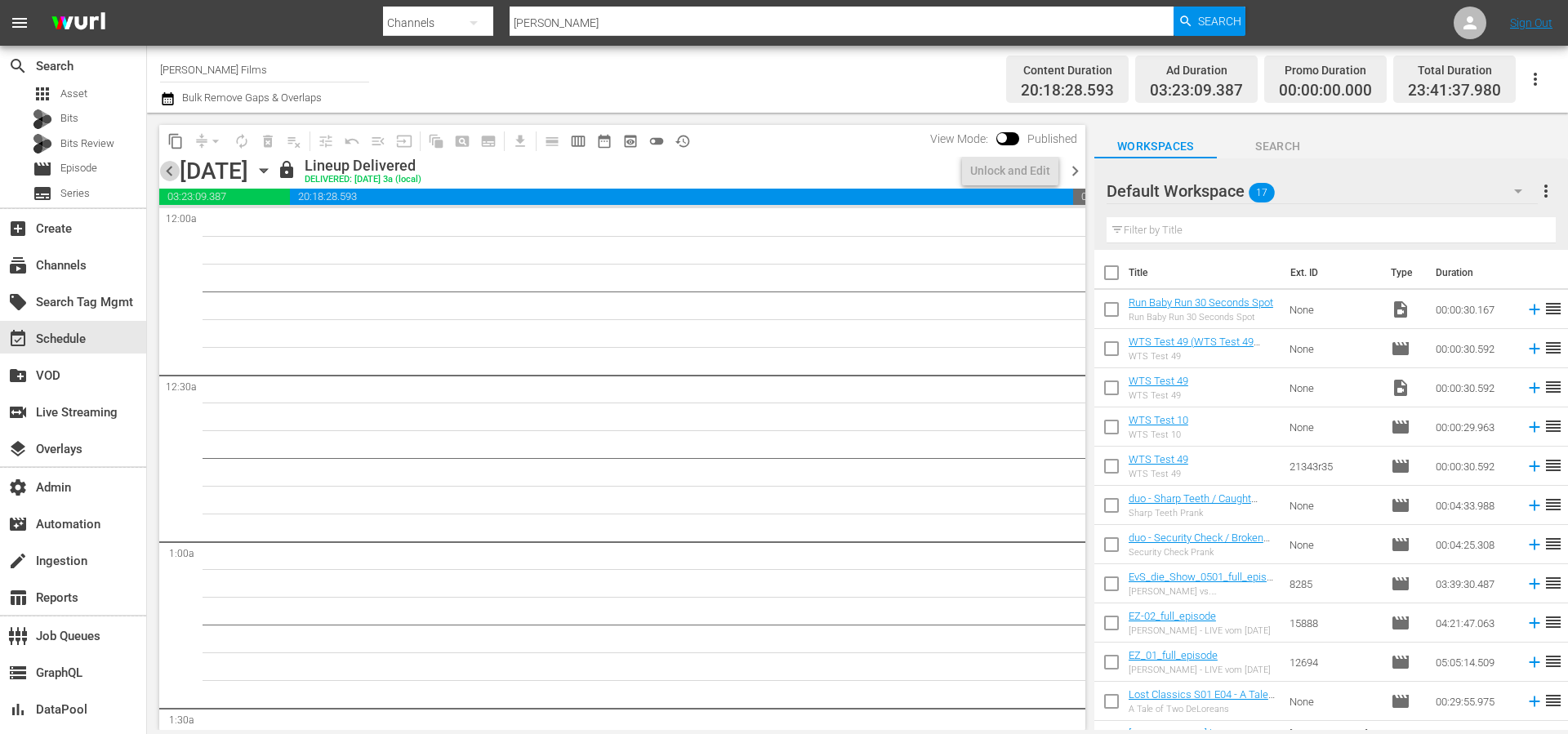
click at [164, 168] on span "chevron_left" at bounding box center [169, 171] width 20 height 20
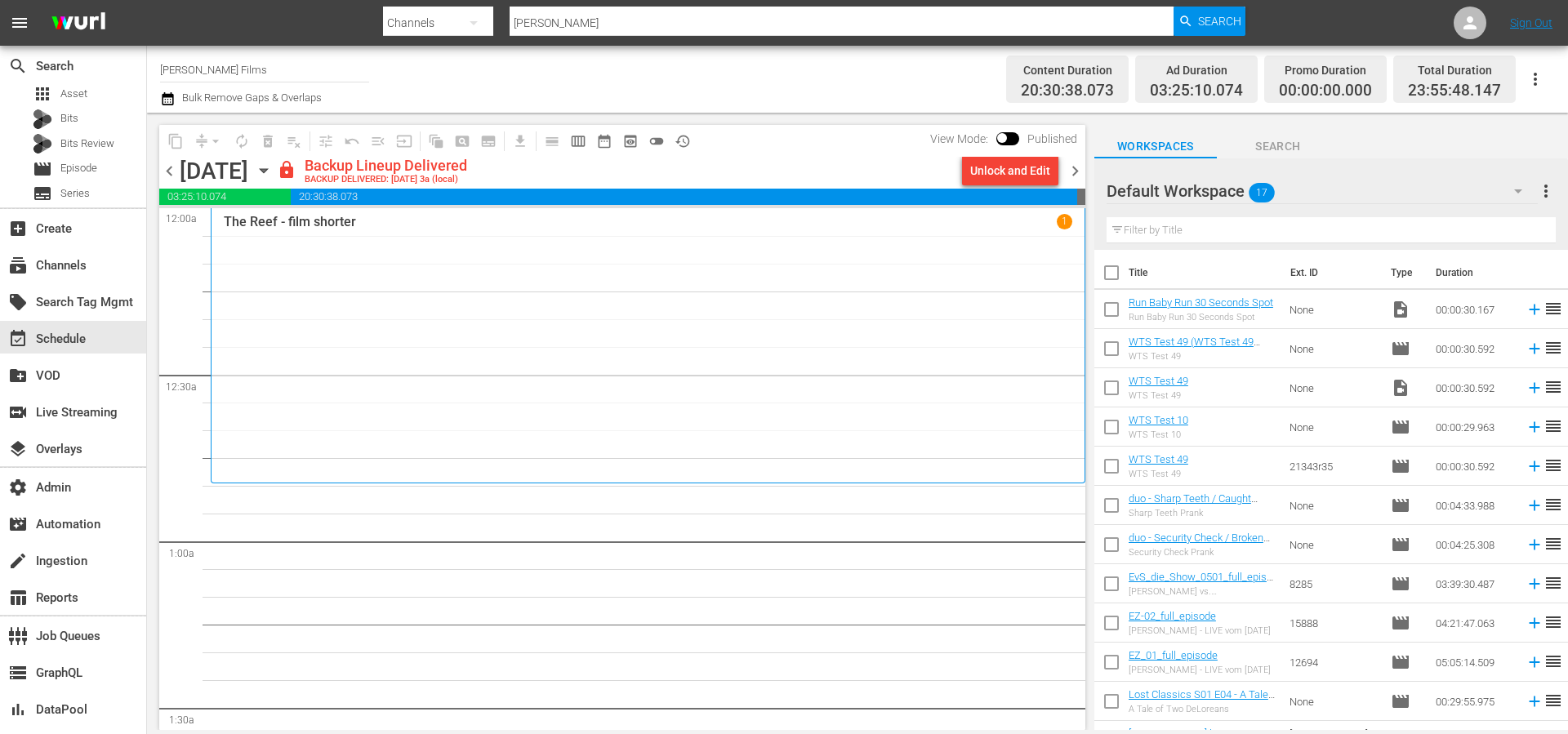
click at [164, 168] on span "chevron_left" at bounding box center [169, 171] width 20 height 20
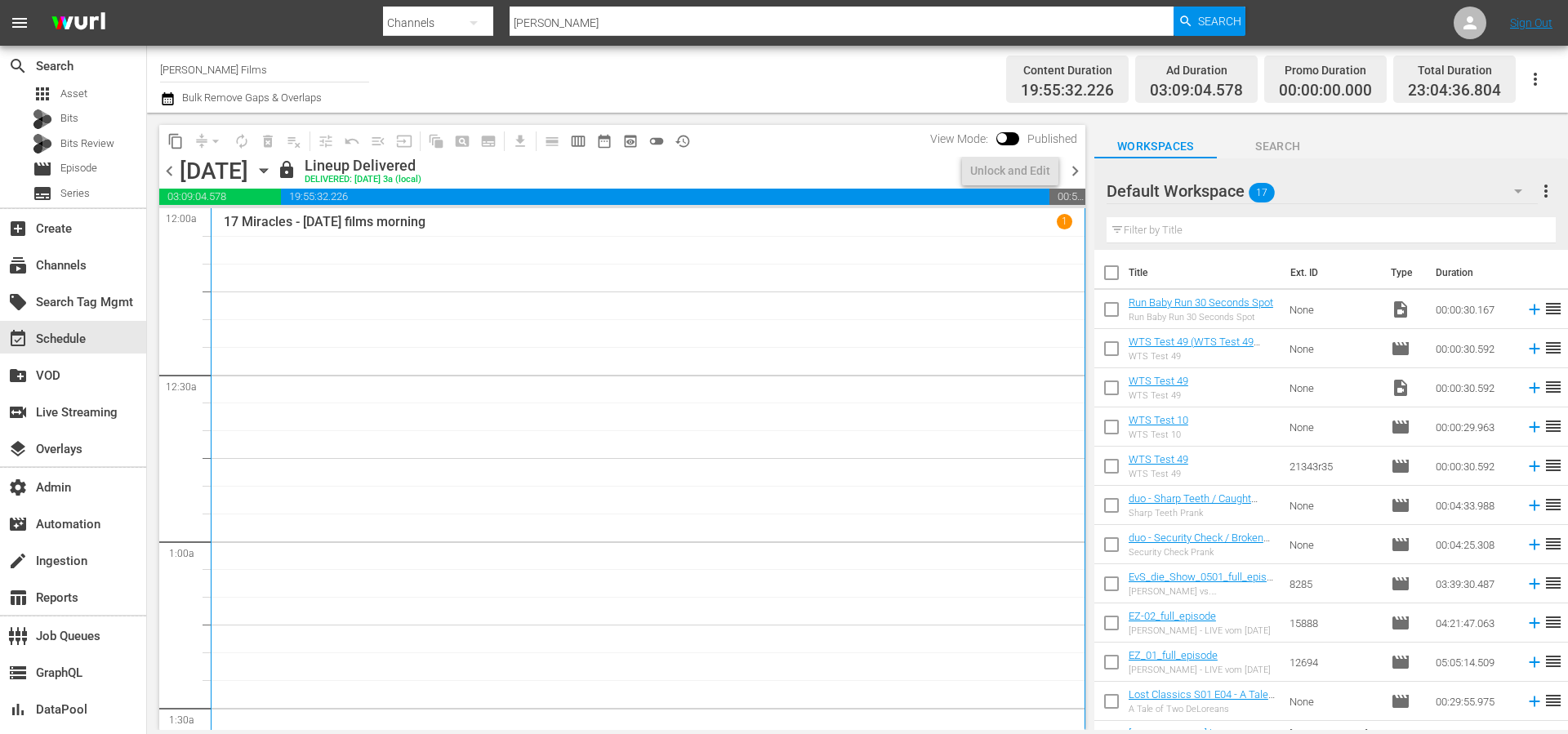
click at [164, 168] on span "chevron_left" at bounding box center [169, 171] width 20 height 20
click at [164, 167] on span "chevron_left" at bounding box center [169, 171] width 20 height 20
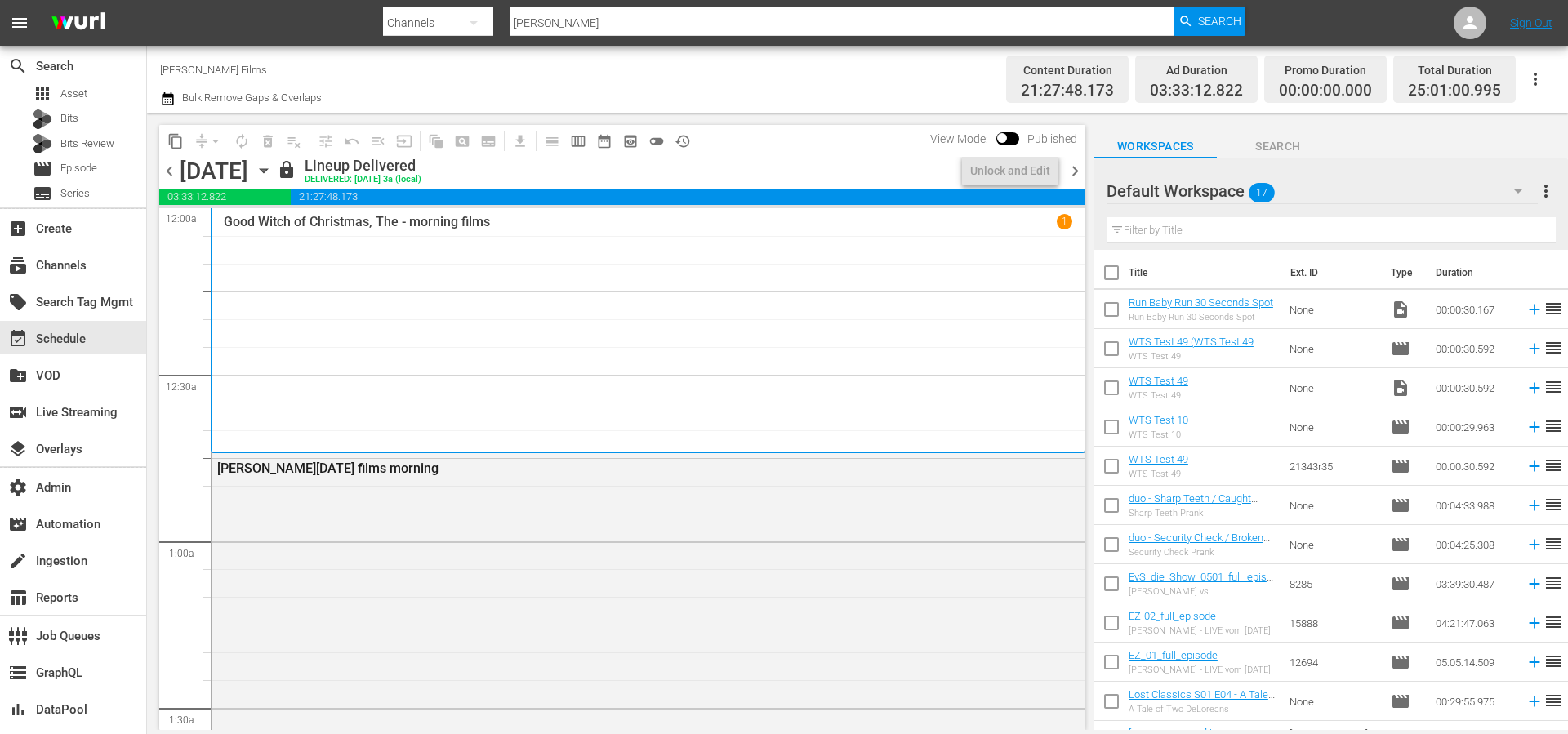
click at [164, 167] on span "chevron_left" at bounding box center [169, 171] width 20 height 20
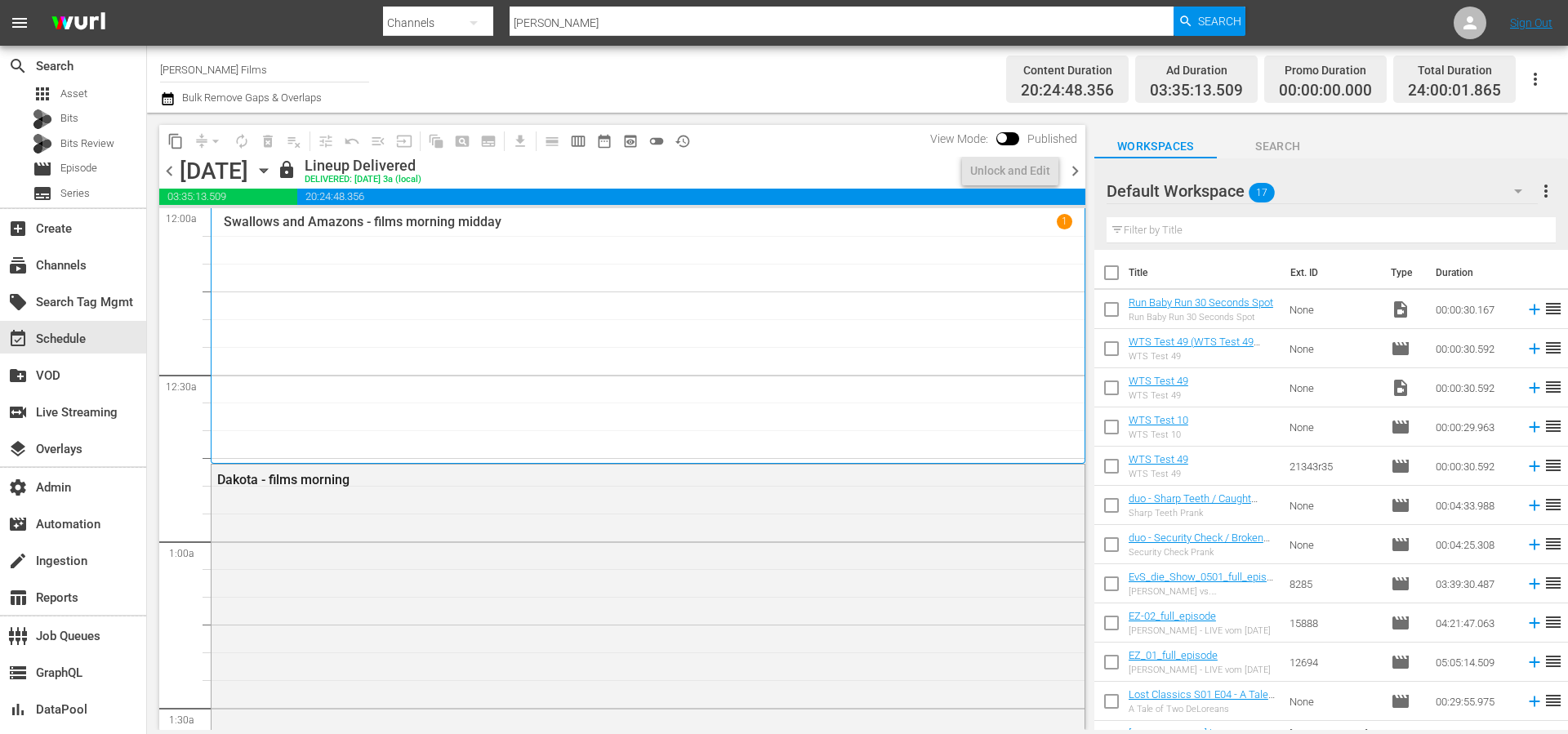
click at [164, 167] on span "chevron_left" at bounding box center [169, 171] width 20 height 20
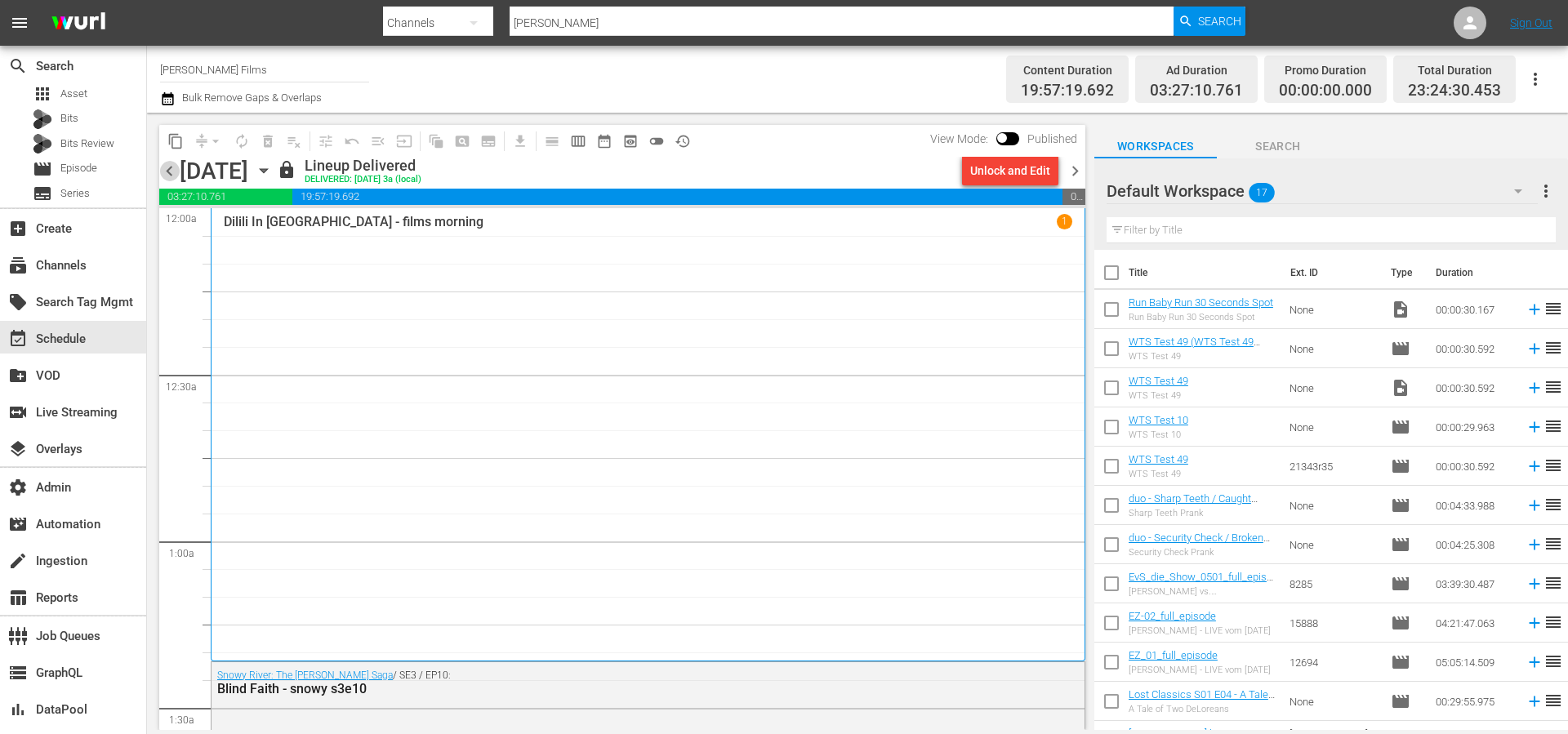
click at [164, 167] on span "chevron_left" at bounding box center [169, 171] width 20 height 20
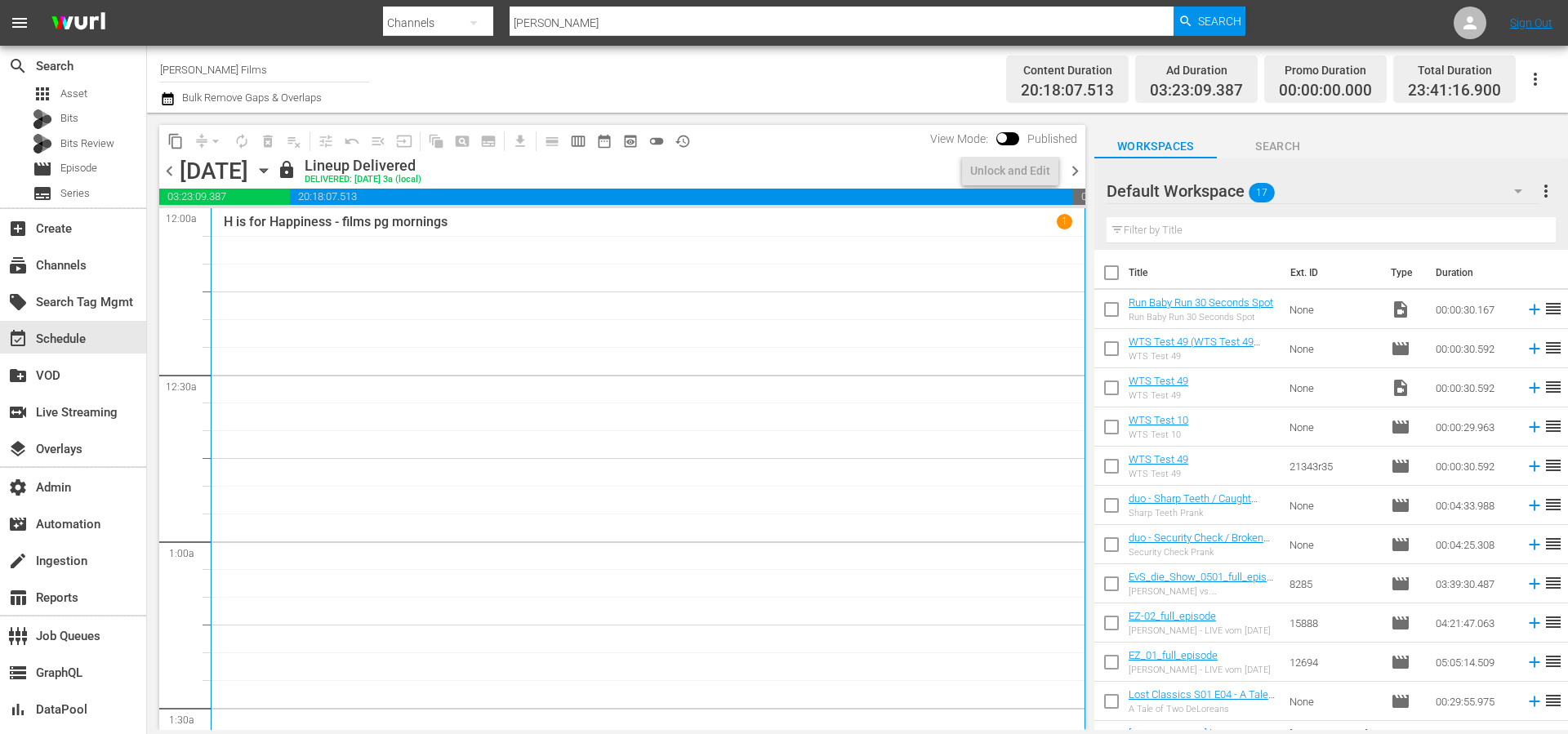
click at [164, 167] on span "chevron_left" at bounding box center [169, 171] width 20 height 20
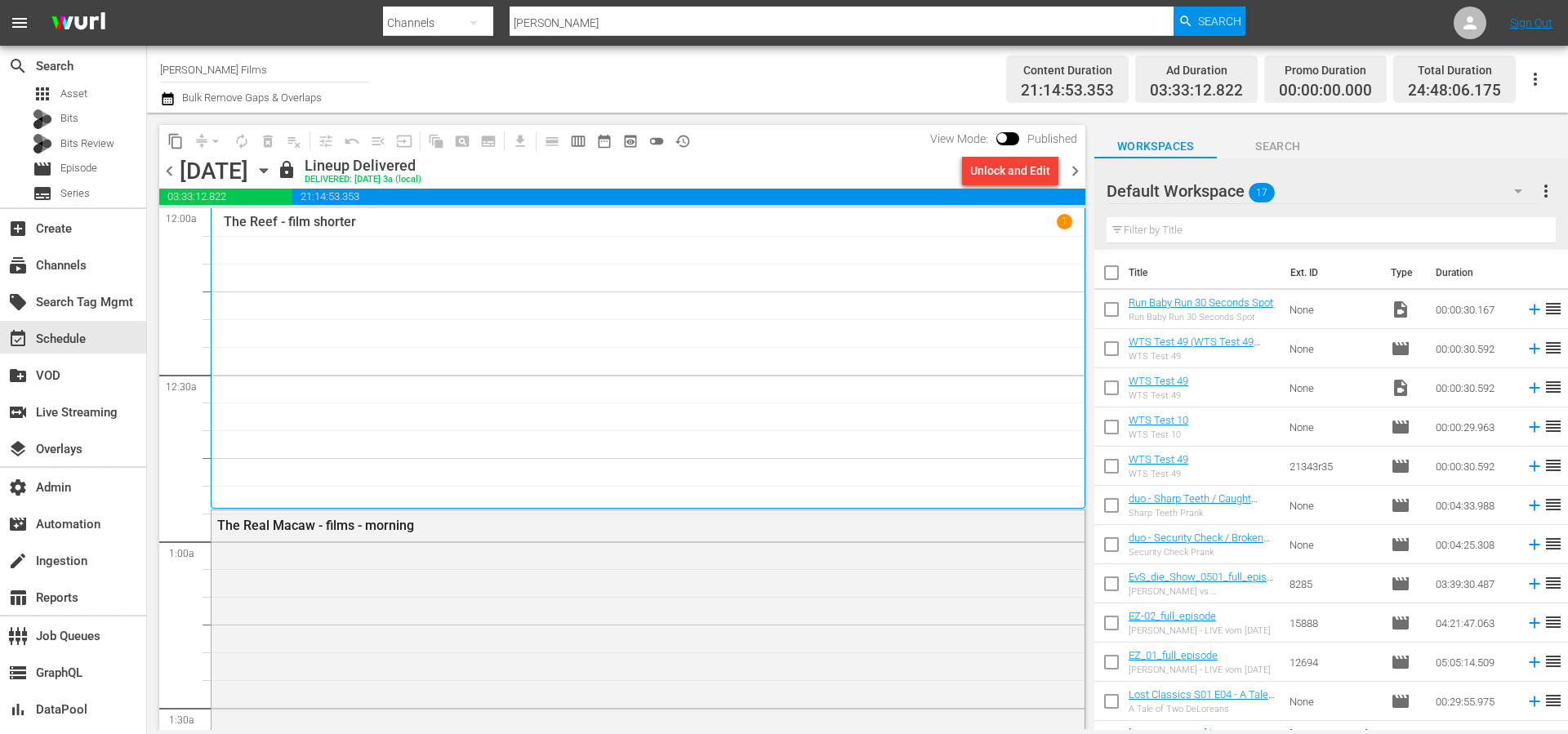
click at [164, 167] on span "chevron_left" at bounding box center [169, 171] width 20 height 20
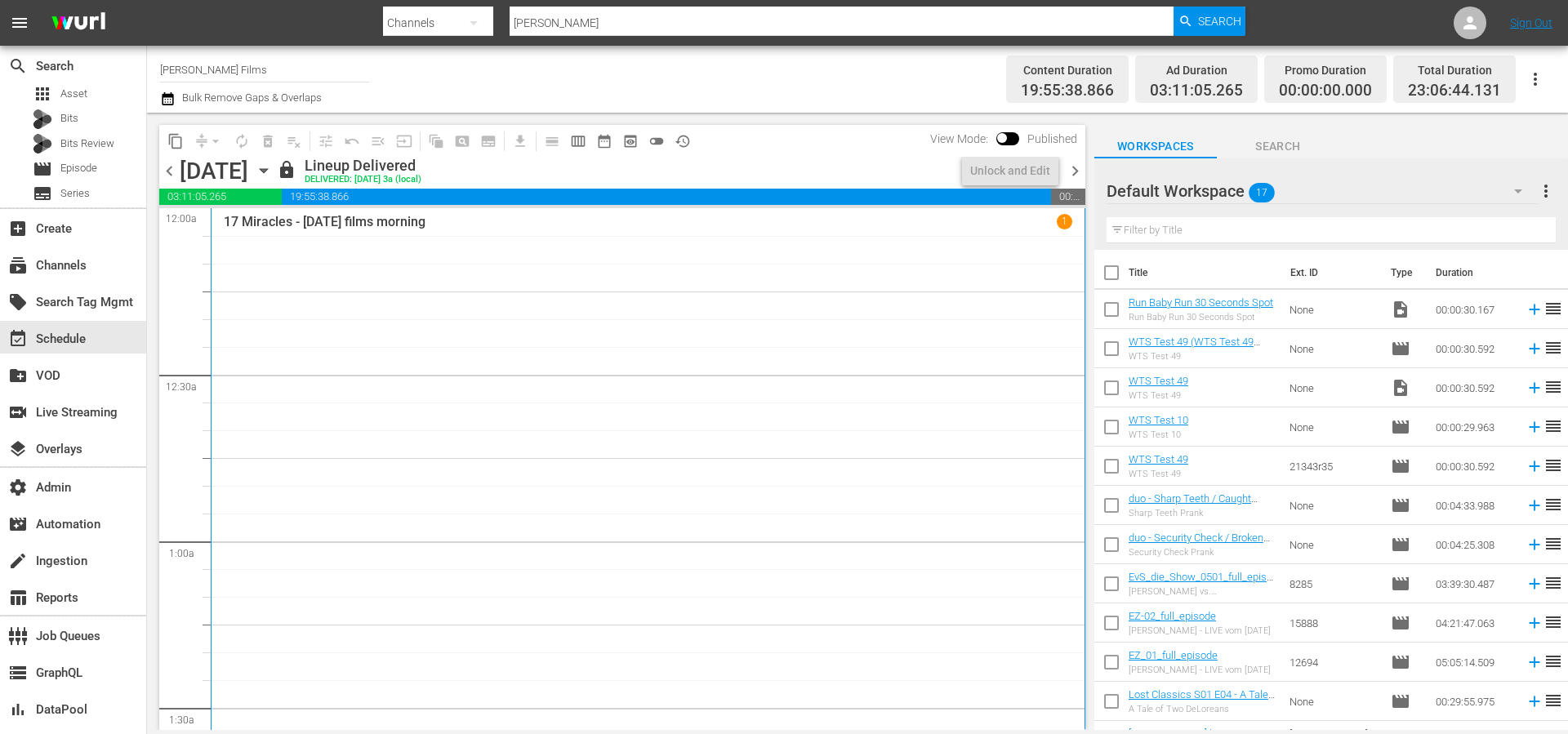
click at [164, 167] on span "chevron_left" at bounding box center [169, 171] width 20 height 20
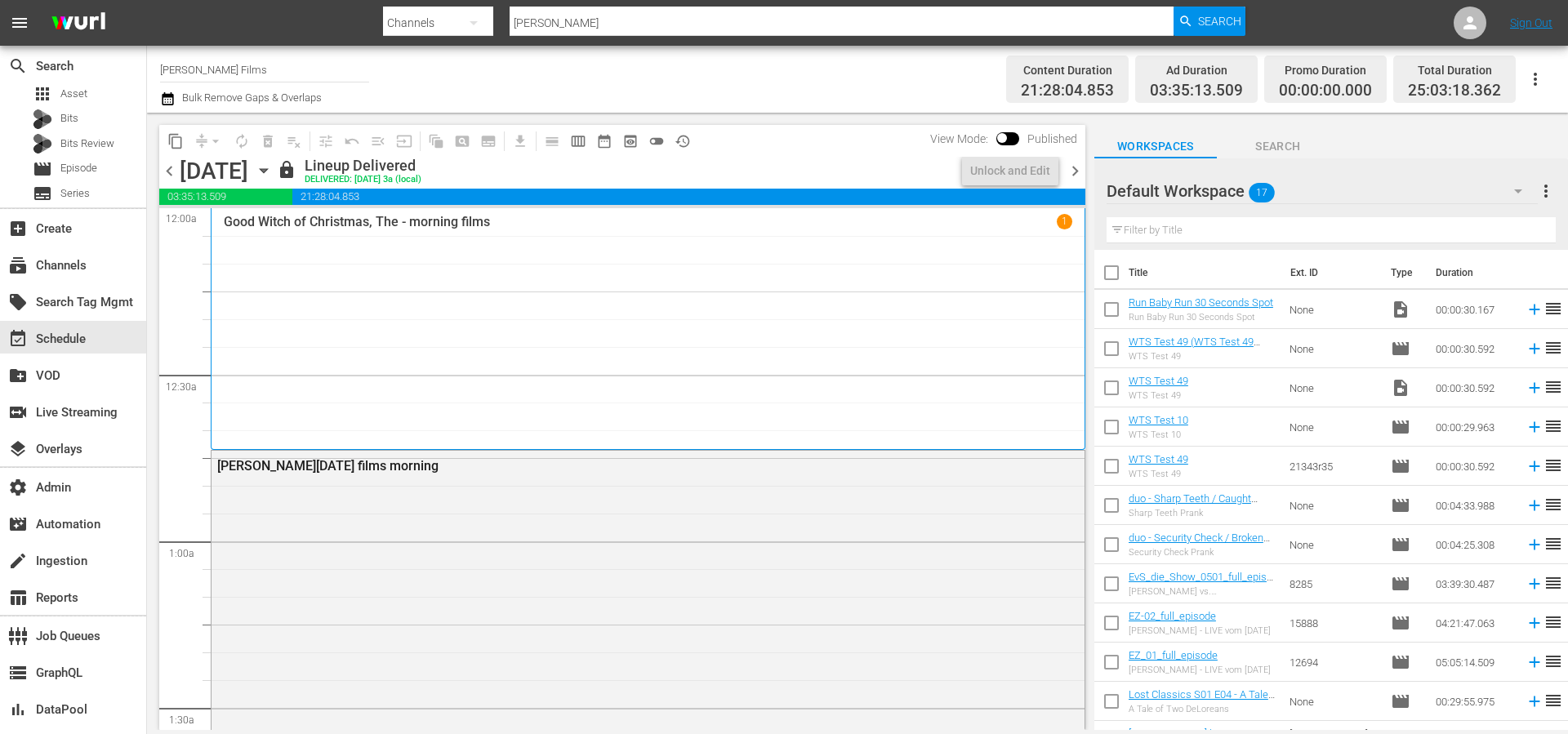
click at [164, 167] on span "chevron_left" at bounding box center [169, 171] width 20 height 20
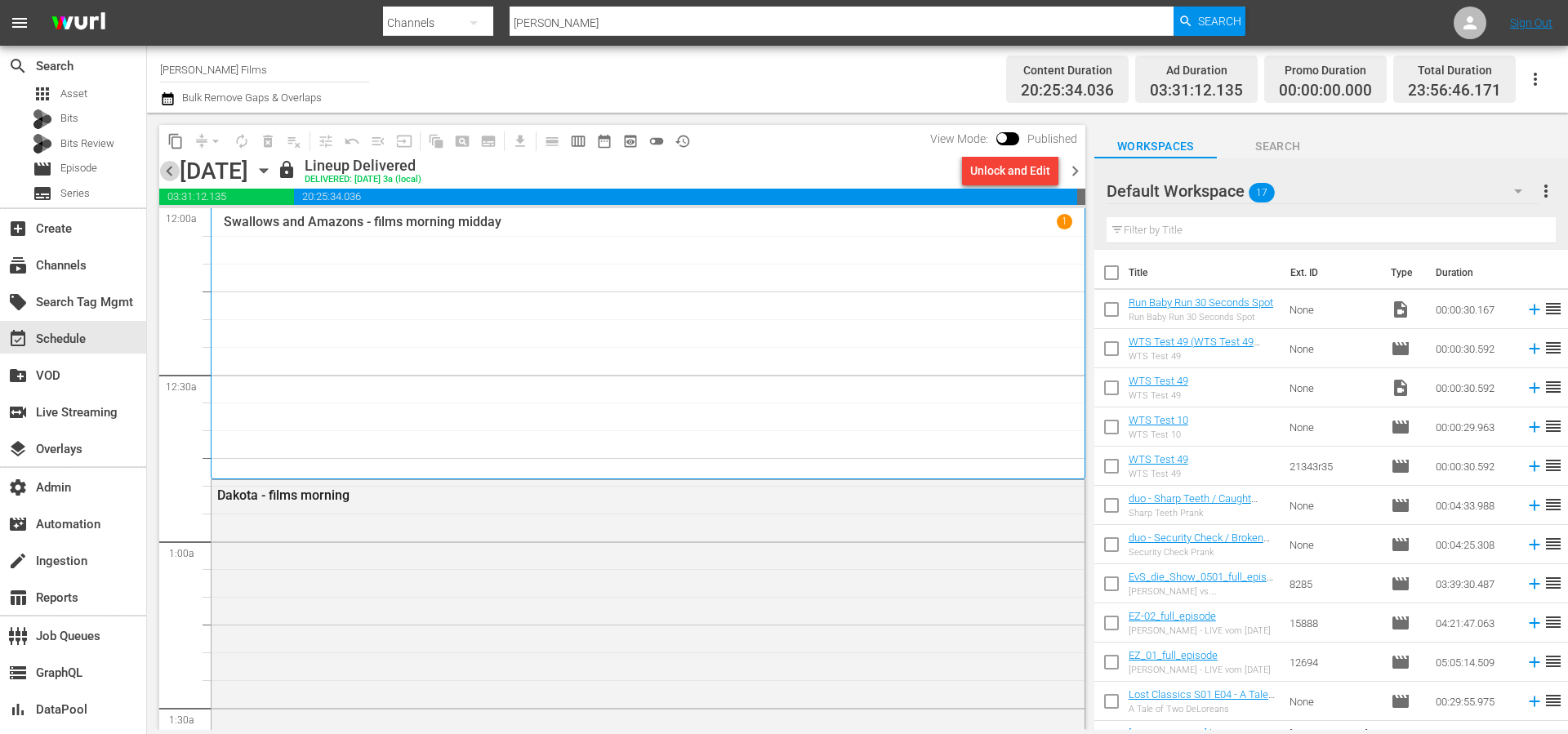
click at [164, 167] on span "chevron_left" at bounding box center [169, 171] width 20 height 20
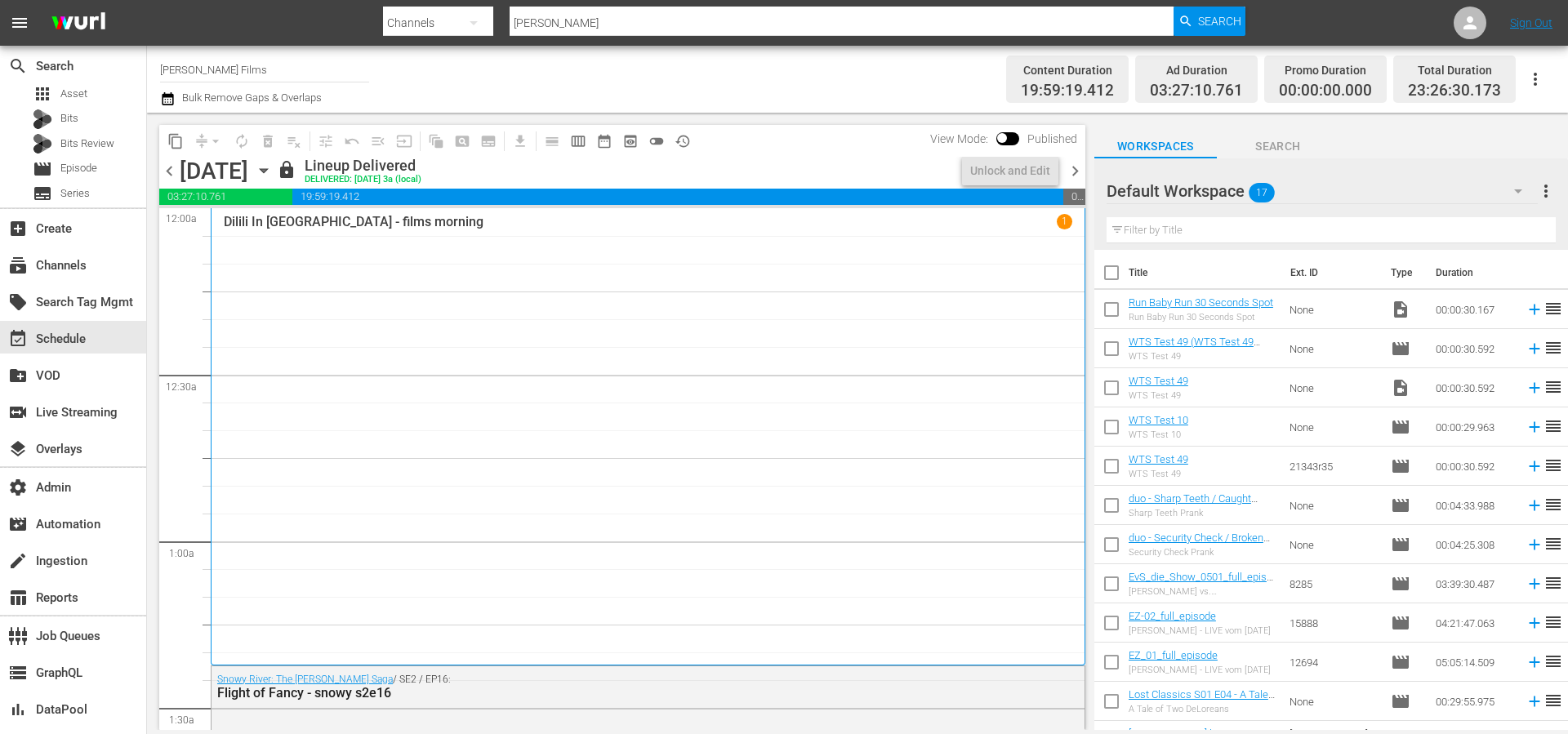
click at [164, 167] on span "chevron_left" at bounding box center [169, 171] width 20 height 20
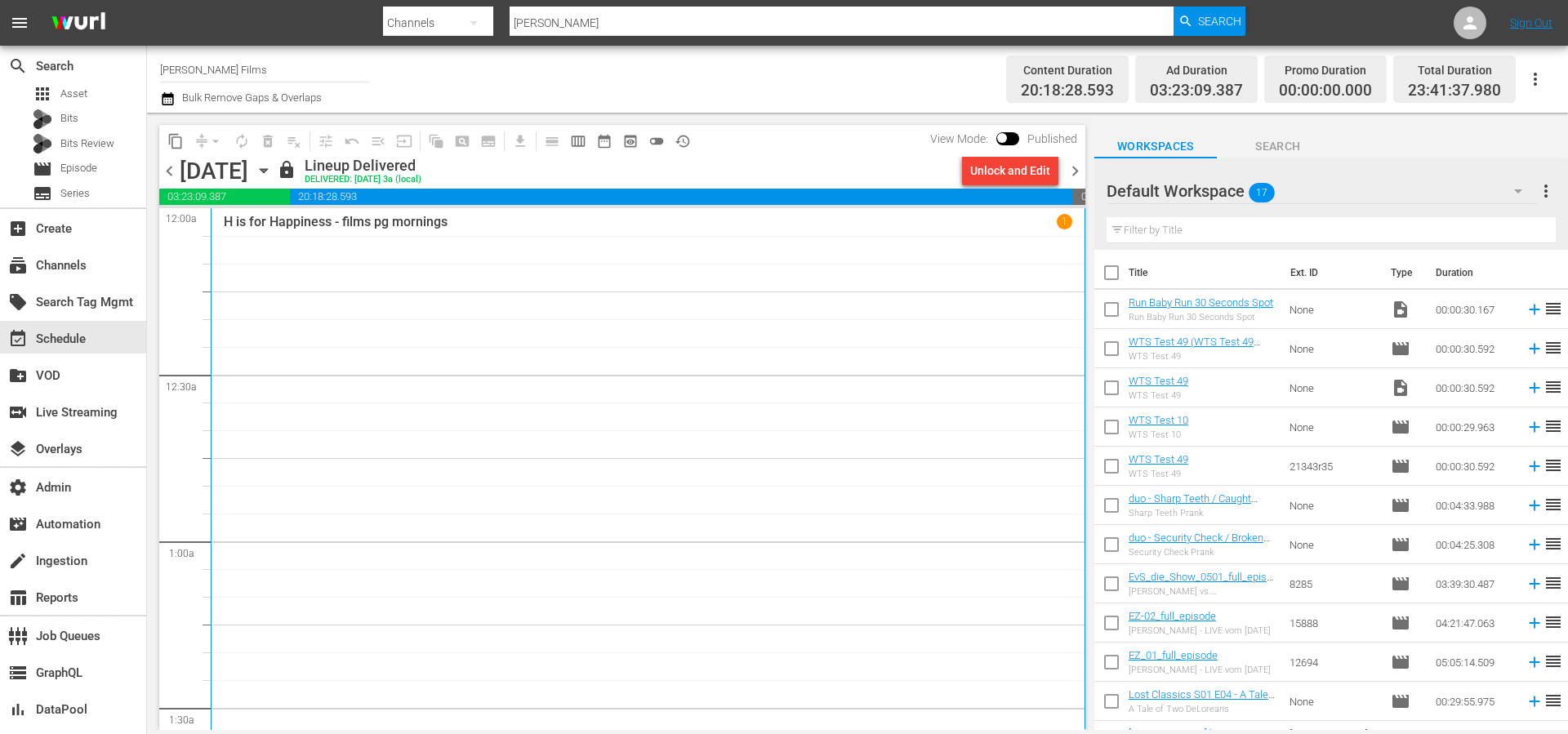
click at [164, 167] on span "chevron_left" at bounding box center [169, 171] width 20 height 20
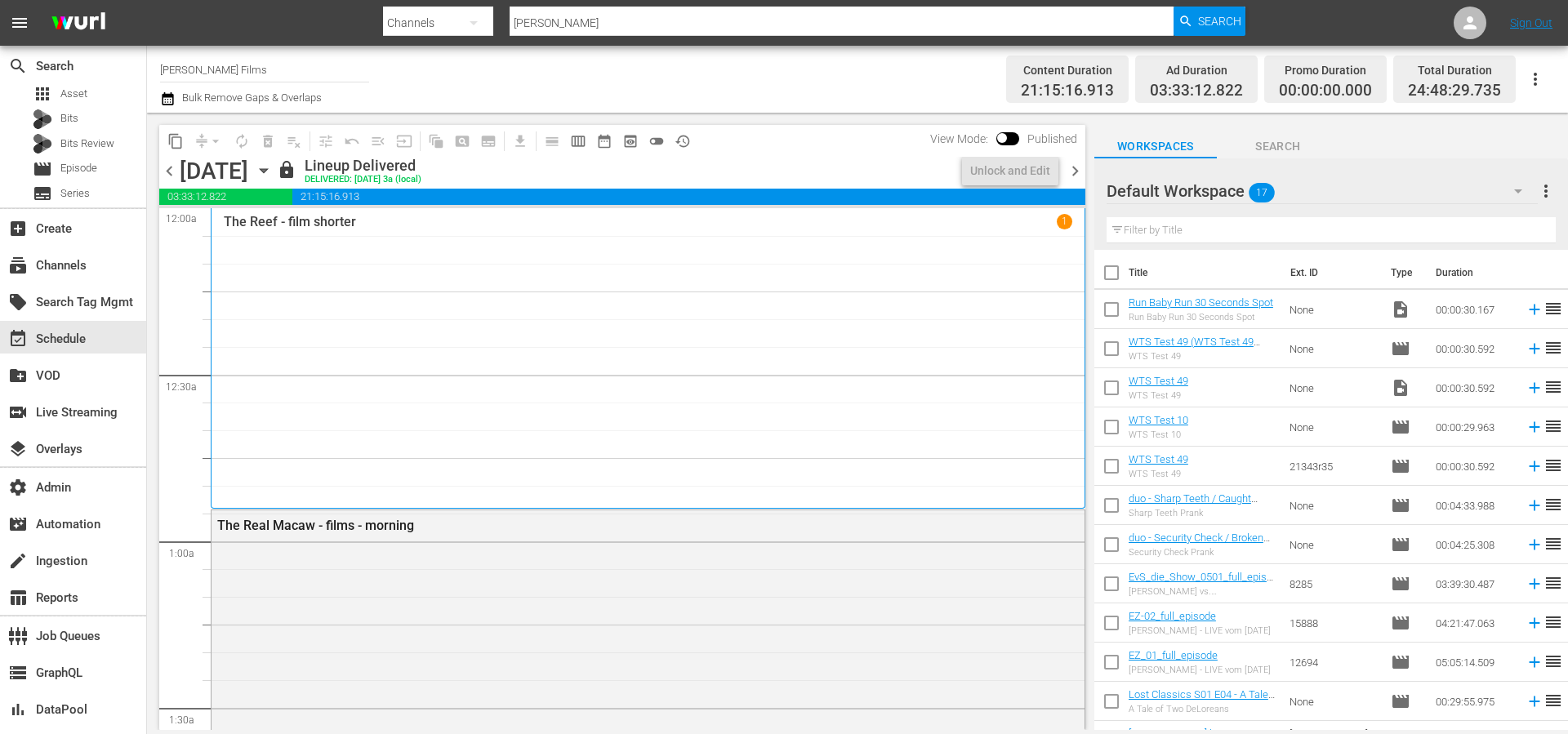
click at [164, 167] on span "chevron_left" at bounding box center [169, 171] width 20 height 20
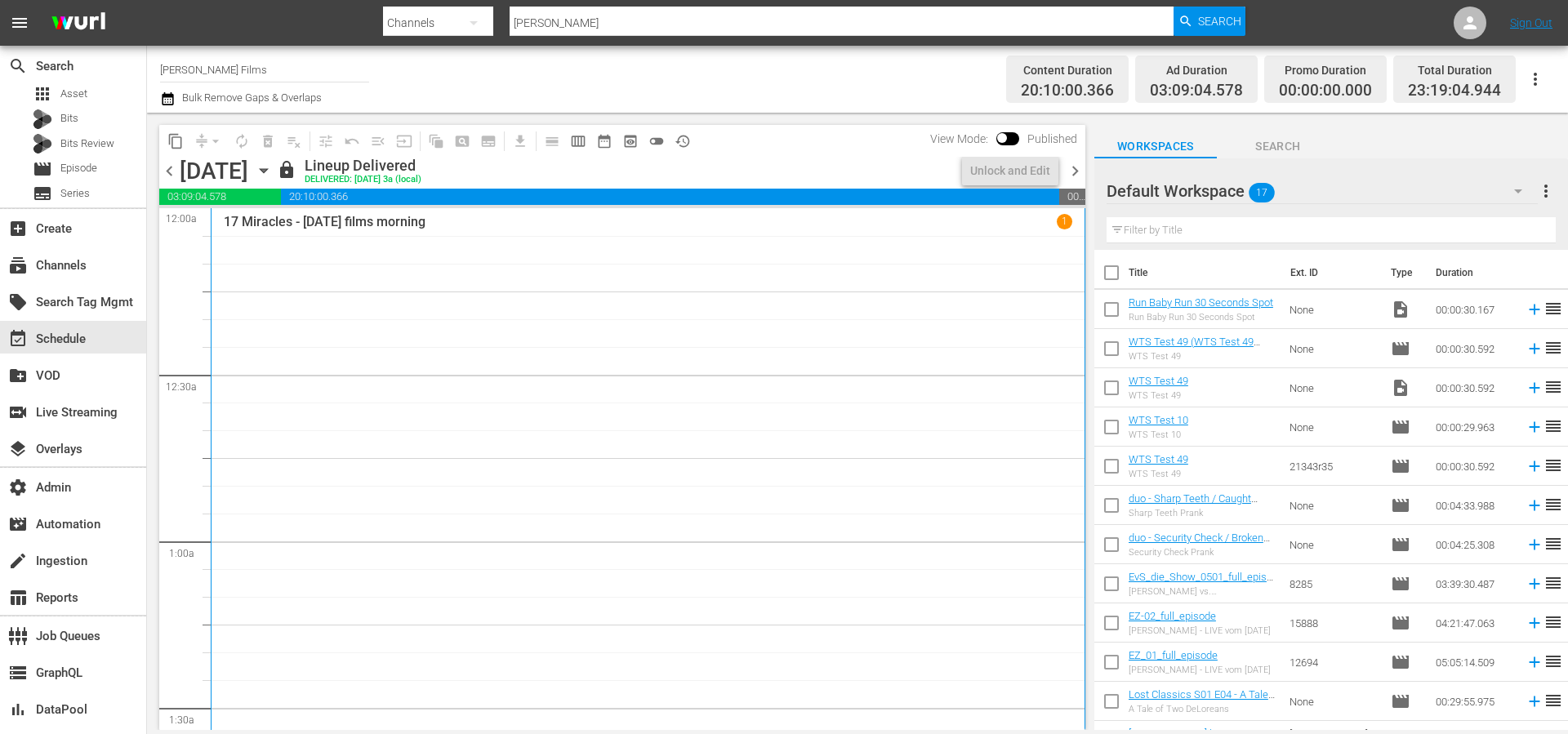
click at [164, 167] on span "chevron_left" at bounding box center [169, 171] width 20 height 20
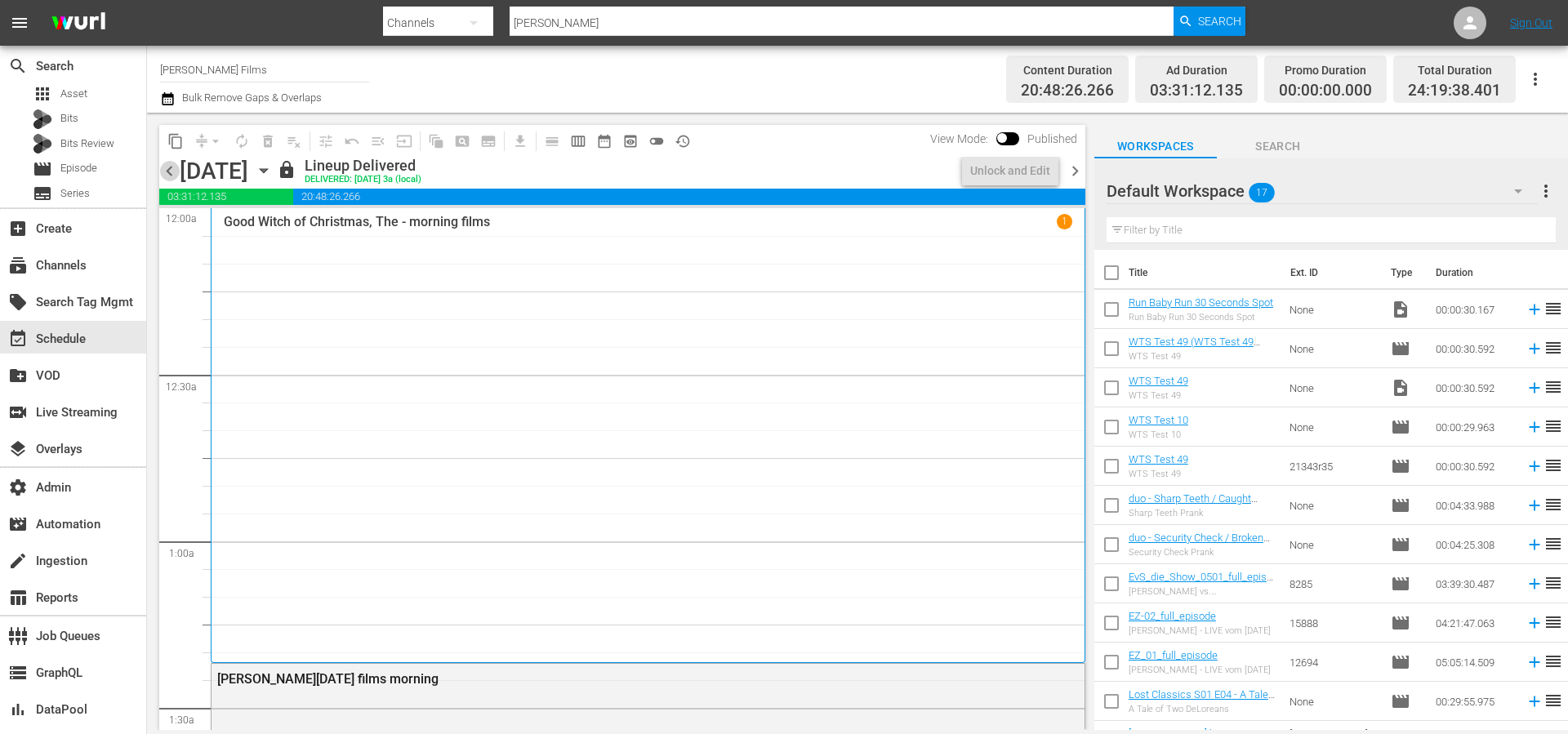
click at [164, 167] on span "chevron_left" at bounding box center [169, 171] width 20 height 20
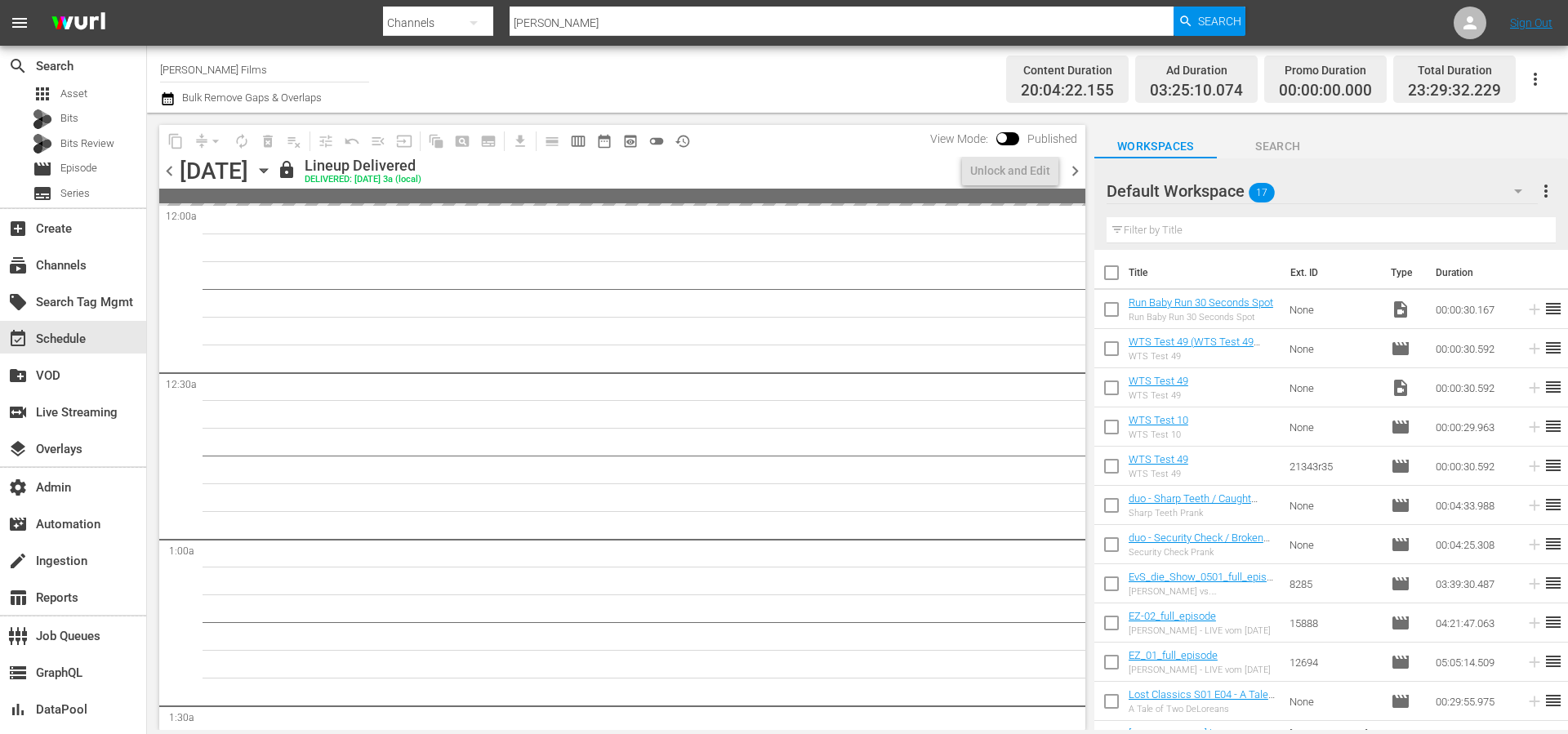
click at [165, 167] on span "chevron_left" at bounding box center [169, 171] width 20 height 20
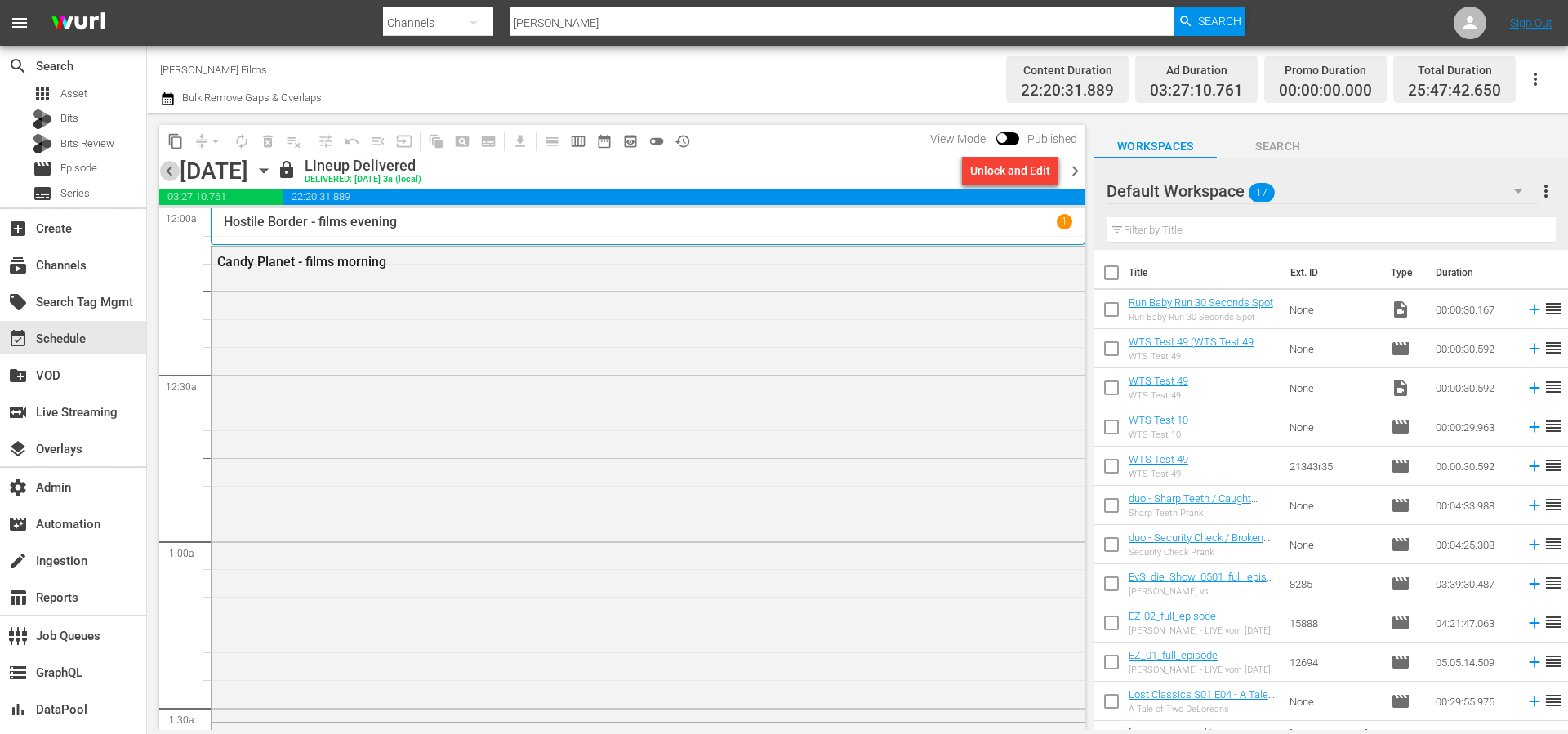
click at [165, 167] on span "chevron_left" at bounding box center [169, 171] width 20 height 20
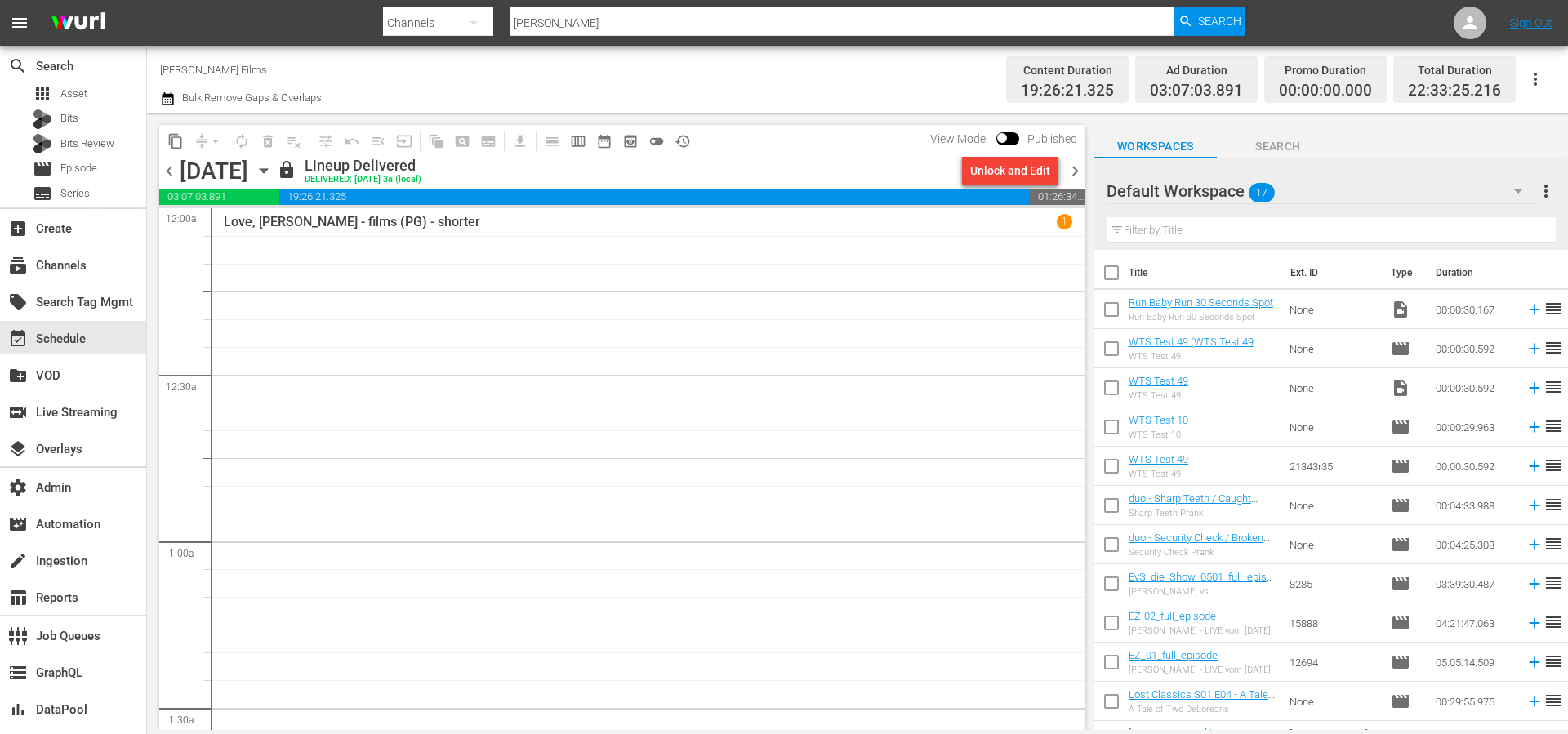
click at [165, 167] on span "chevron_left" at bounding box center [169, 171] width 20 height 20
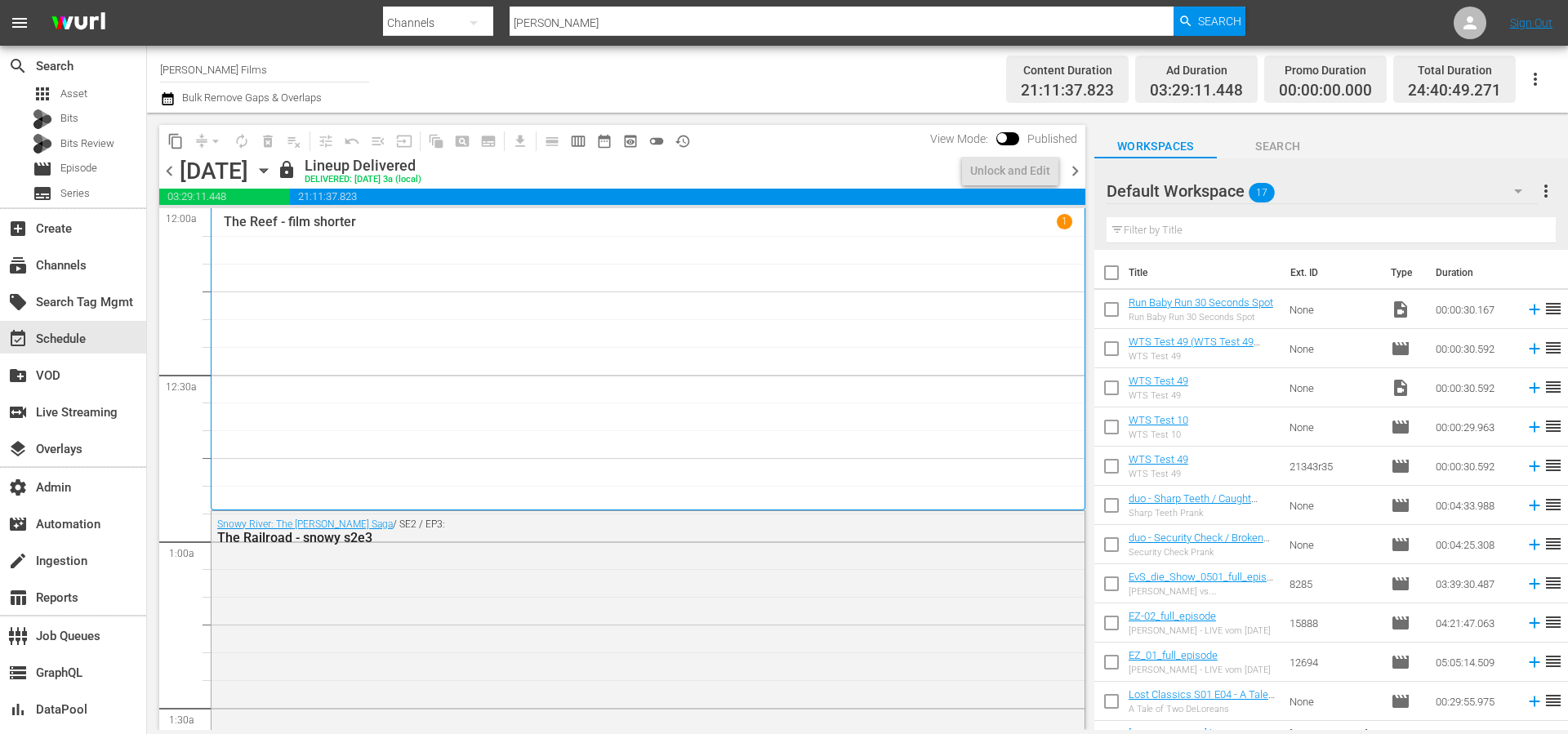
click at [165, 167] on span "chevron_left" at bounding box center [169, 171] width 20 height 20
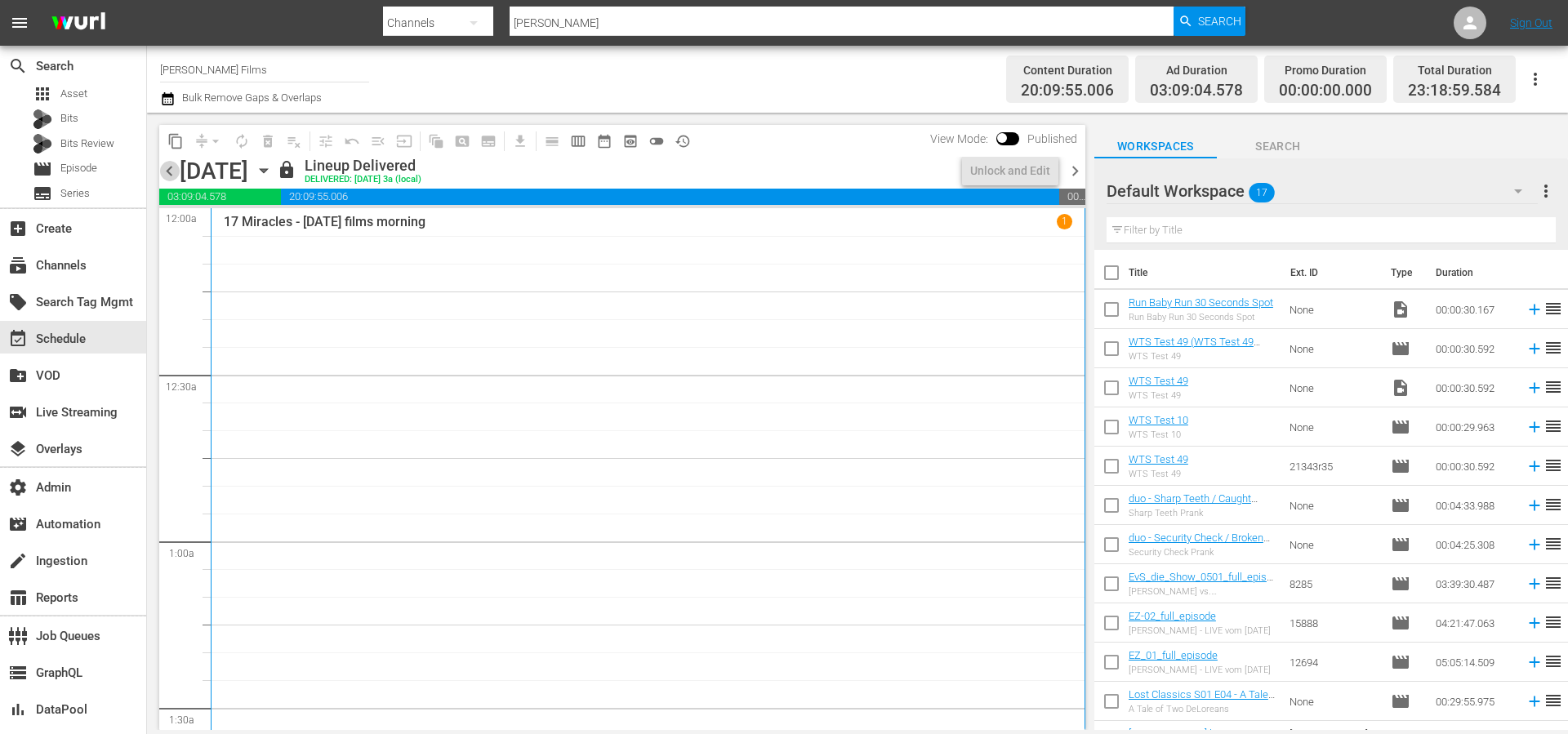
click at [165, 167] on span "chevron_left" at bounding box center [169, 171] width 20 height 20
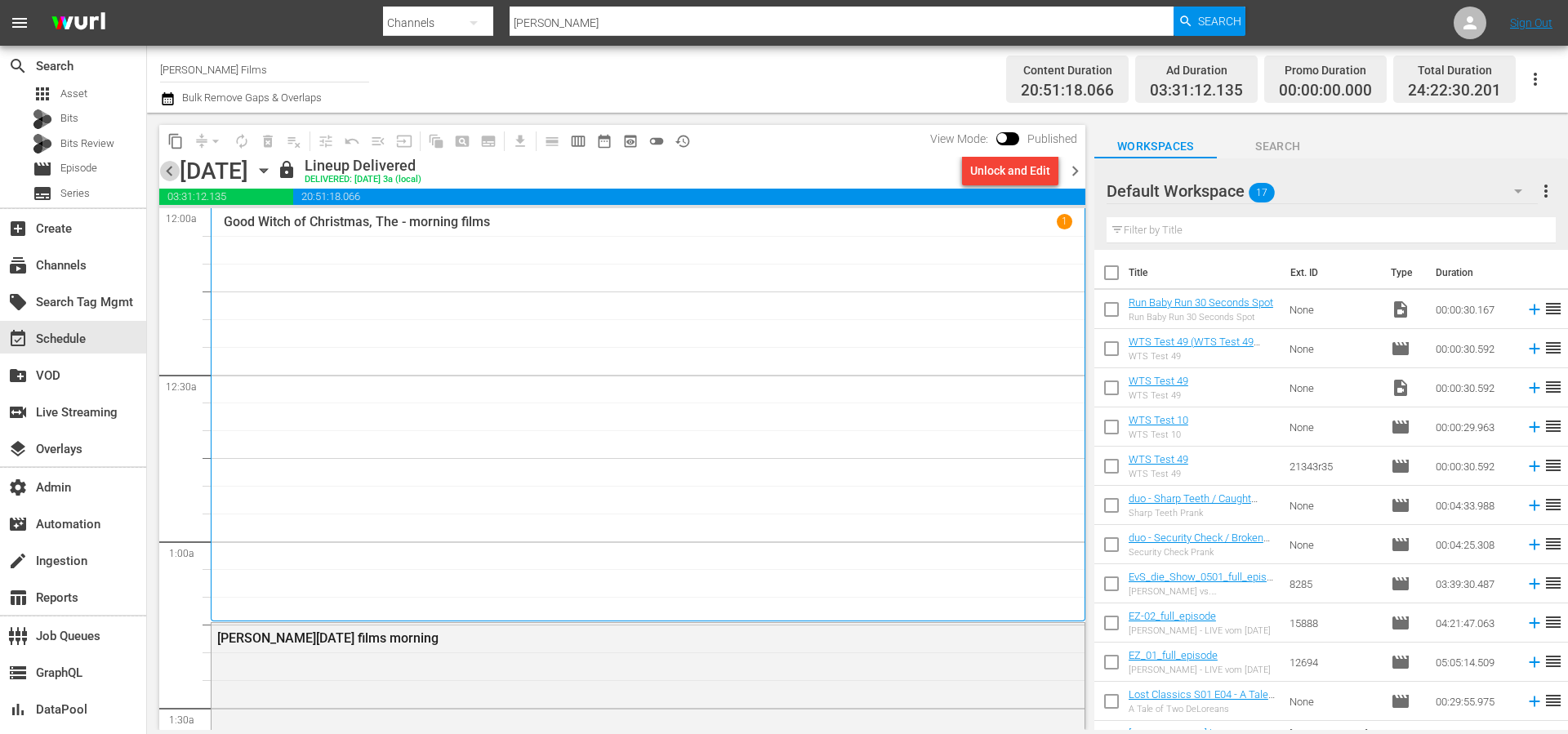
click at [165, 167] on span "chevron_left" at bounding box center [169, 171] width 20 height 20
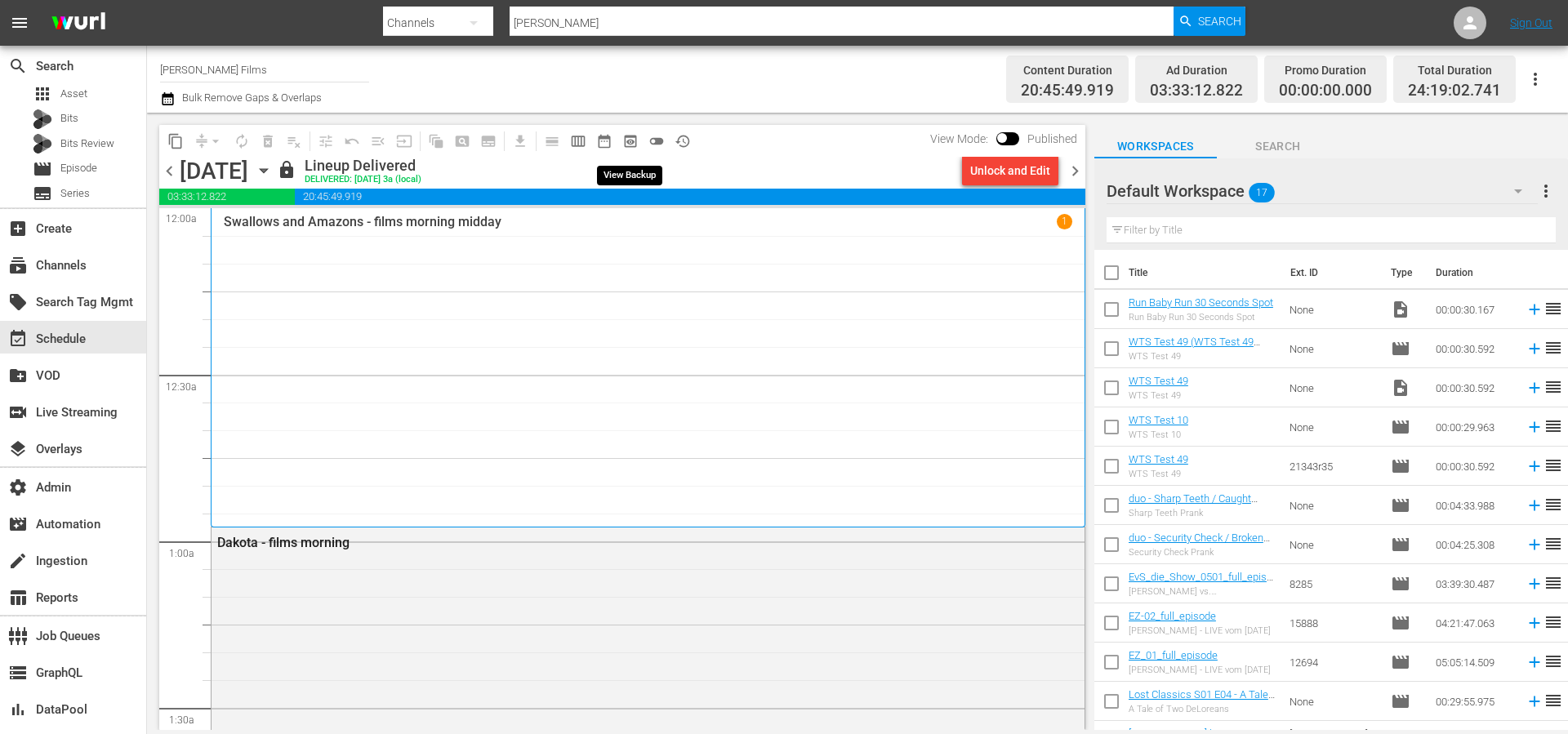
click at [633, 141] on span "preview_outlined" at bounding box center [630, 141] width 17 height 17
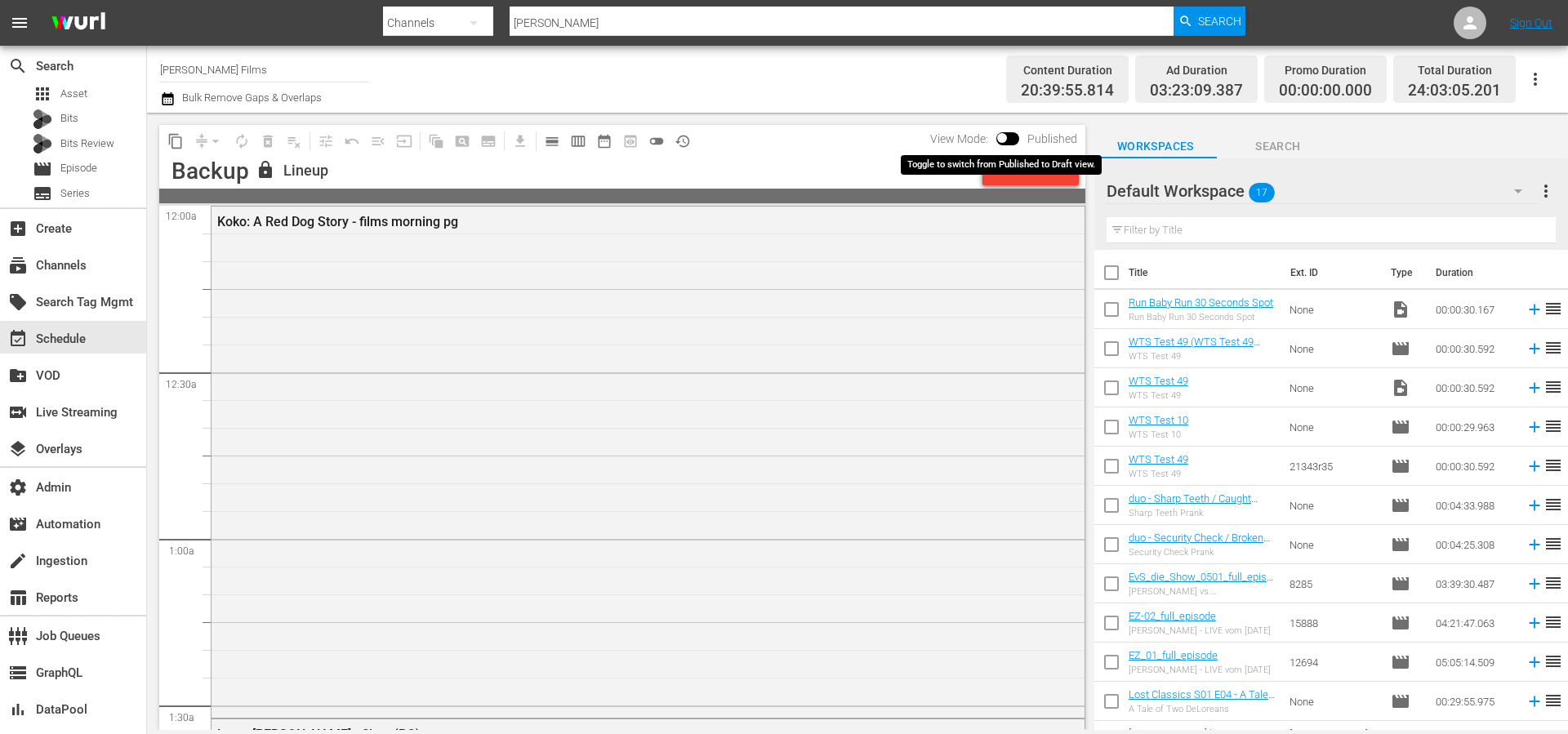
click at [1016, 136] on input "checkbox" at bounding box center [1001, 141] width 34 height 11
checkbox input "true"
click at [1014, 169] on div "Unlock and Edit" at bounding box center [1030, 171] width 80 height 29
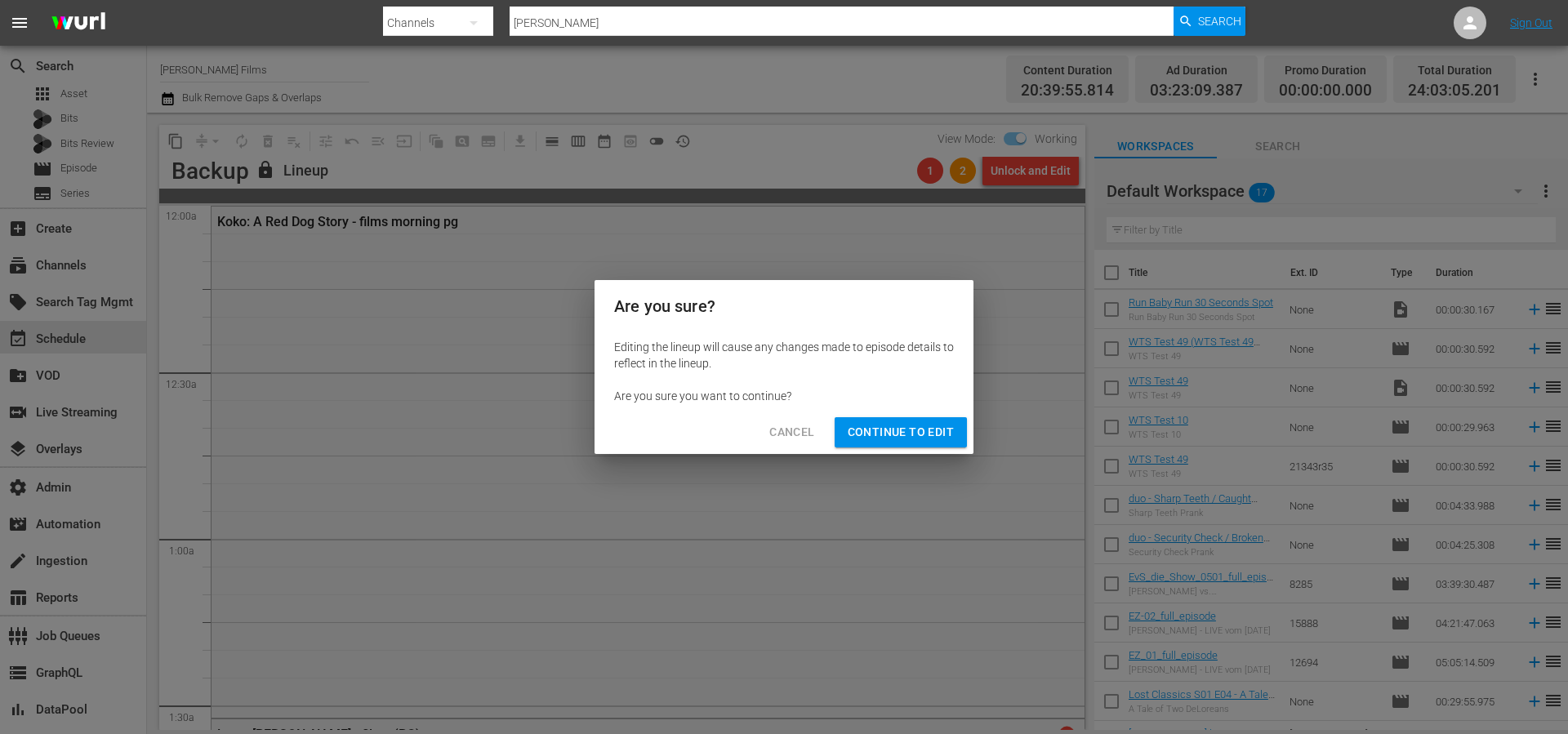
click at [933, 433] on span "Continue to Edit" at bounding box center [901, 433] width 107 height 20
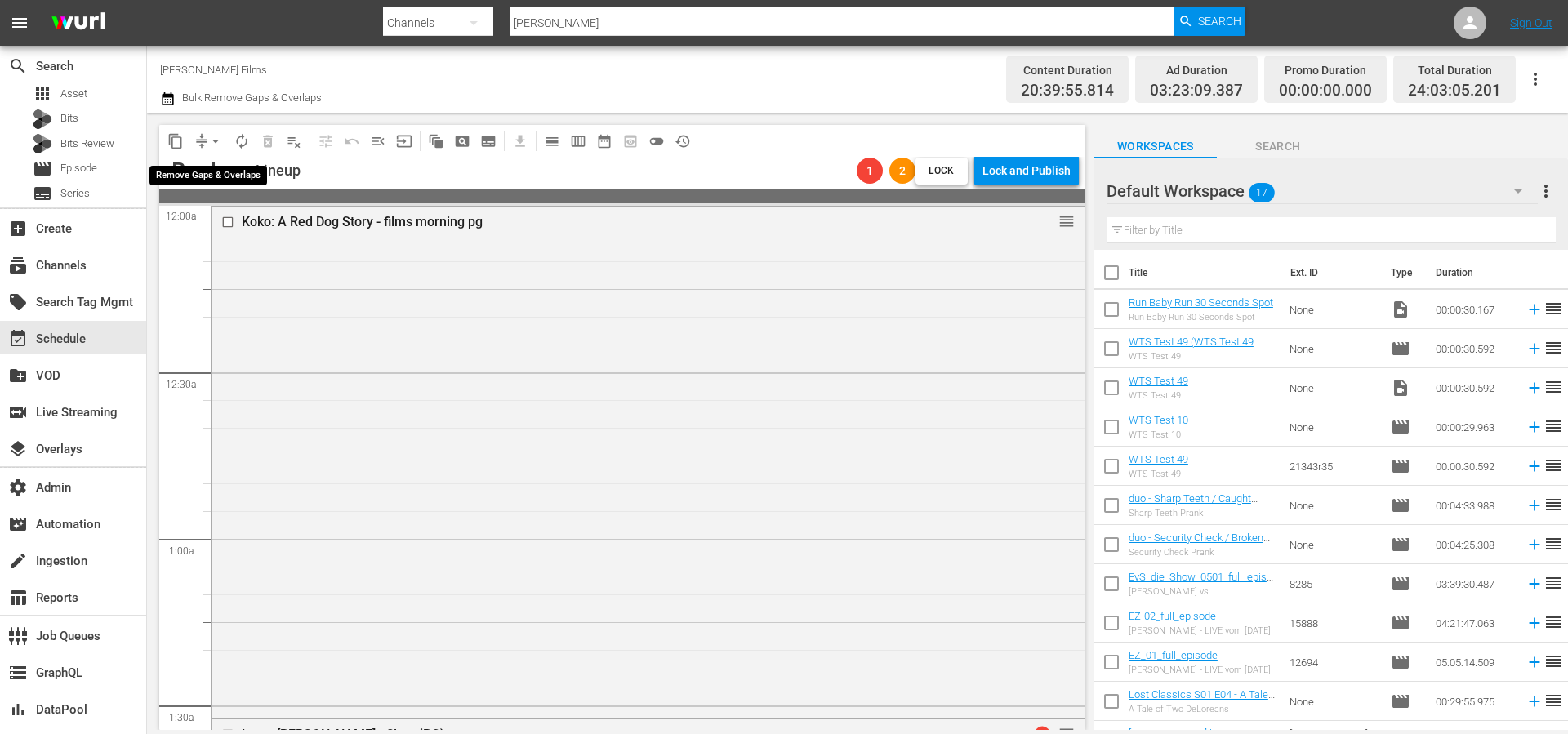
click at [201, 137] on span "compress" at bounding box center [202, 141] width 17 height 17
click at [204, 143] on button "arrow_drop_down" at bounding box center [215, 141] width 26 height 26
click at [203, 170] on li "Align to Midnight" at bounding box center [216, 174] width 135 height 27
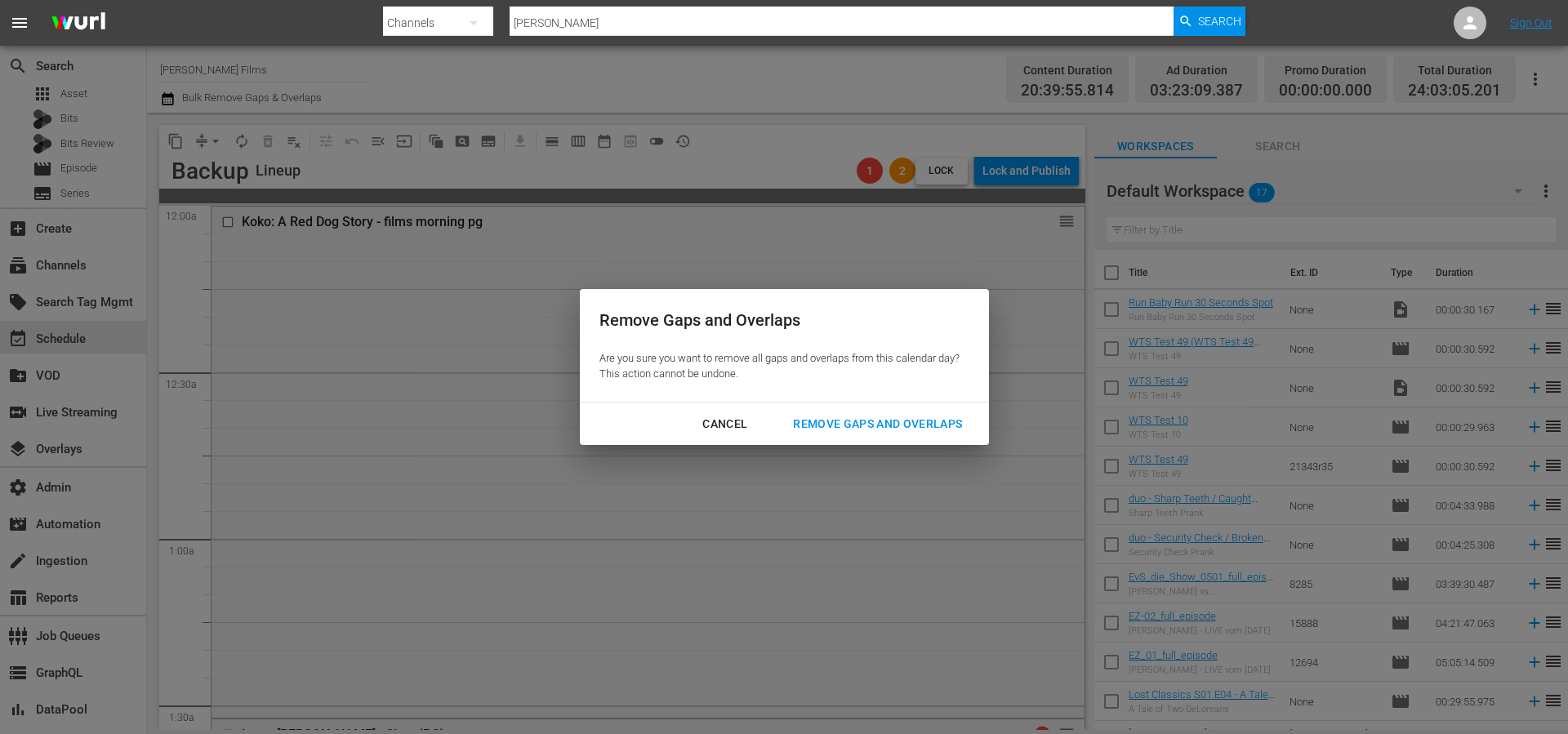
click at [827, 425] on div "Remove Gaps and Overlaps" at bounding box center [877, 424] width 195 height 20
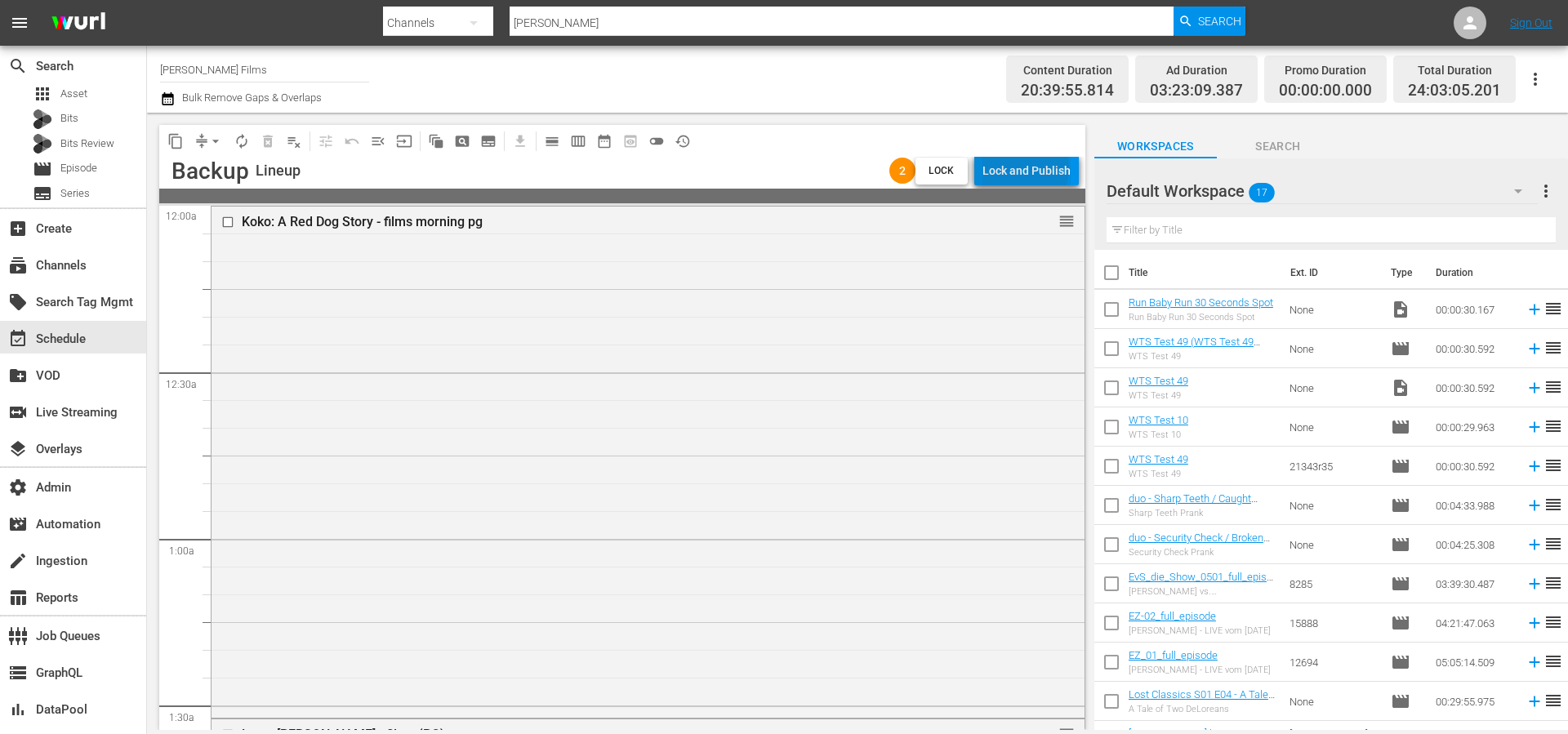
click at [1029, 168] on div "Lock and Publish" at bounding box center [1026, 171] width 88 height 29
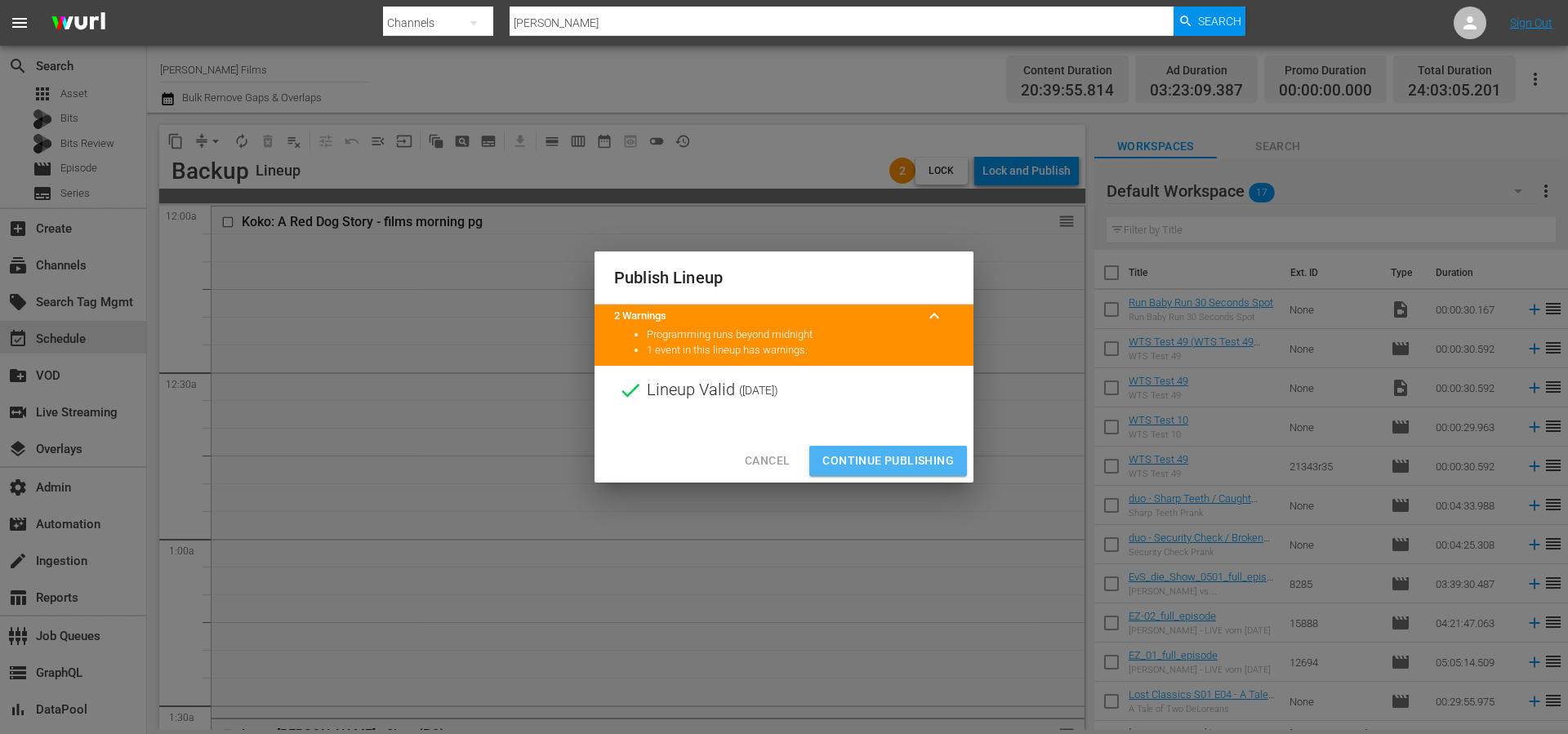
click at [908, 461] on span "Continue Publishing" at bounding box center [887, 461] width 131 height 20
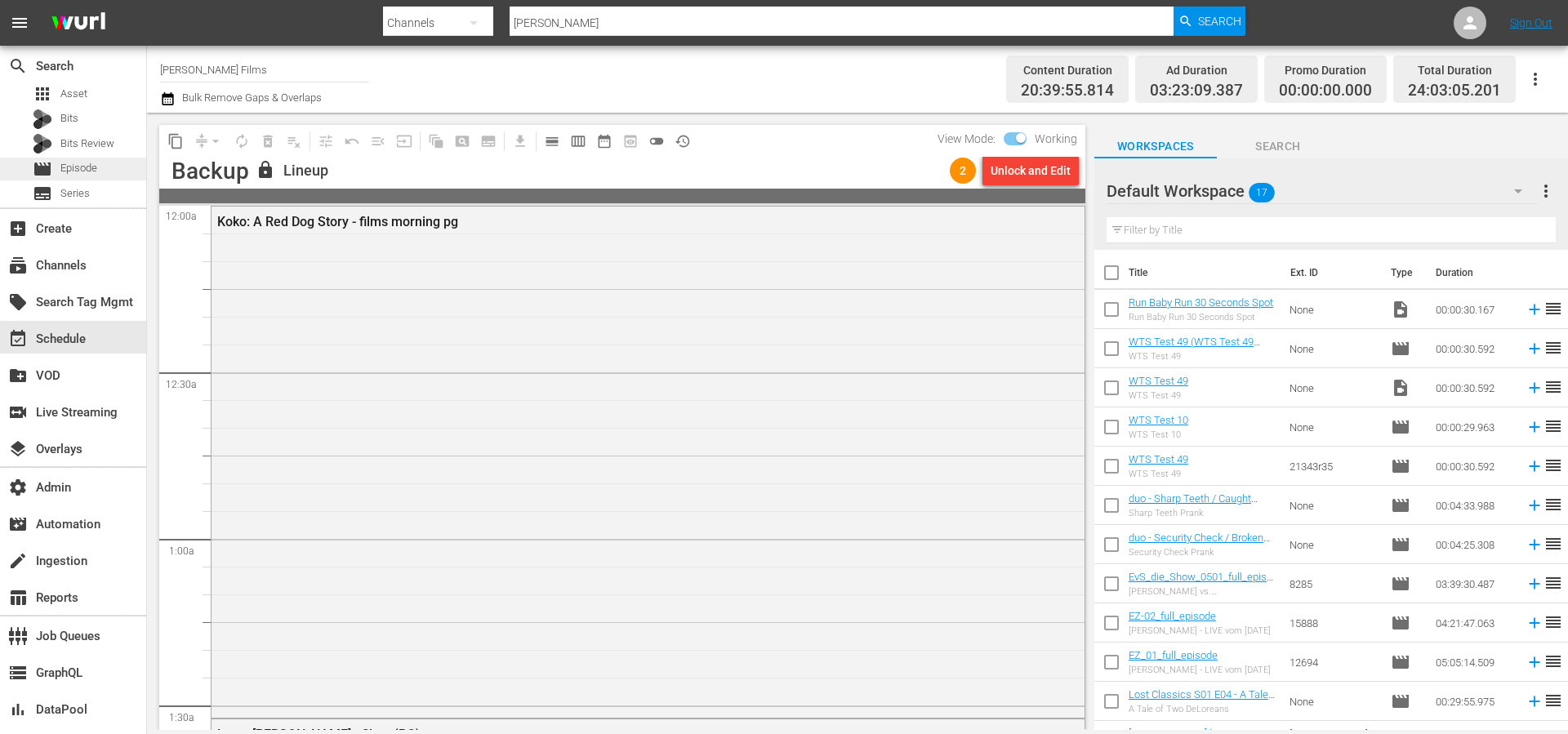
click at [85, 165] on span "Episode" at bounding box center [79, 168] width 37 height 17
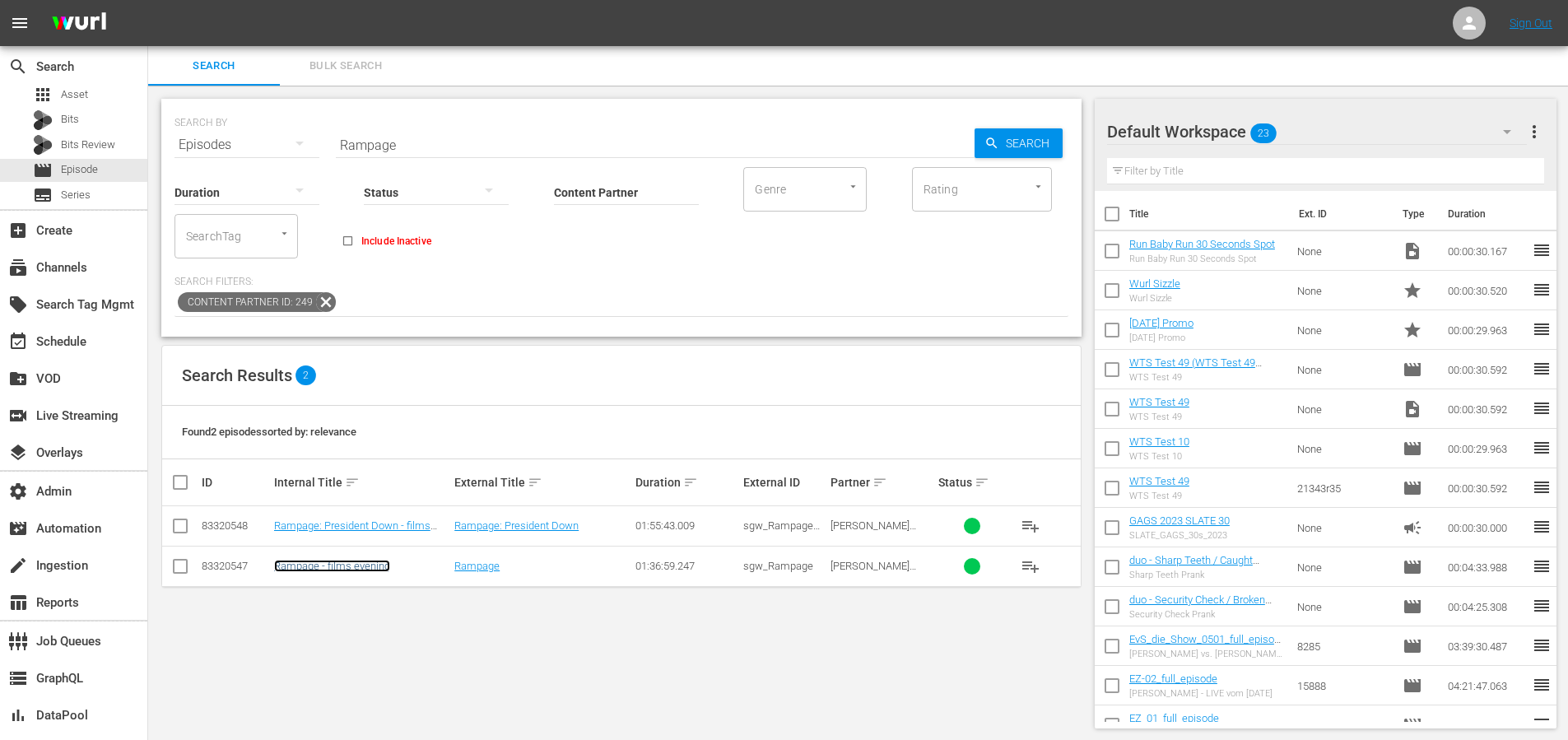
click at [377, 566] on link "Rampage - films evening" at bounding box center [332, 565] width 116 height 12
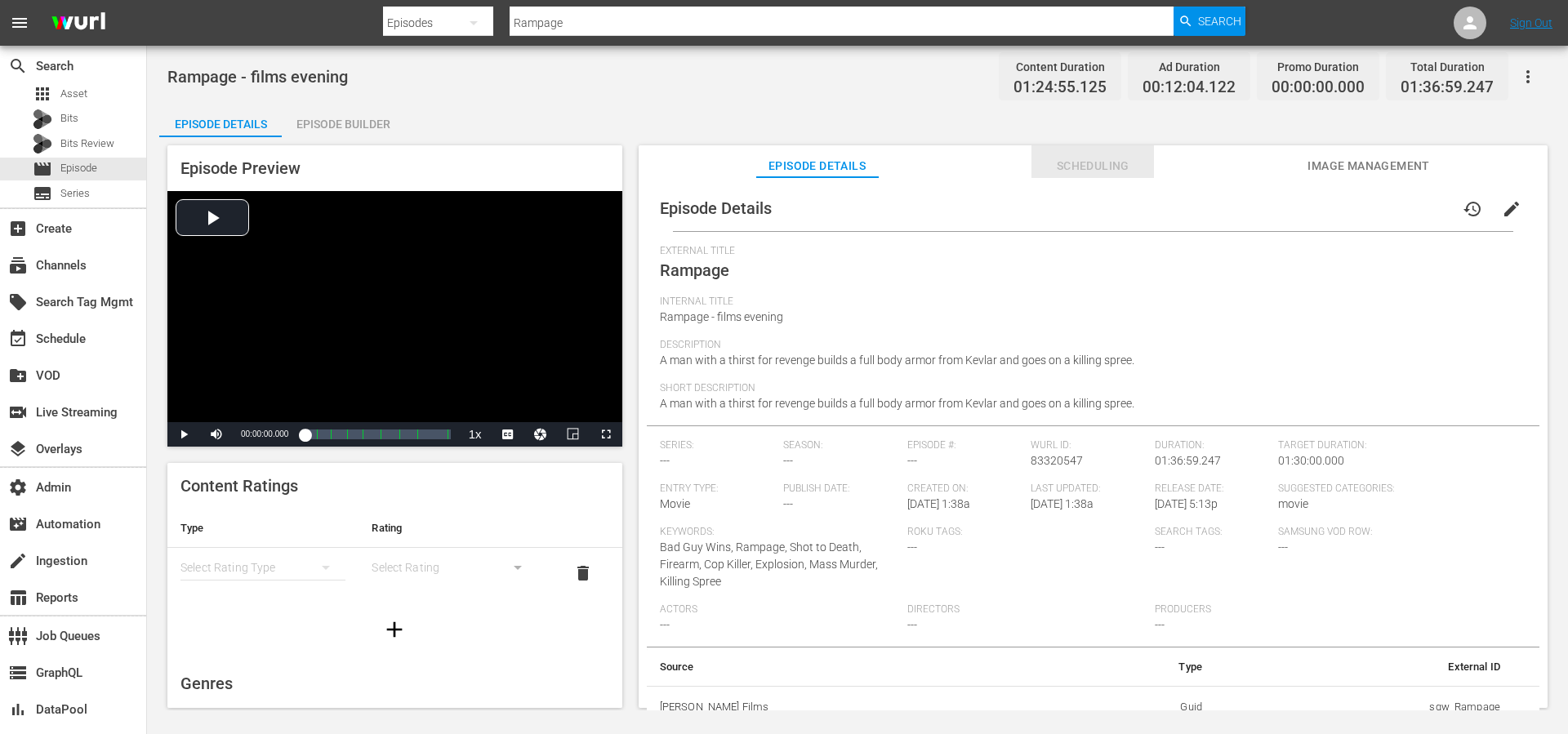
click at [1085, 156] on span "Scheduling" at bounding box center [1092, 166] width 122 height 20
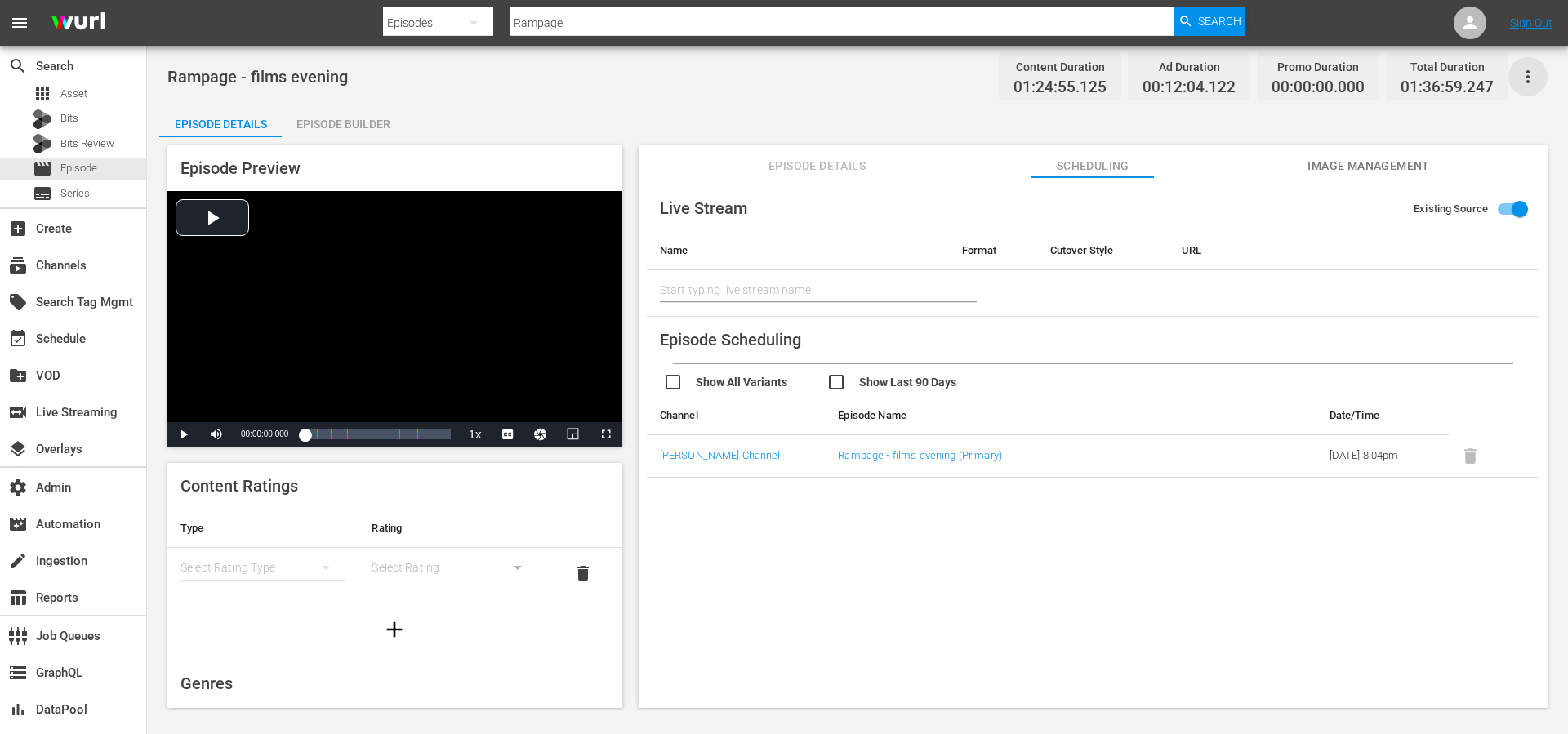
click at [1526, 80] on icon "button" at bounding box center [1528, 76] width 4 height 13
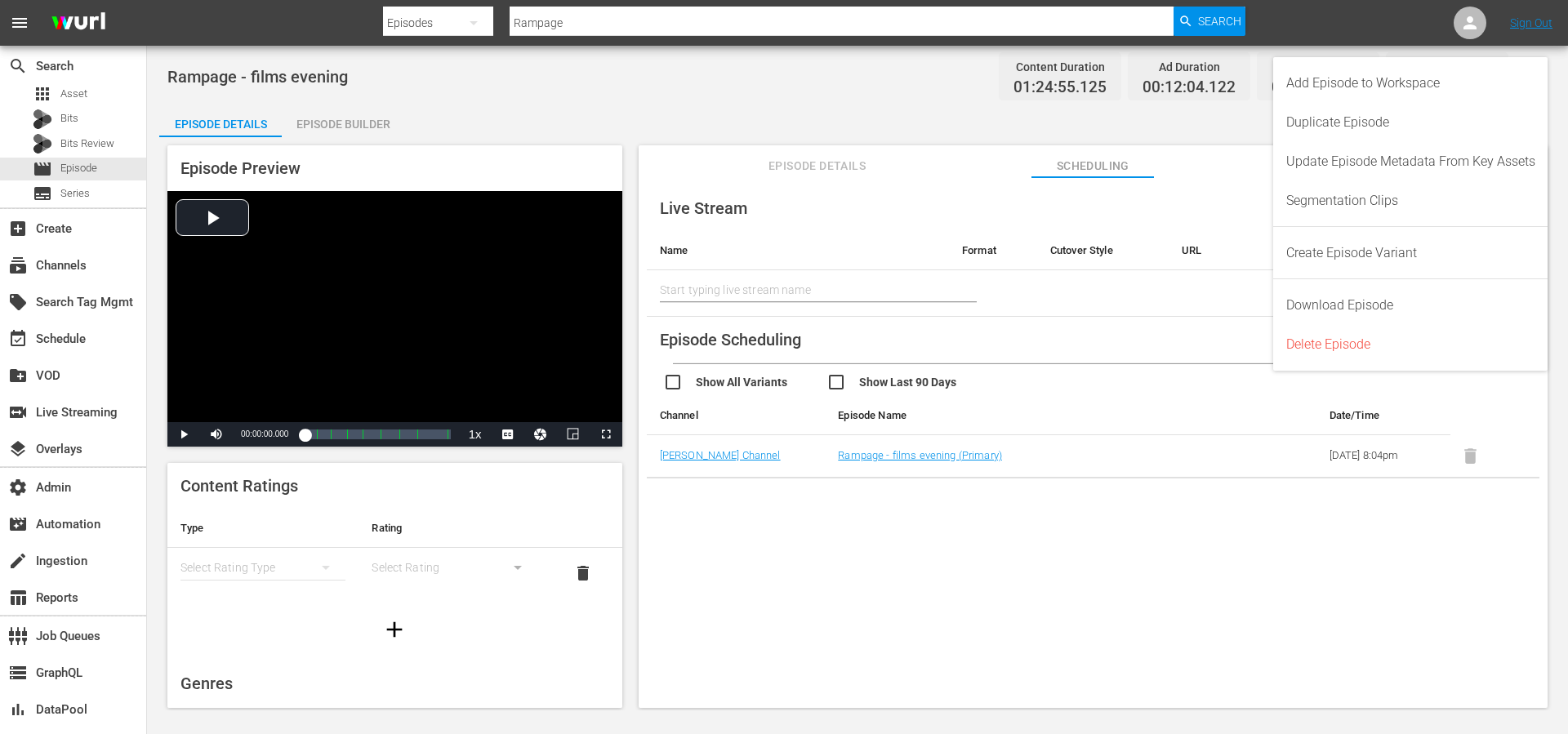
click at [900, 85] on div "Rampage - films evening Content Duration 01:24:55.125 Ad Duration 00:12:04.122 …" at bounding box center [857, 76] width 1380 height 37
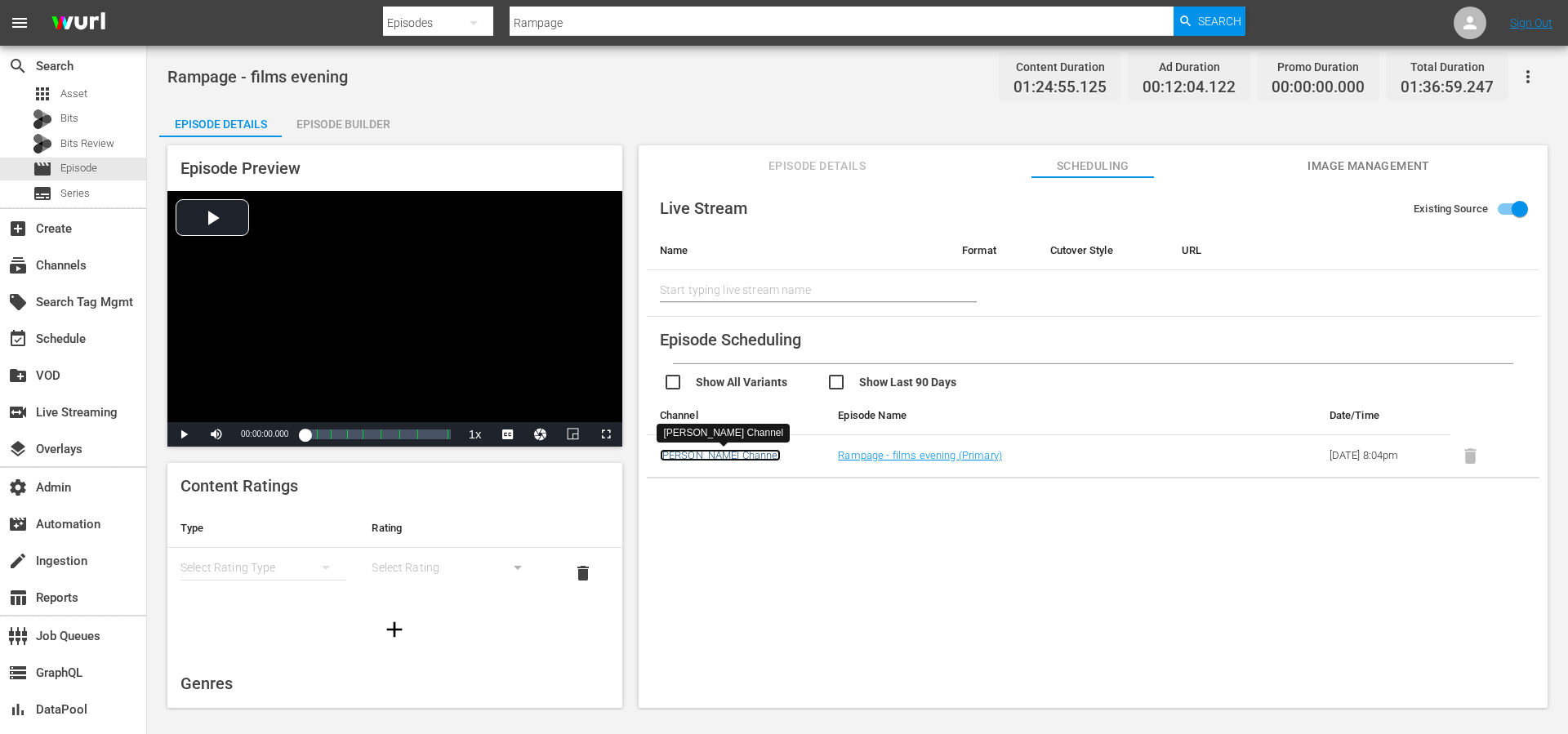
click at [728, 457] on link "[PERSON_NAME] Channel" at bounding box center [720, 455] width 121 height 12
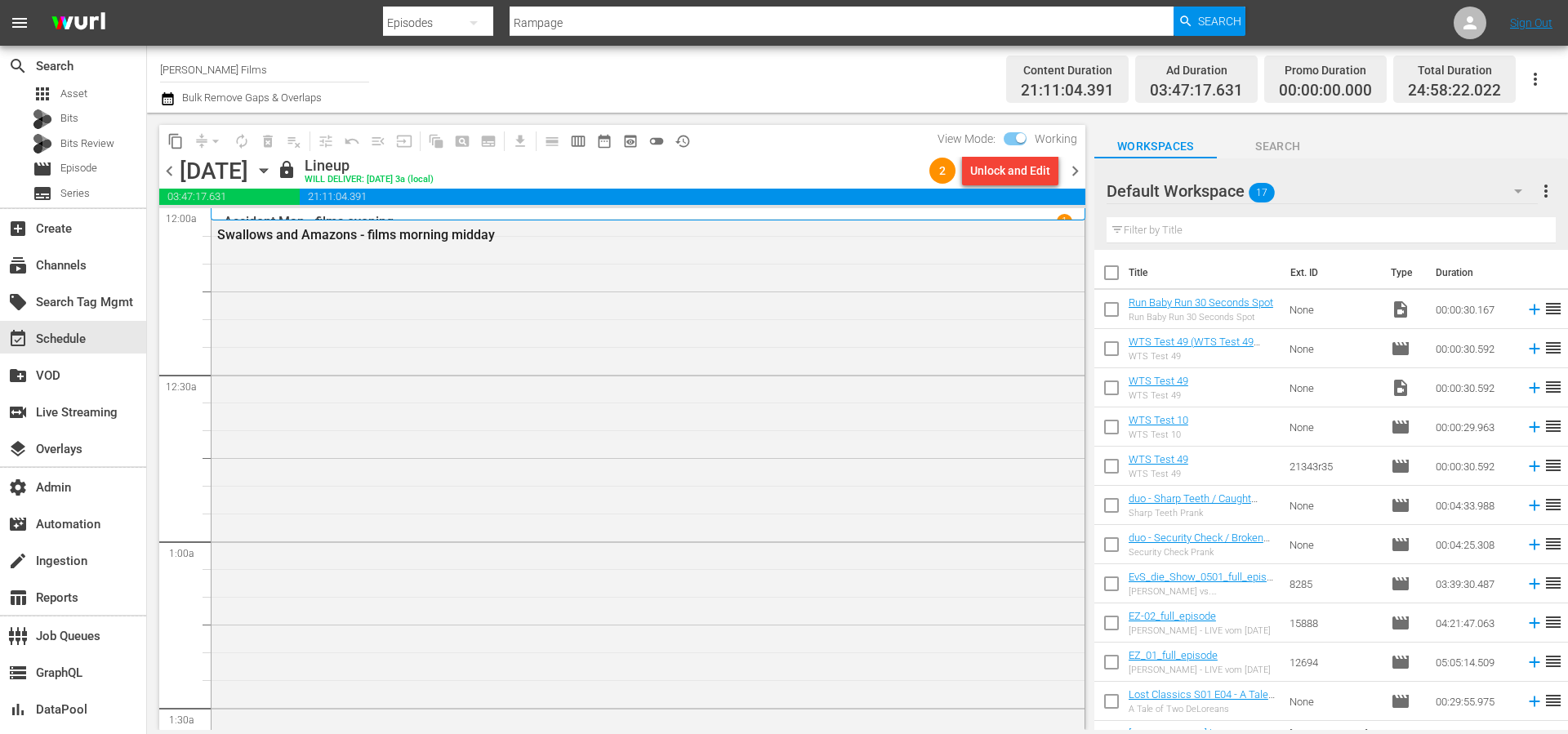
click at [1535, 77] on icon "button" at bounding box center [1535, 79] width 4 height 13
click at [1397, 173] on div "Channel JSON (S3Redir)" at bounding box center [1424, 169] width 157 height 29
click at [1548, 81] on button "button" at bounding box center [1535, 79] width 39 height 40
click at [1416, 180] on div "Channel JSON (S3Redir)" at bounding box center [1424, 169] width 157 height 29
click at [694, 142] on button "history_outlined" at bounding box center [682, 141] width 26 height 26
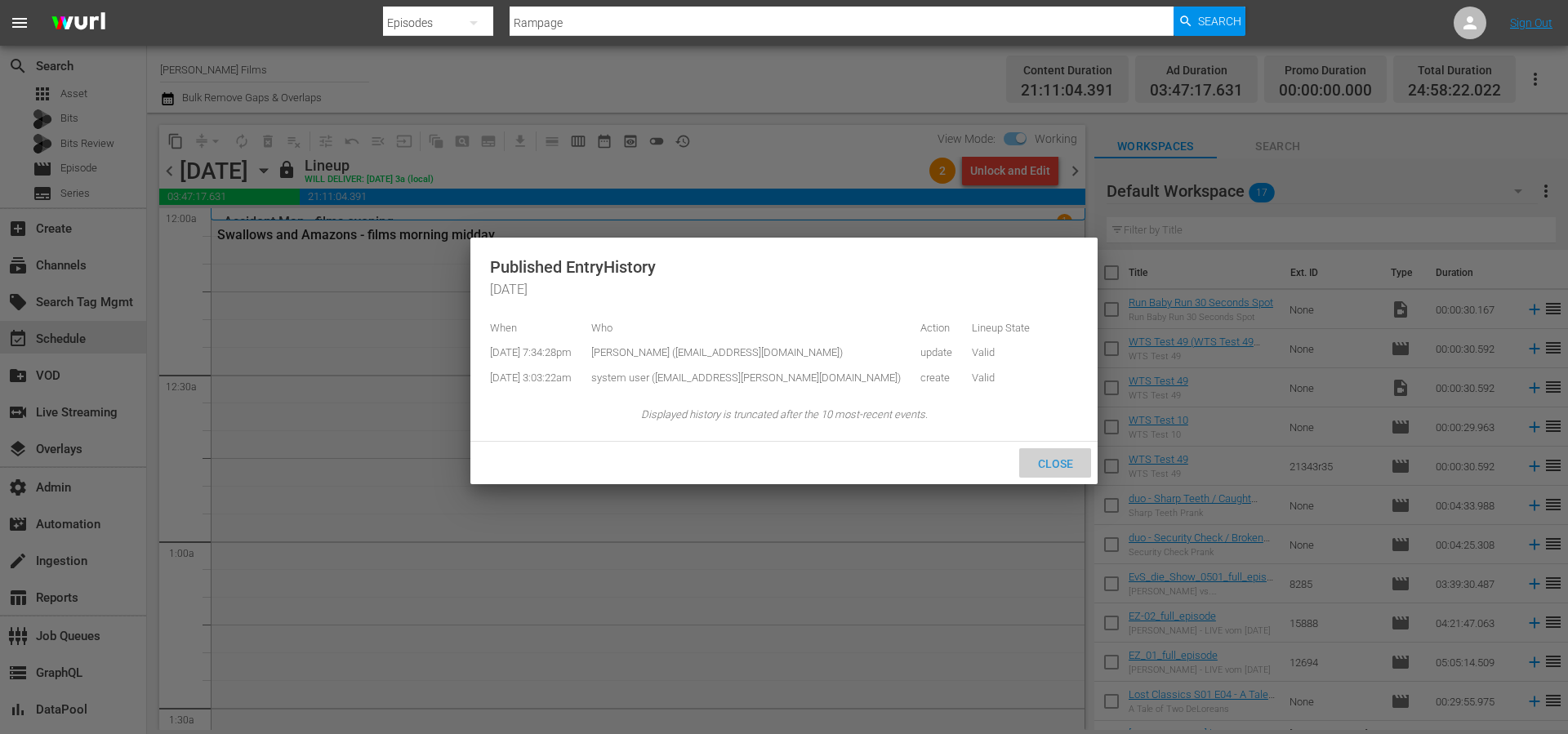
click at [1056, 470] on span "Close" at bounding box center [1055, 464] width 62 height 13
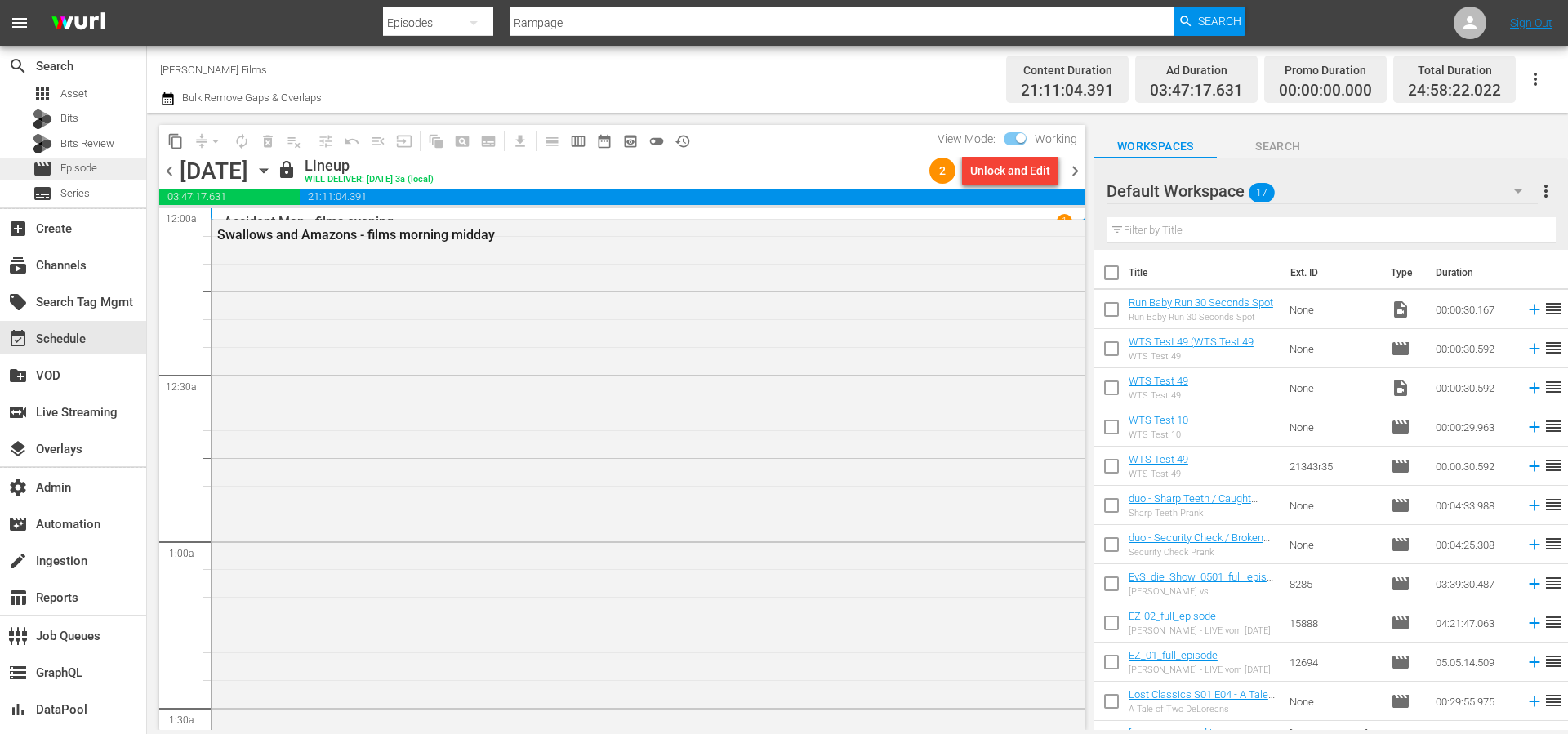
click at [76, 173] on span "Episode" at bounding box center [79, 168] width 37 height 17
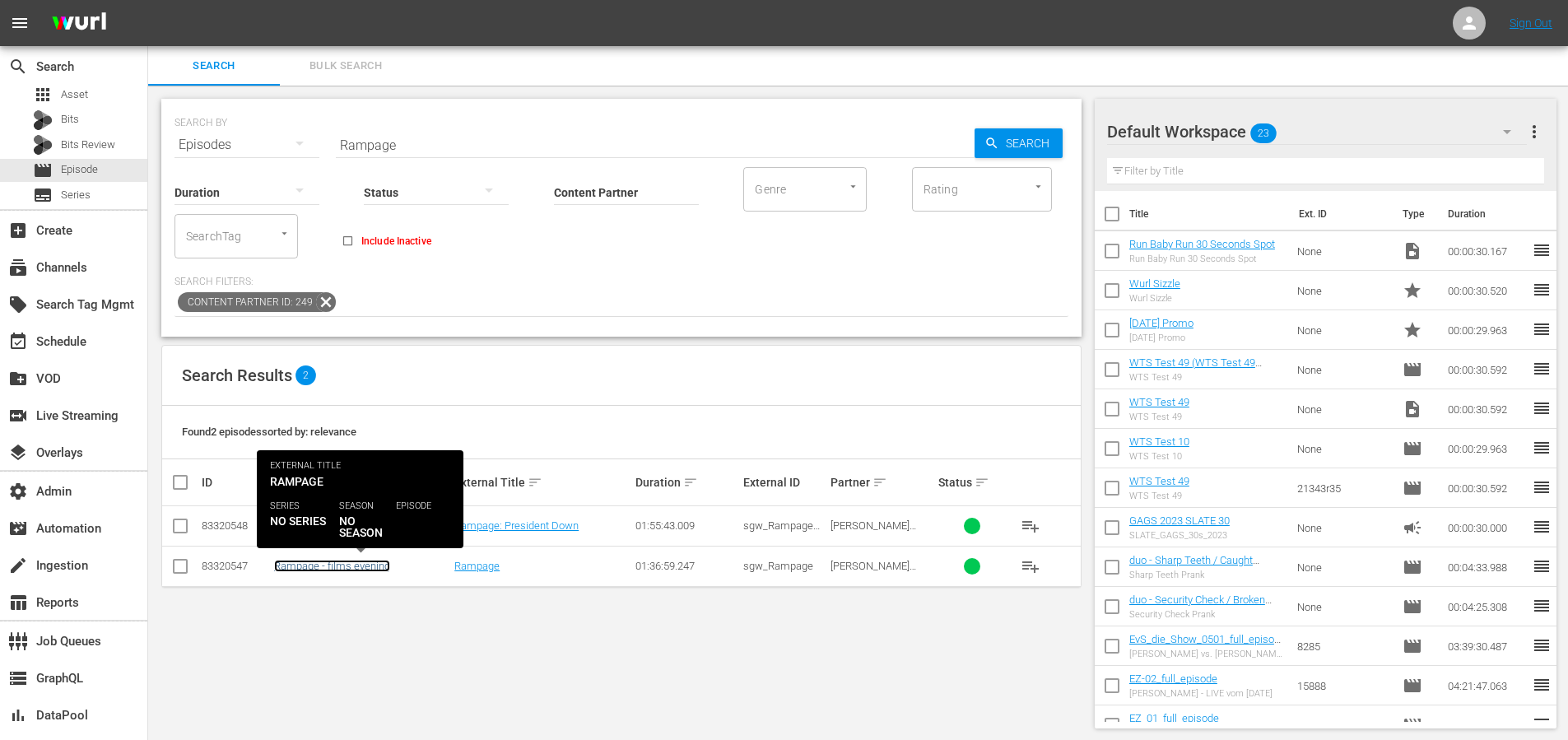
click at [357, 562] on link "Rampage - films evening" at bounding box center [332, 565] width 116 height 12
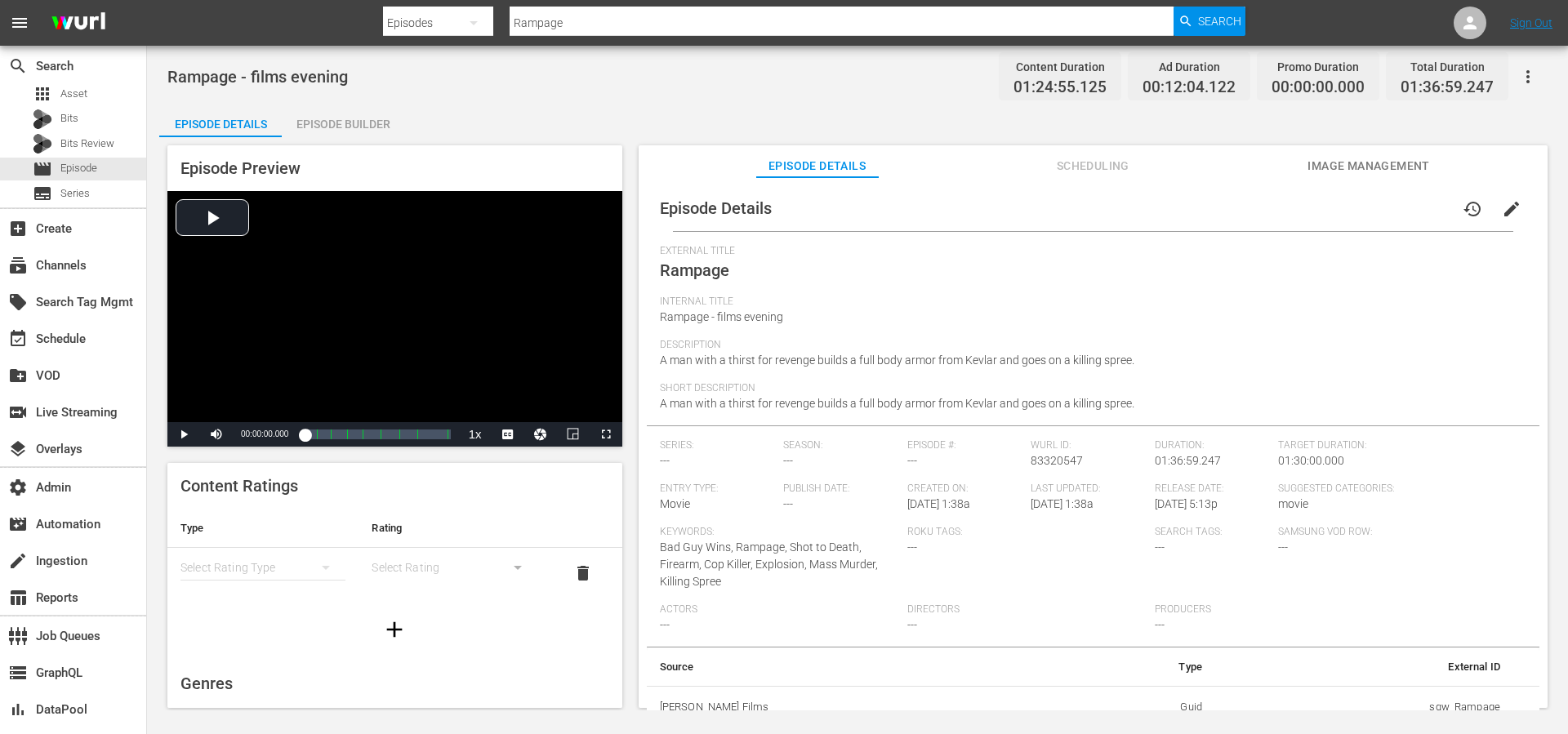
click at [1348, 178] on div "Episode Details history edit External Title Rampage Internal Title Rampage - fi…" at bounding box center [1092, 450] width 908 height 547
click at [1341, 160] on span "Image Management" at bounding box center [1368, 166] width 122 height 20
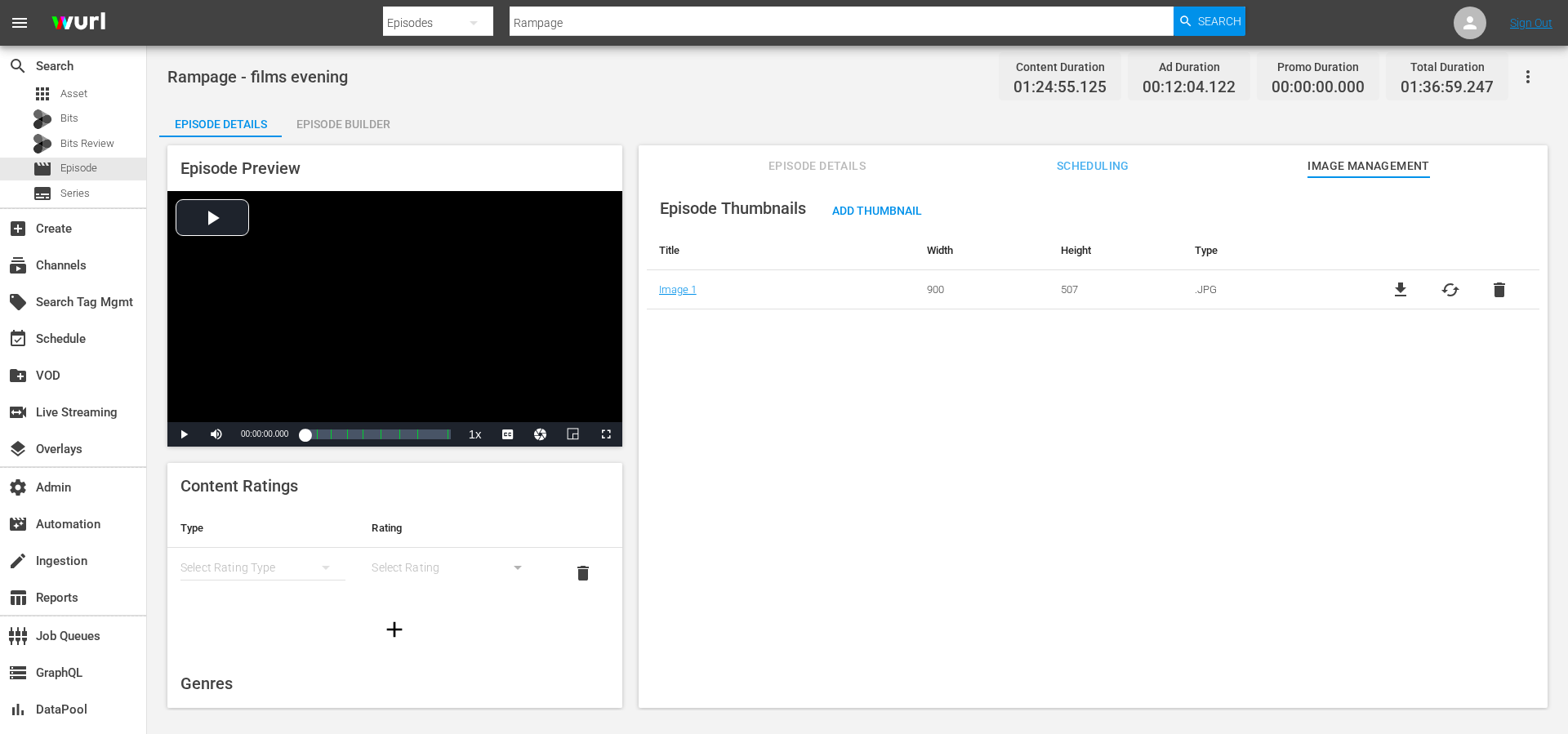
click at [1026, 376] on div "Episode Thumbnails Add Thumbnail Title Width Height Type Image 1 900 507 .JPG f…" at bounding box center [1092, 450] width 908 height 547
click at [1025, 356] on div "Episode Thumbnails Add Thumbnail Title Width Height Type Image 1 900 507 .JPG f…" at bounding box center [1092, 450] width 908 height 547
click at [852, 93] on div "Rampage - films evening Content Duration 01:24:55.125 Ad Duration 00:12:04.122 …" at bounding box center [857, 76] width 1380 height 37
click at [852, 83] on div "Rampage - films evening Content Duration 01:24:55.125 Ad Duration 00:12:04.122 …" at bounding box center [857, 76] width 1380 height 37
click at [853, 90] on div "Rampage - films evening Content Duration 01:24:55.125 Ad Duration 00:12:04.122 …" at bounding box center [857, 76] width 1380 height 37
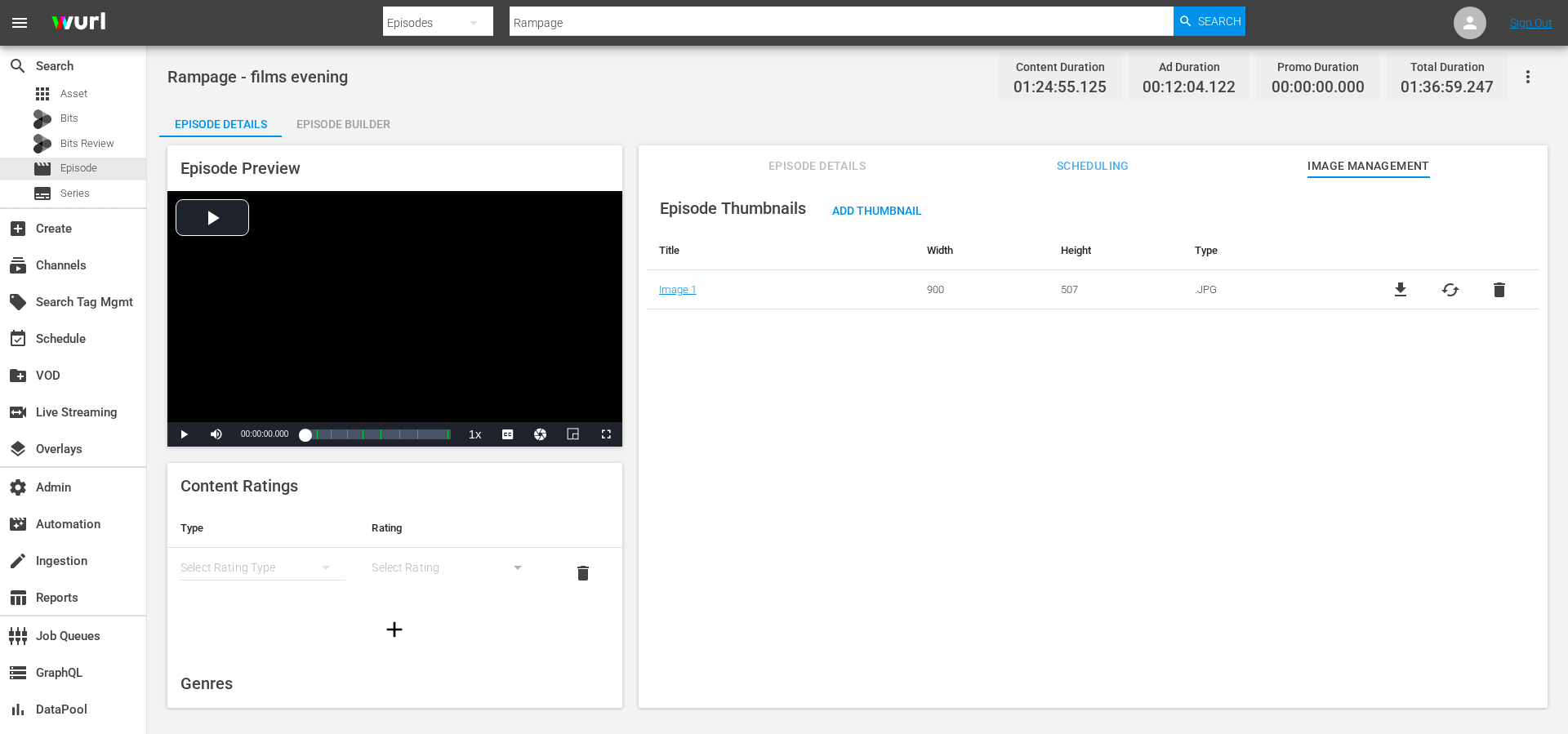
click at [899, 107] on div "Episode Details Episode Builder Episode Preview Video Player is loading. Play V…" at bounding box center [857, 412] width 1396 height 616
click at [1391, 291] on span "file_download" at bounding box center [1400, 289] width 19 height 19
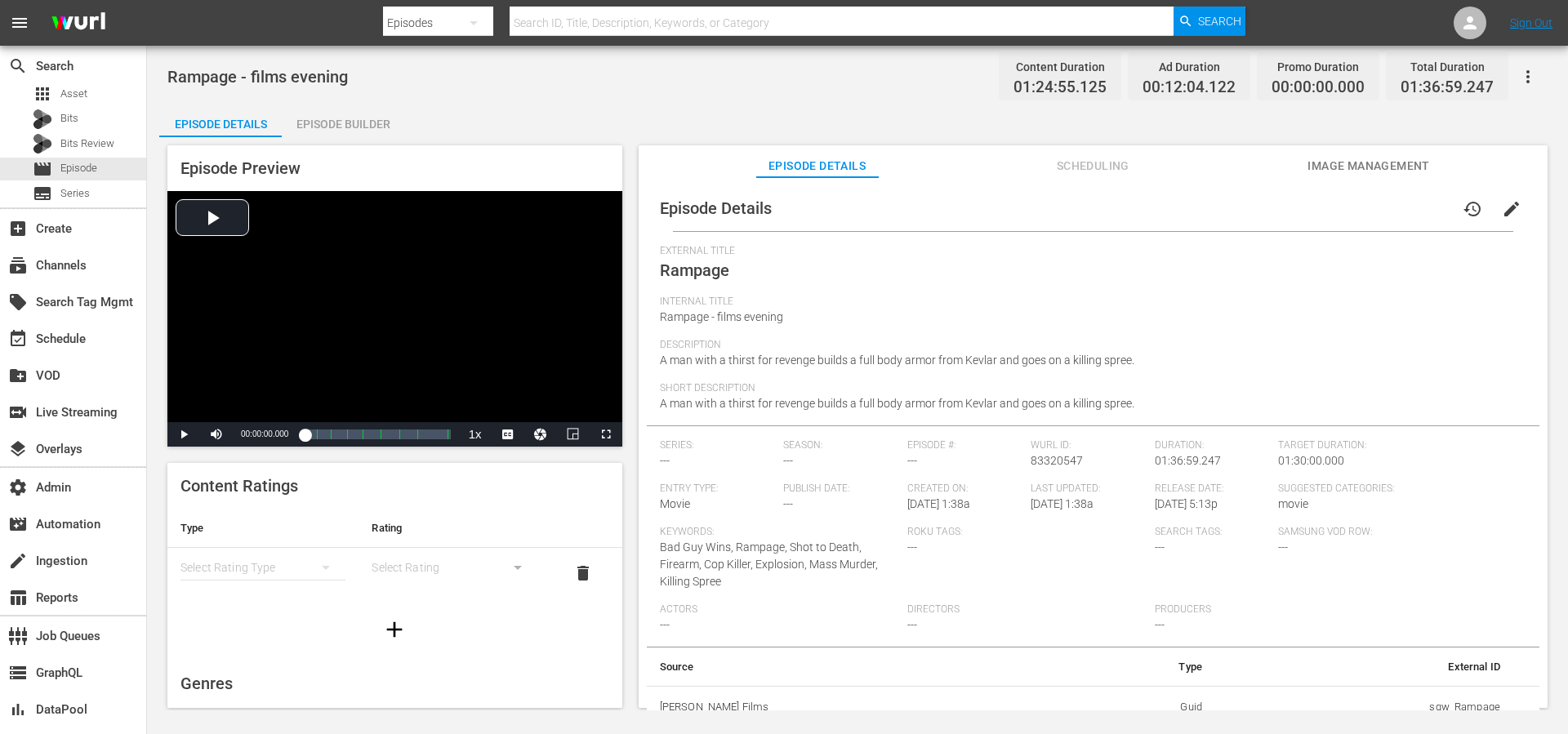
click at [1317, 291] on div "External Title Rampage" at bounding box center [1092, 270] width 866 height 51
click at [956, 265] on div "External Title Rampage" at bounding box center [1092, 270] width 866 height 51
click at [1333, 165] on span "Image Management" at bounding box center [1368, 166] width 122 height 20
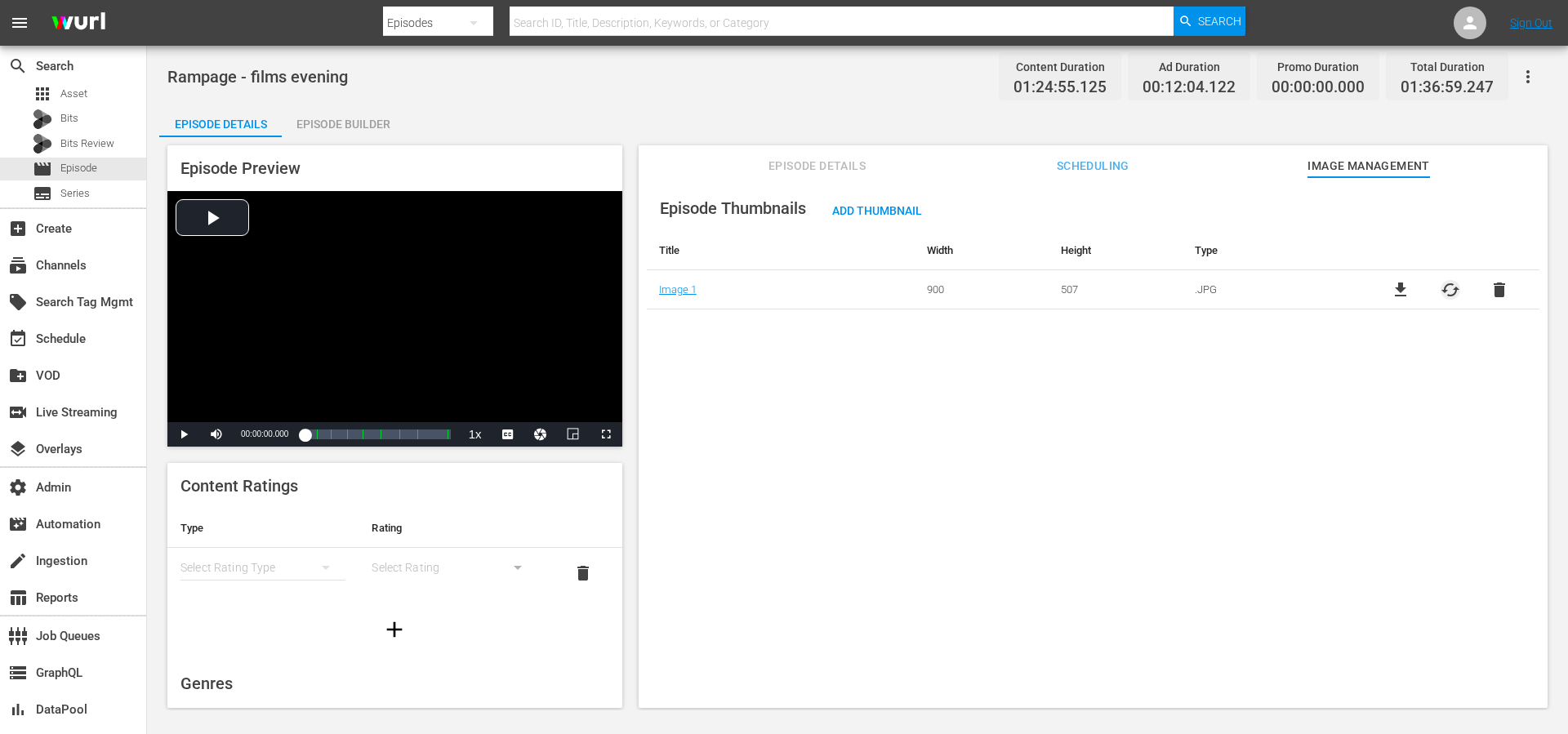
click at [1450, 287] on span "cached" at bounding box center [1450, 289] width 19 height 19
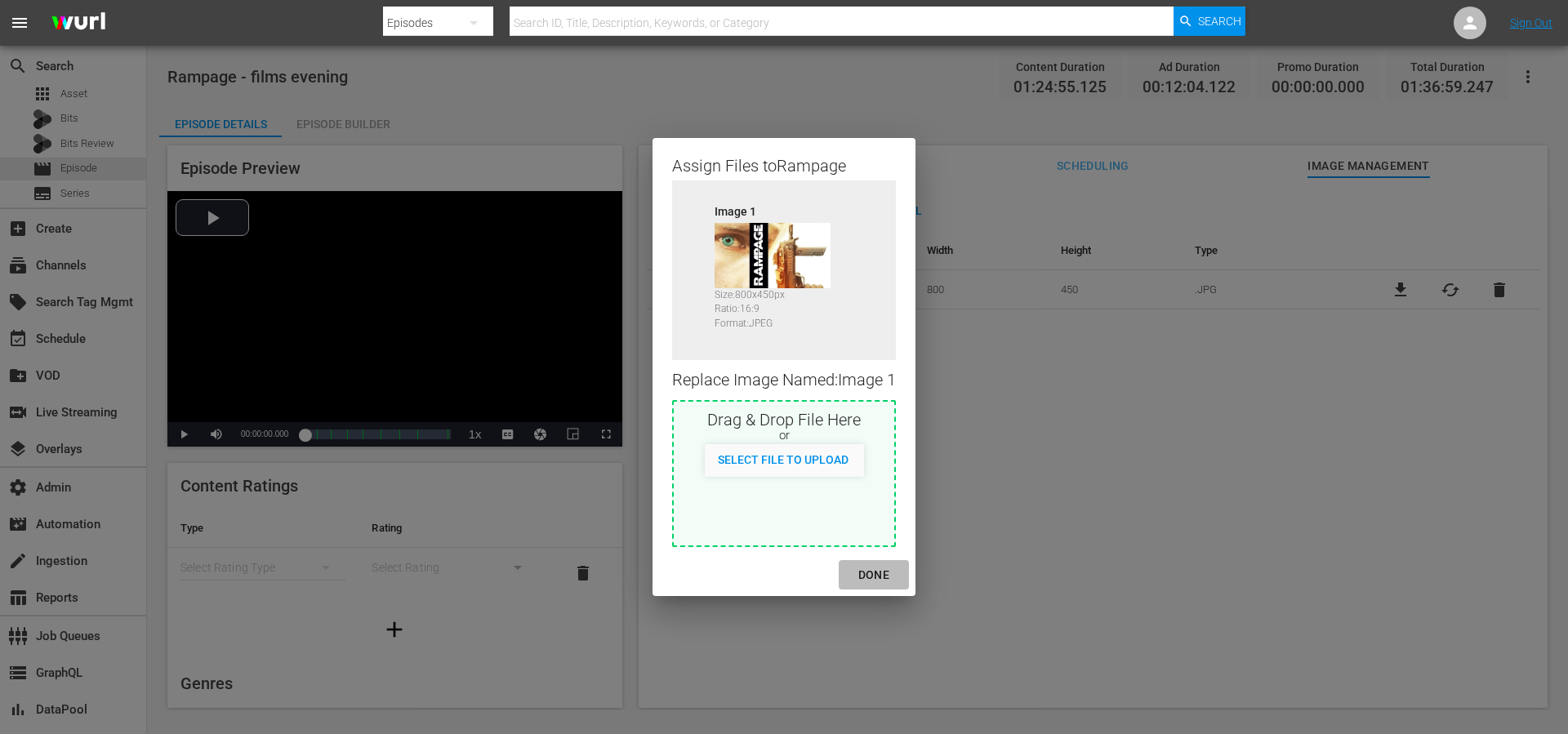
click at [888, 577] on div "DONE" at bounding box center [874, 575] width 57 height 20
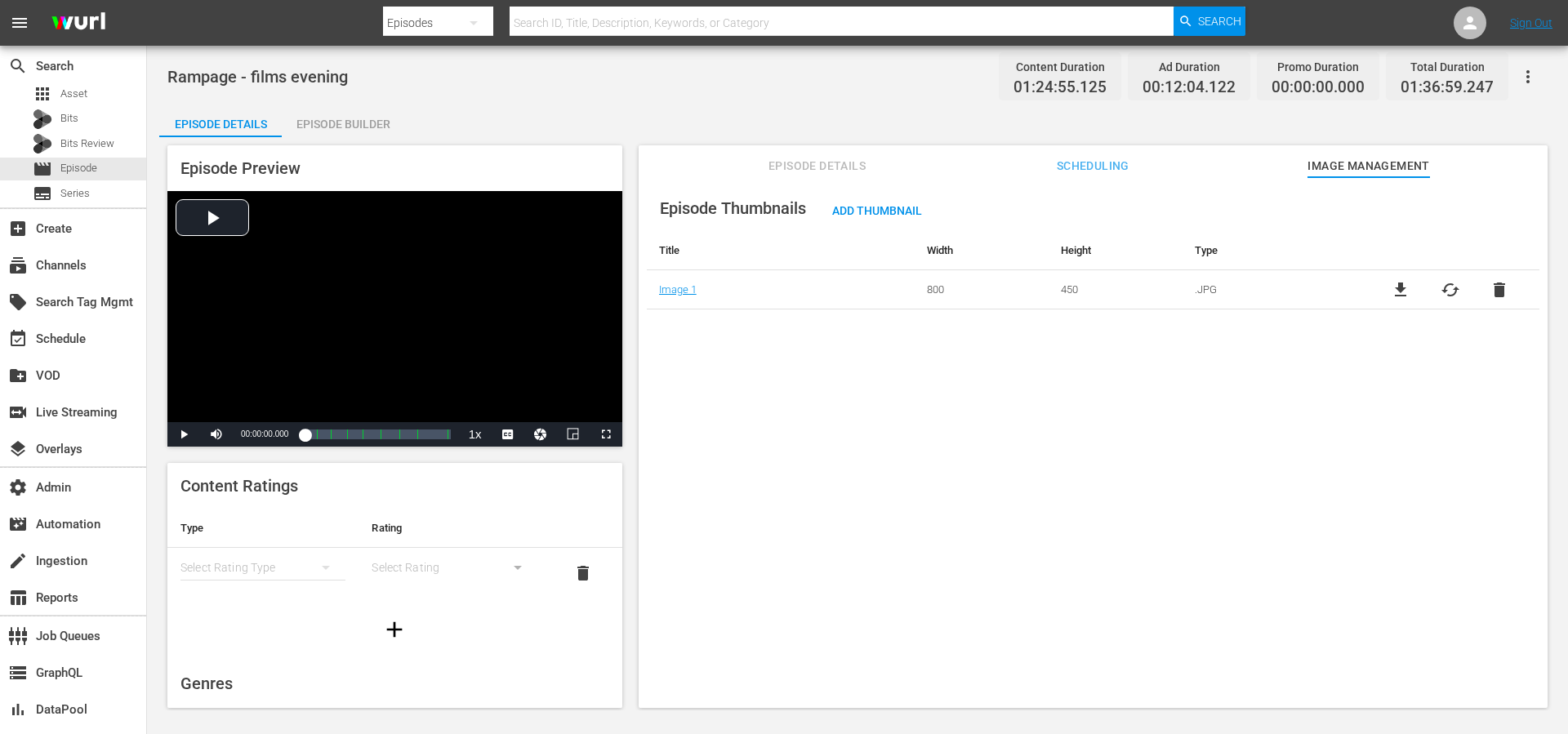
click at [1280, 491] on div "Episode Thumbnails Add Thumbnail Title Width Height Type Image 1 800 450 .JPG f…" at bounding box center [1092, 450] width 908 height 547
drag, startPoint x: 799, startPoint y: 417, endPoint x: 791, endPoint y: 412, distance: 9.4
click at [800, 416] on div "Episode Thumbnails Add Thumbnail Title Width Height Type Image 1 800 450 .JPG f…" at bounding box center [1092, 450] width 908 height 547
click at [1079, 176] on button "Scheduling" at bounding box center [1092, 162] width 122 height 33
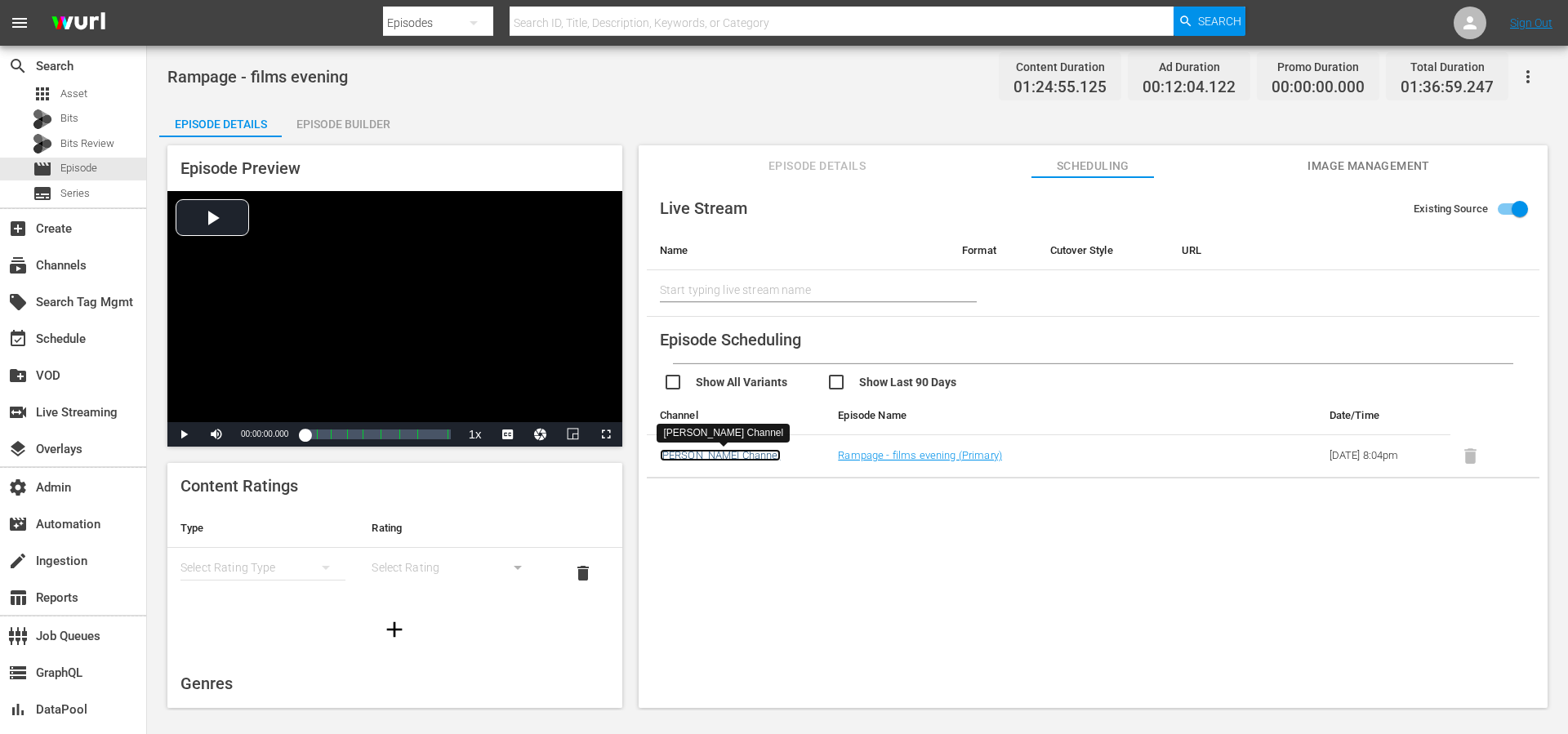
click at [737, 456] on link "[PERSON_NAME] Channel" at bounding box center [720, 455] width 121 height 12
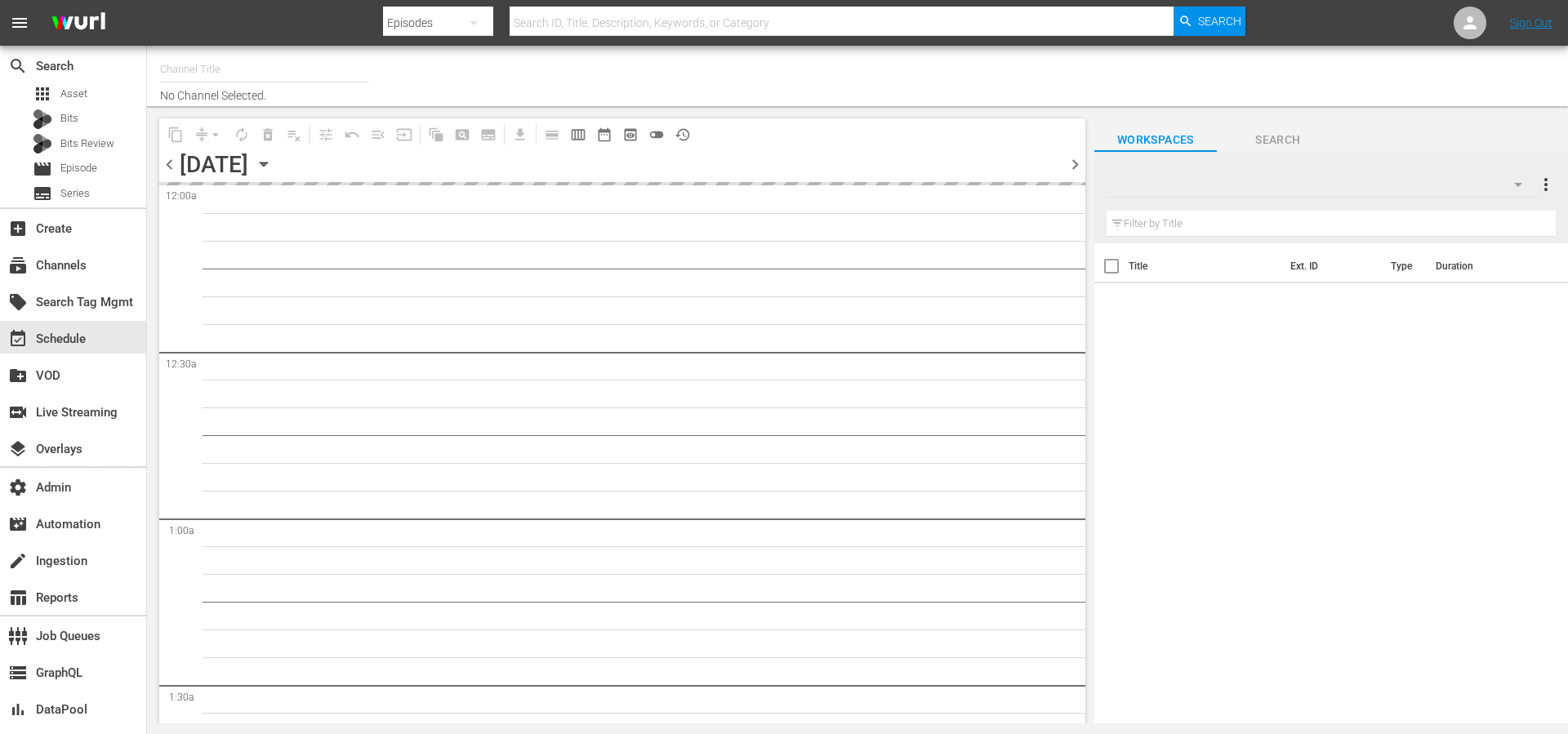
type input "Samuel Goldwyn Films (1062)"
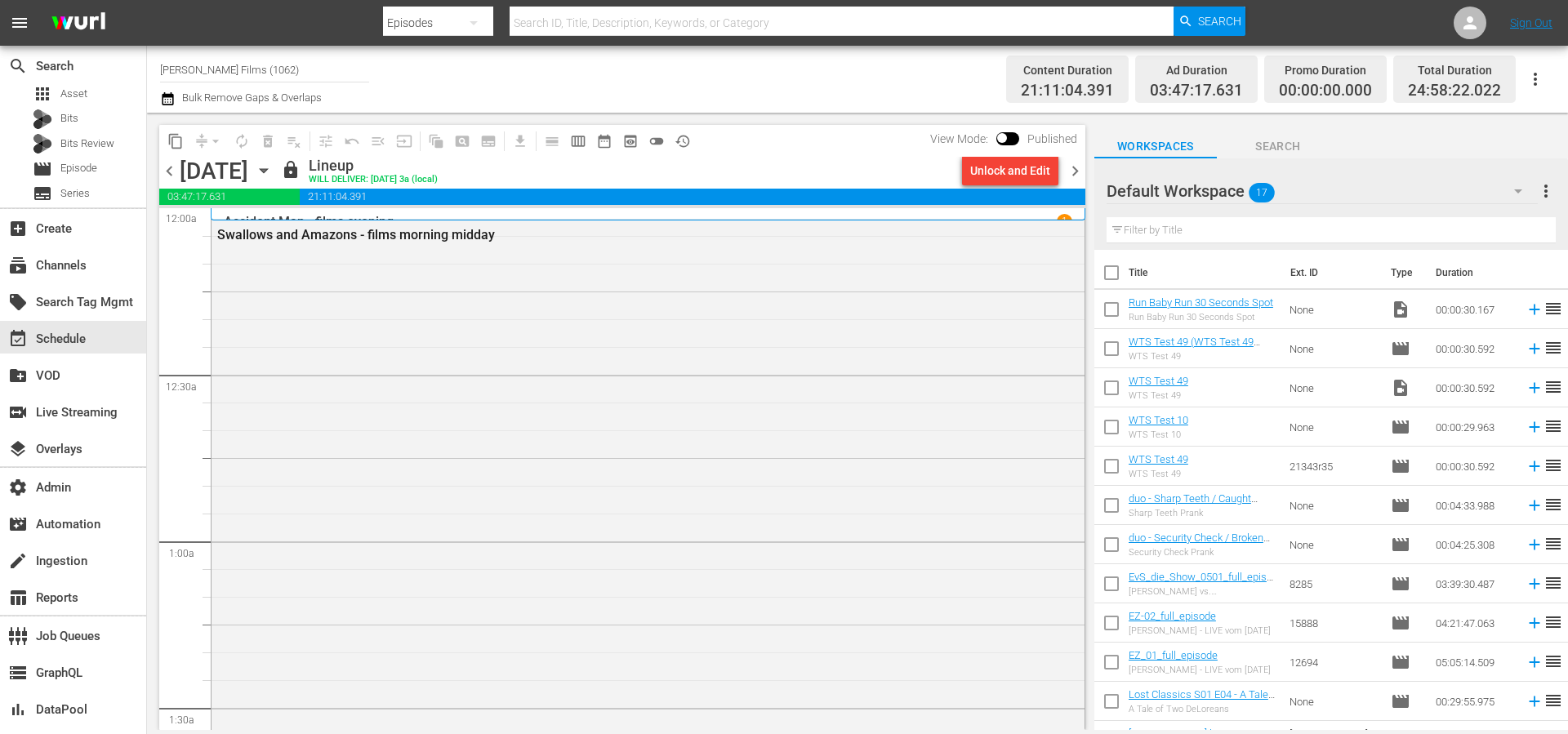
click at [1019, 136] on input "checkbox" at bounding box center [1001, 141] width 34 height 11
checkbox input "true"
click at [1041, 166] on div "Unlock and Edit" at bounding box center [1010, 171] width 80 height 29
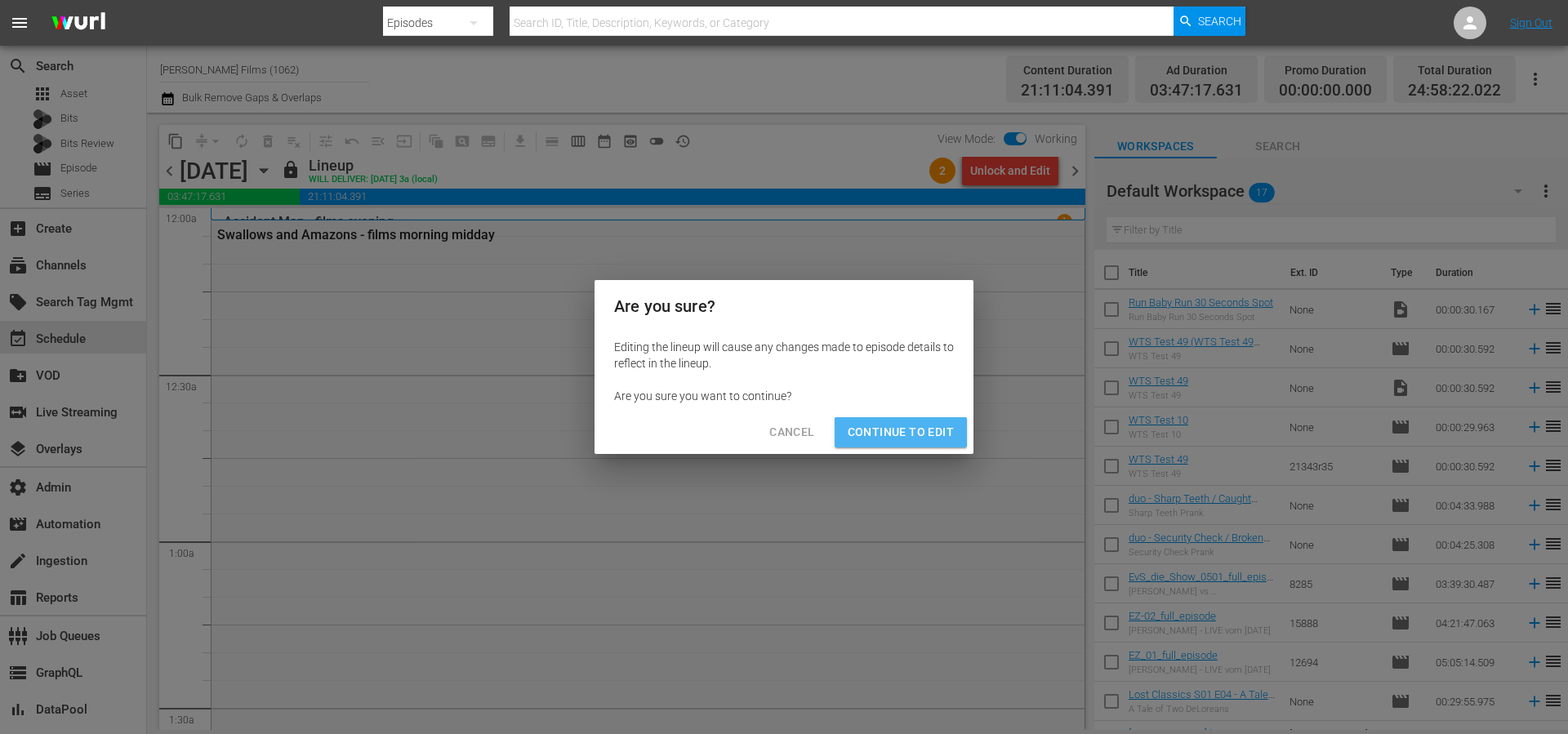
click at [944, 437] on span "Continue to Edit" at bounding box center [901, 433] width 107 height 20
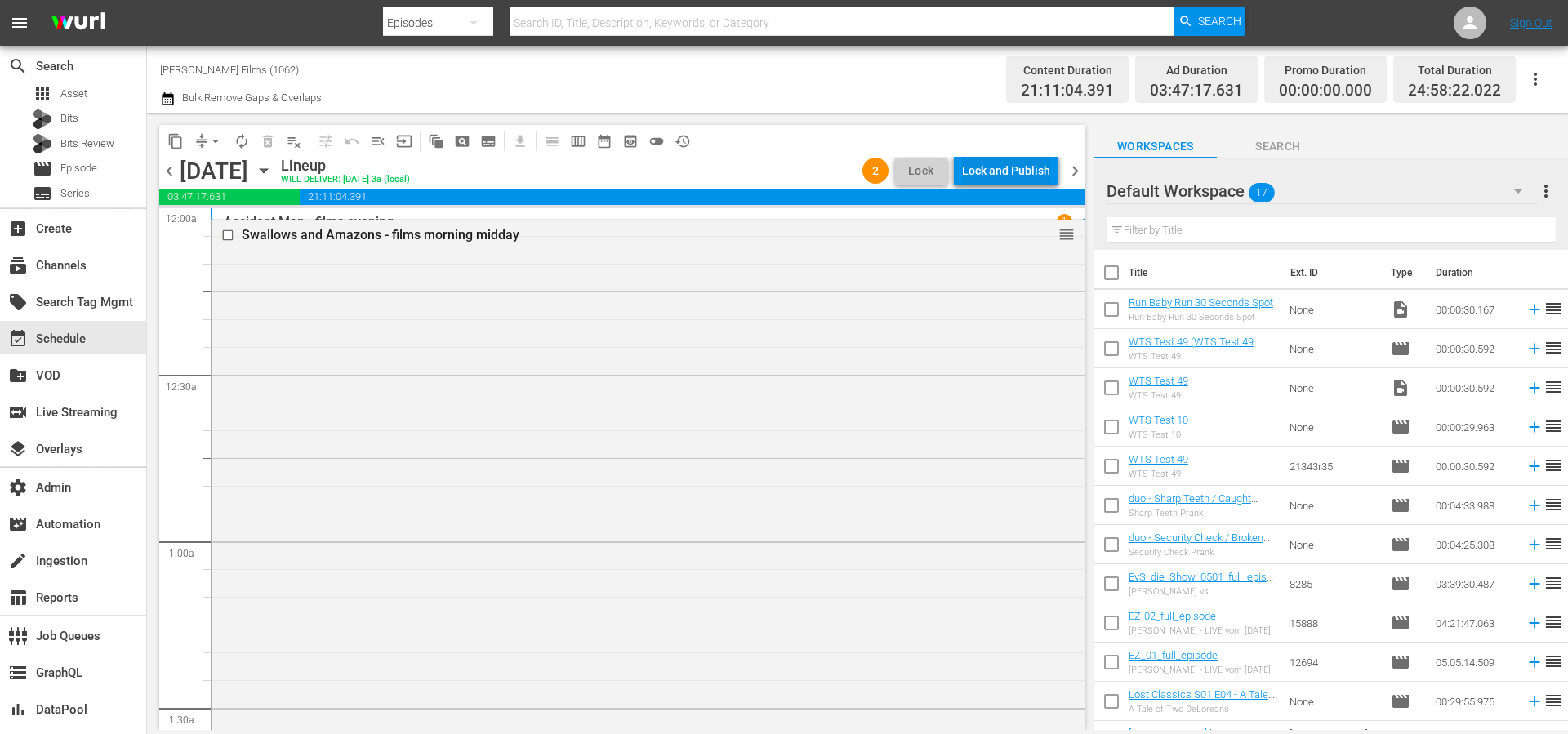
click at [997, 173] on div "Lock and Publish" at bounding box center [1006, 171] width 88 height 29
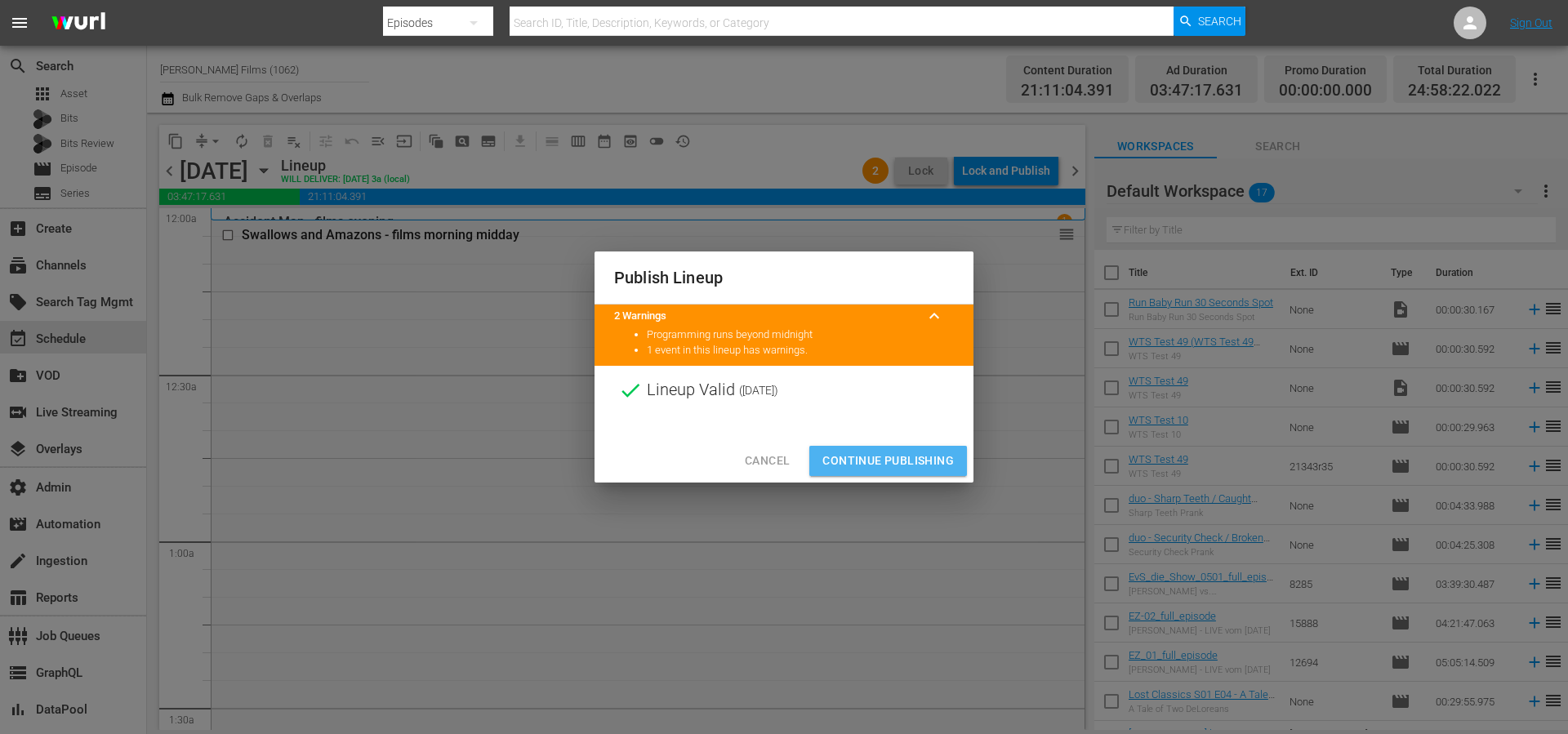
click at [912, 457] on span "Continue Publishing" at bounding box center [887, 461] width 131 height 20
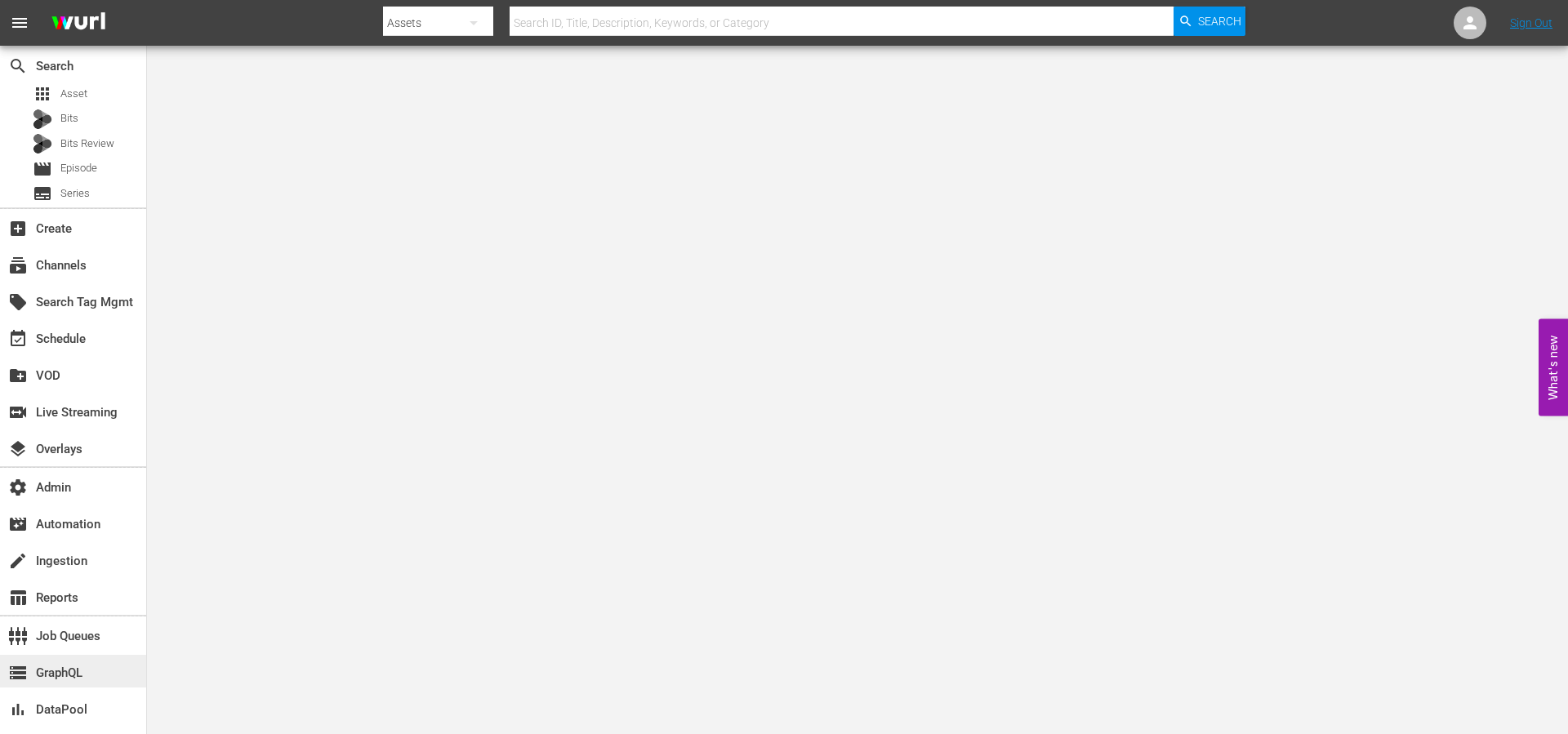
click at [75, 678] on div "storage GraphQL" at bounding box center [46, 671] width 92 height 15
